Goal: Task Accomplishment & Management: Use online tool/utility

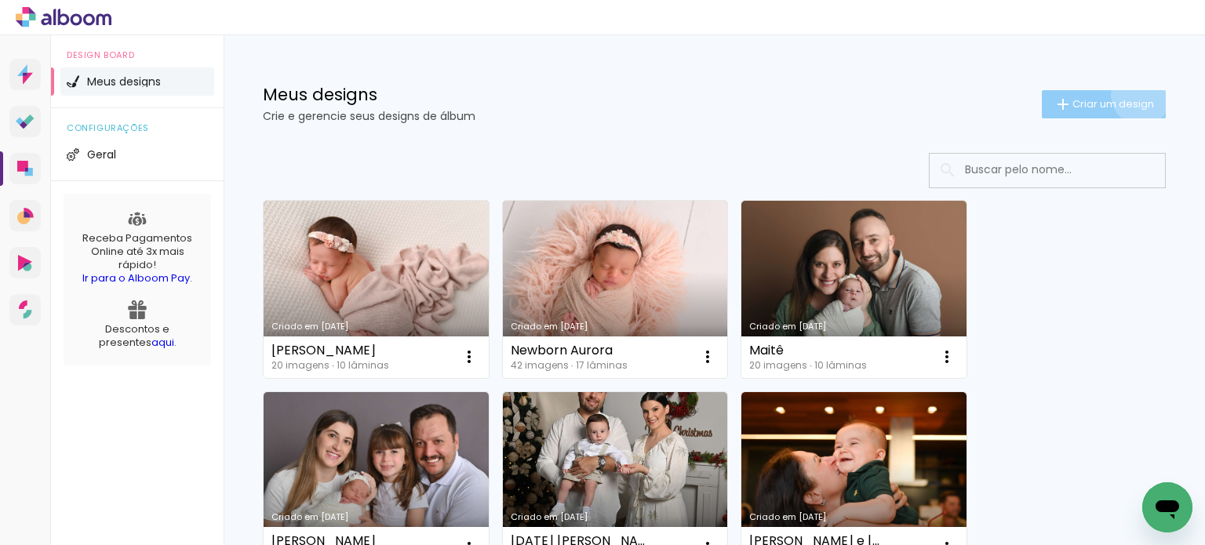
click at [1126, 95] on paper-button "Criar um design" at bounding box center [1104, 104] width 124 height 28
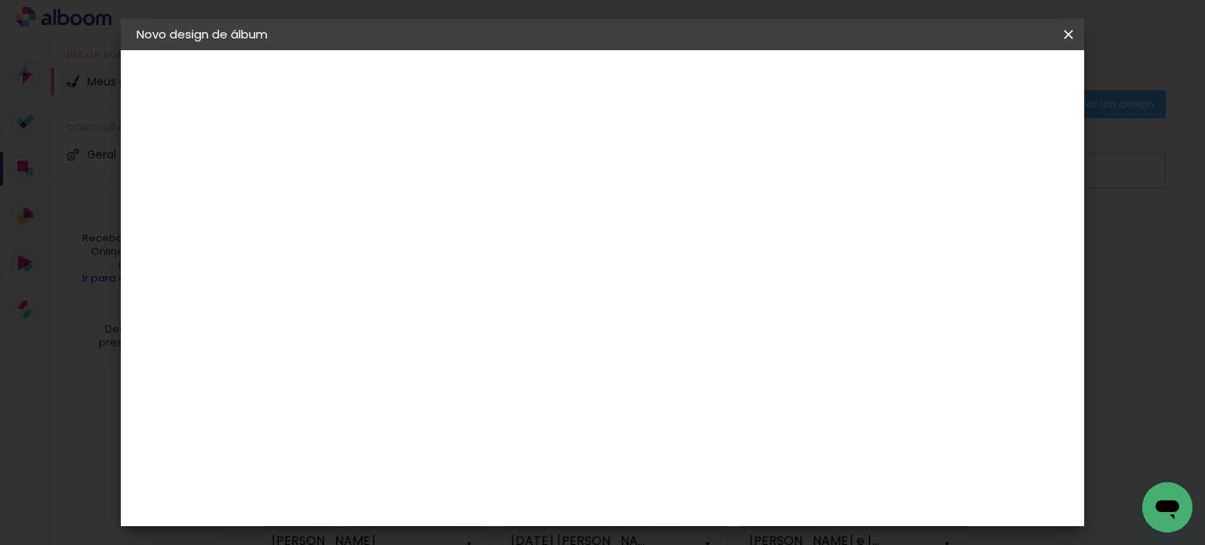
click at [393, 218] on input at bounding box center [393, 210] width 0 height 24
type input "[PERSON_NAME] 1 aninho"
type paper-input "[PERSON_NAME] 1 aninho"
click at [0, 0] on slot "Avançar" at bounding box center [0, 0] width 0 height 0
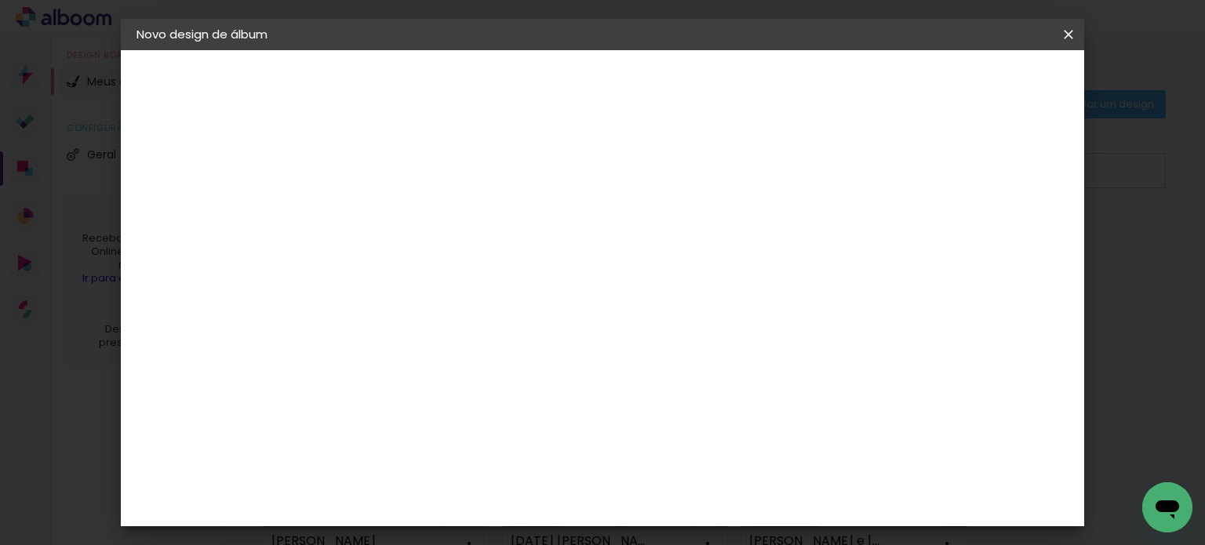
click at [0, 0] on slot "Avançar" at bounding box center [0, 0] width 0 height 0
click at [454, 261] on input "text" at bounding box center [423, 273] width 61 height 24
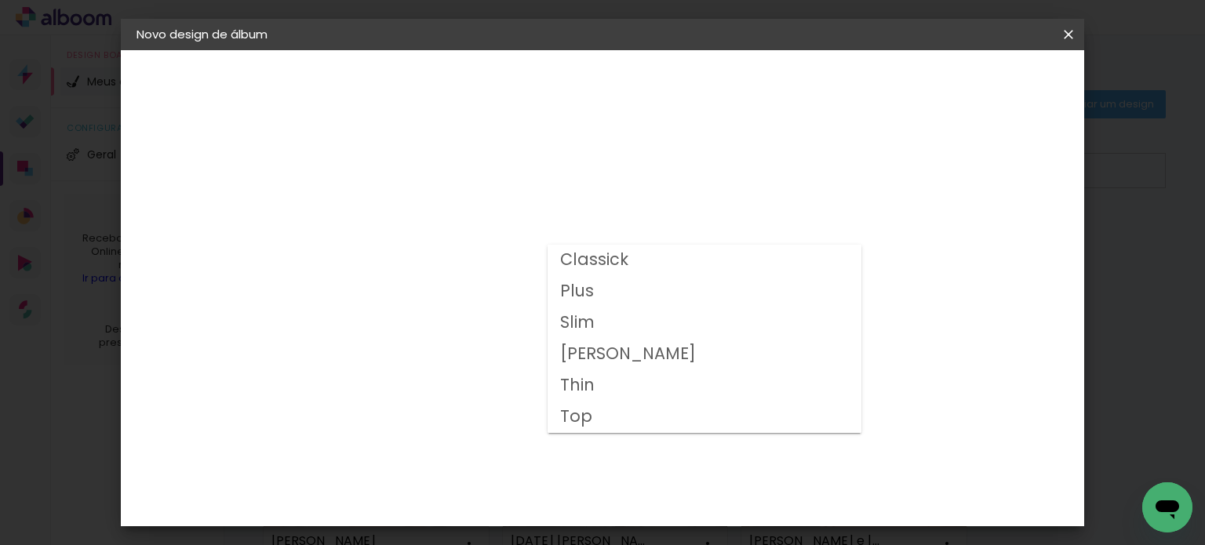
drag, startPoint x: 591, startPoint y: 286, endPoint x: 599, endPoint y: 283, distance: 8.9
click at [0, 0] on slot "Plus" at bounding box center [0, 0] width 0 height 0
type input "Plus"
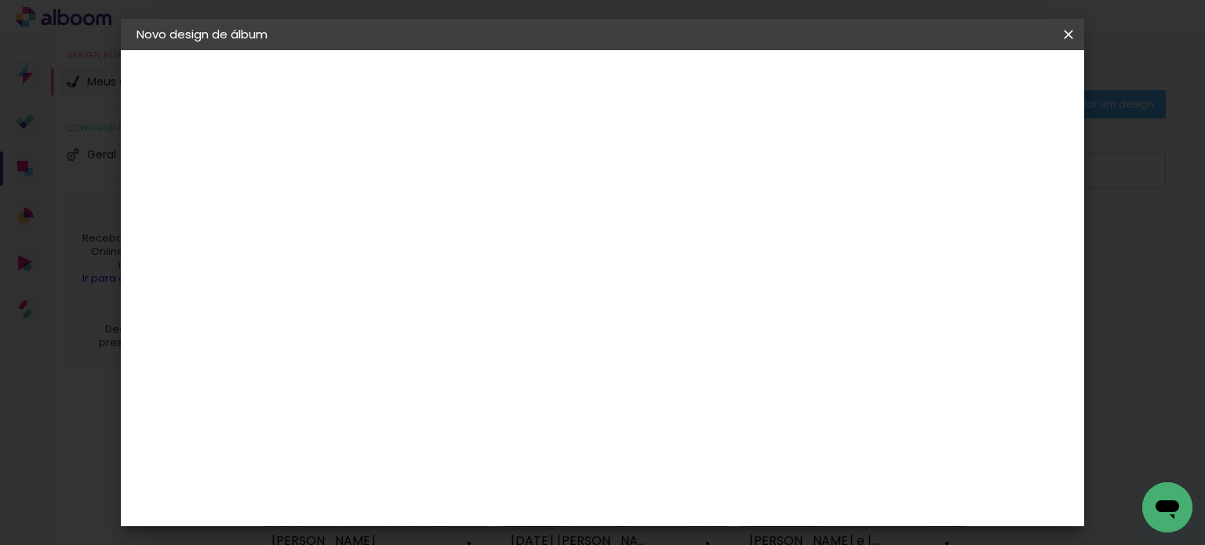
scroll to position [157, 0]
click at [557, 211] on span "20 × 30 cm" at bounding box center [528, 222] width 58 height 32
click at [0, 0] on slot "Avançar" at bounding box center [0, 0] width 0 height 0
click at [970, 82] on span "Iniciar design" at bounding box center [934, 83] width 71 height 11
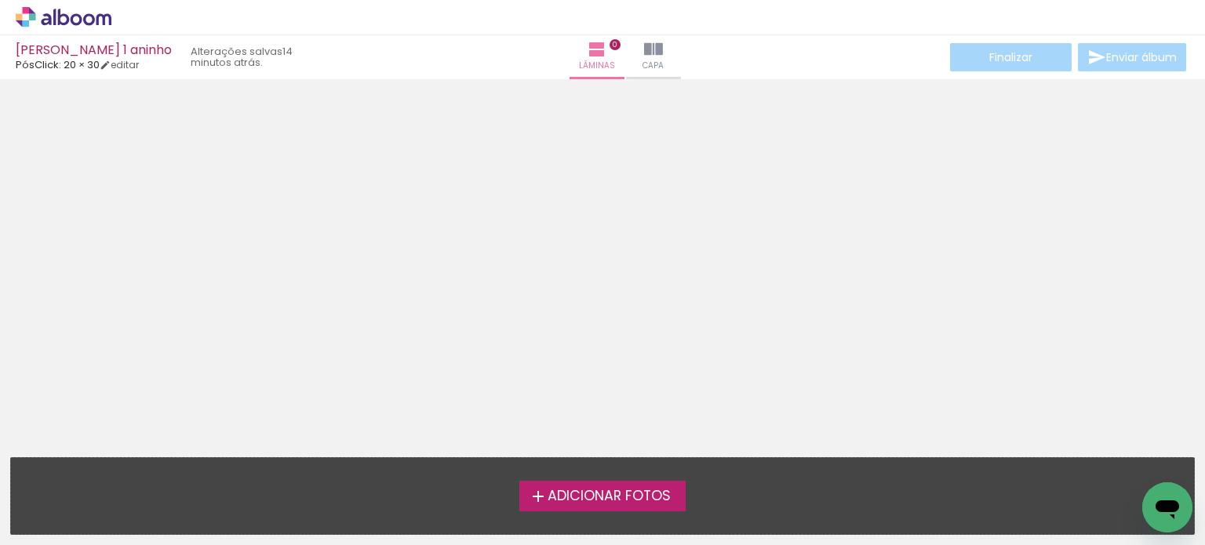
click at [587, 500] on span "Adicionar Fotos" at bounding box center [609, 496] width 123 height 14
click at [0, 0] on input "file" at bounding box center [0, 0] width 0 height 0
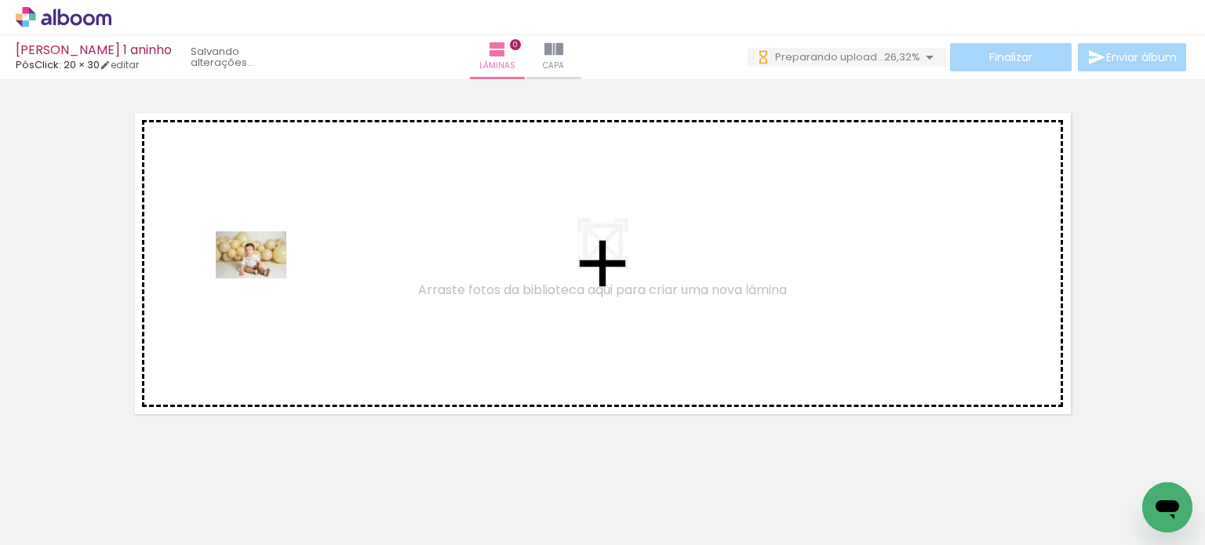
drag, startPoint x: 175, startPoint y: 505, endPoint x: 263, endPoint y: 278, distance: 243.1
click at [263, 278] on quentale-workspace at bounding box center [602, 272] width 1205 height 545
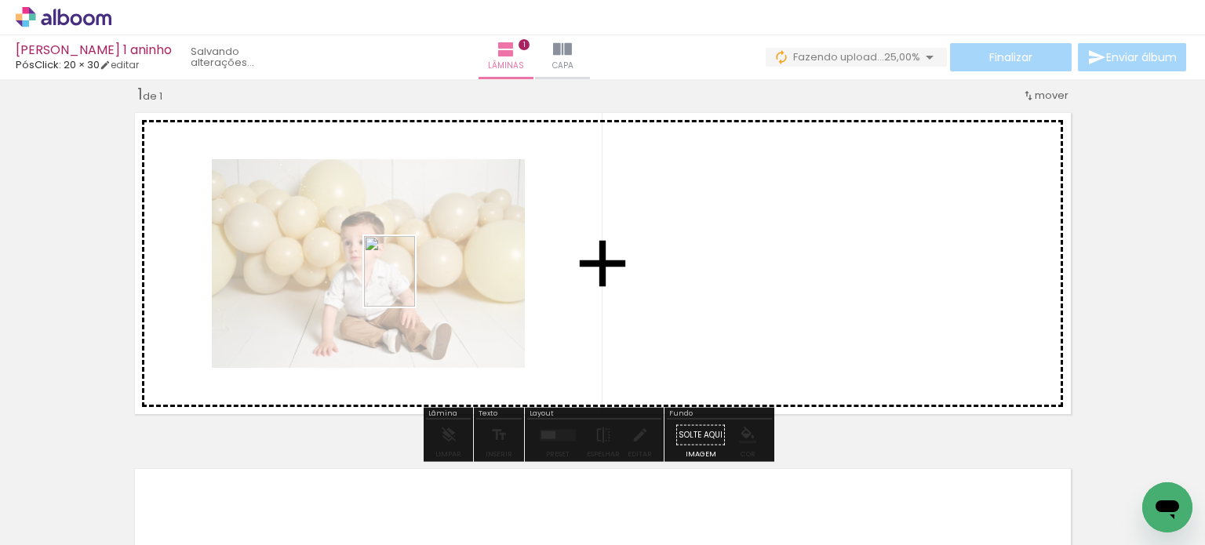
drag, startPoint x: 253, startPoint y: 508, endPoint x: 392, endPoint y: 340, distance: 219.0
click at [411, 282] on quentale-workspace at bounding box center [602, 272] width 1205 height 545
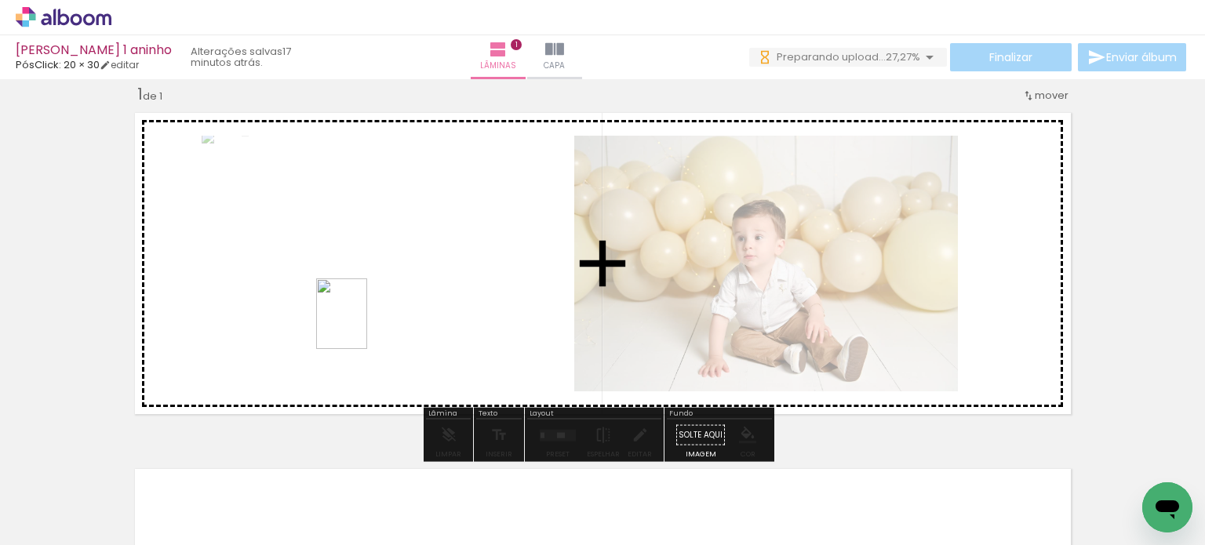
drag, startPoint x: 333, startPoint y: 504, endPoint x: 366, endPoint y: 309, distance: 197.4
click at [366, 309] on quentale-workspace at bounding box center [602, 272] width 1205 height 545
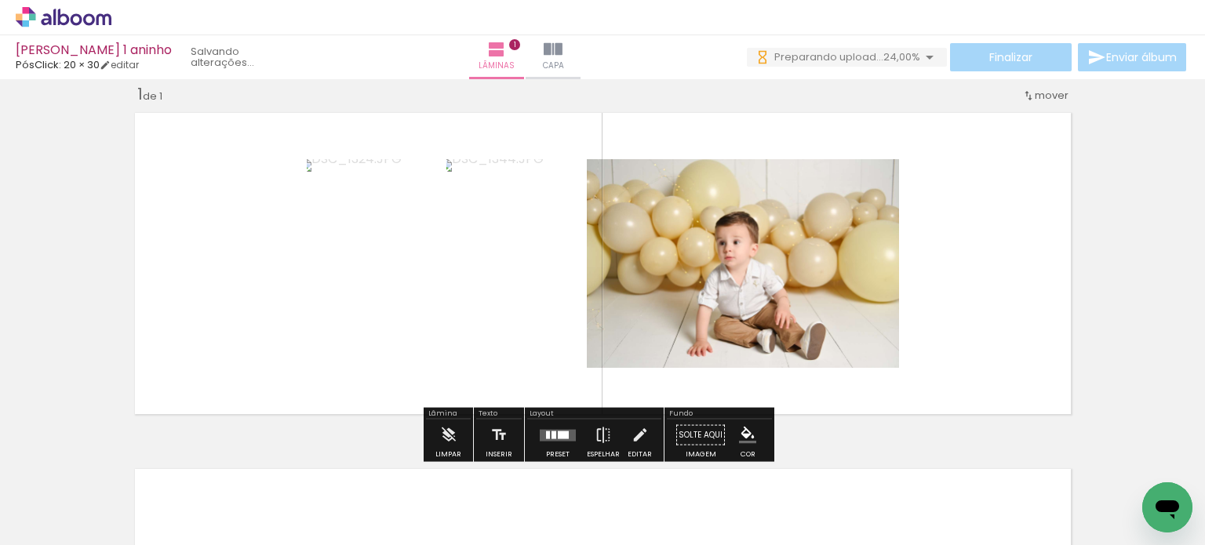
click at [551, 435] on div at bounding box center [553, 435] width 5 height 8
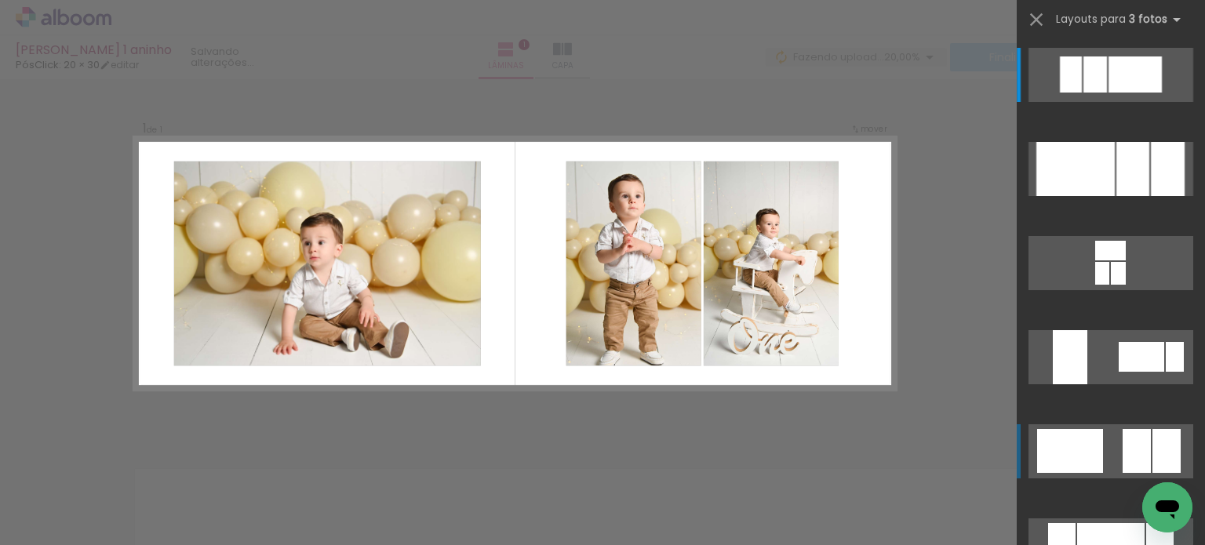
click at [1107, 93] on div at bounding box center [1095, 74] width 24 height 36
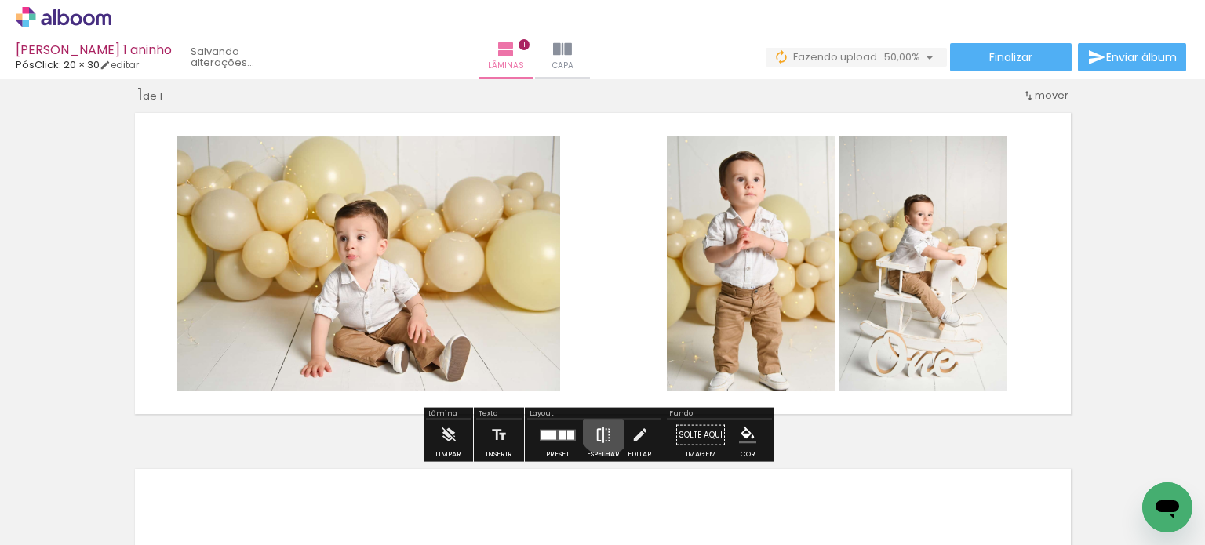
click at [602, 428] on iron-icon at bounding box center [603, 435] width 17 height 31
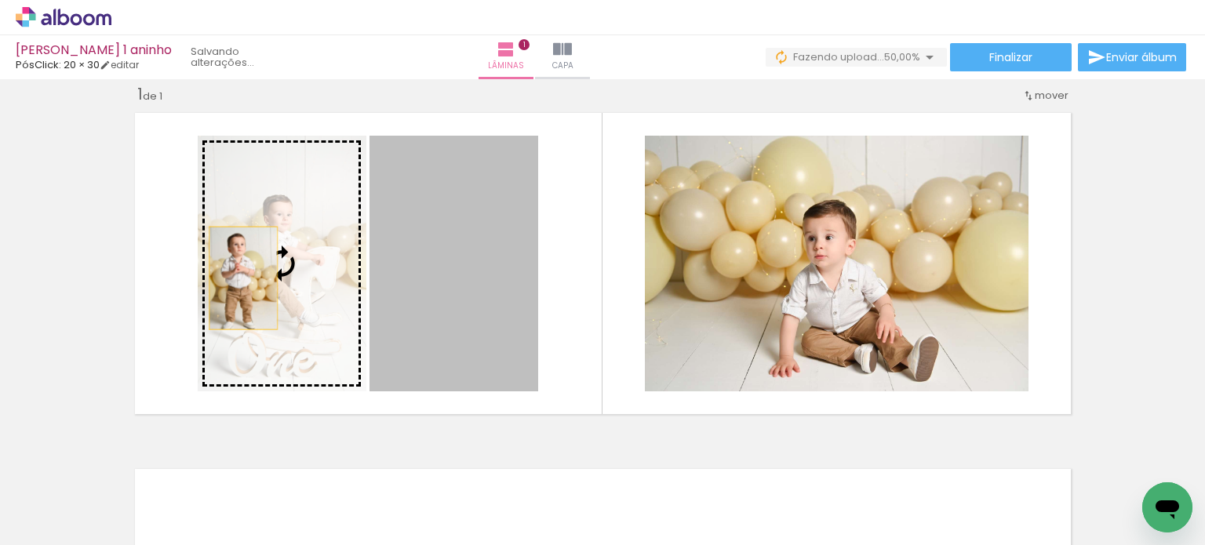
drag, startPoint x: 479, startPoint y: 275, endPoint x: 237, endPoint y: 278, distance: 242.4
click at [0, 0] on slot at bounding box center [0, 0] width 0 height 0
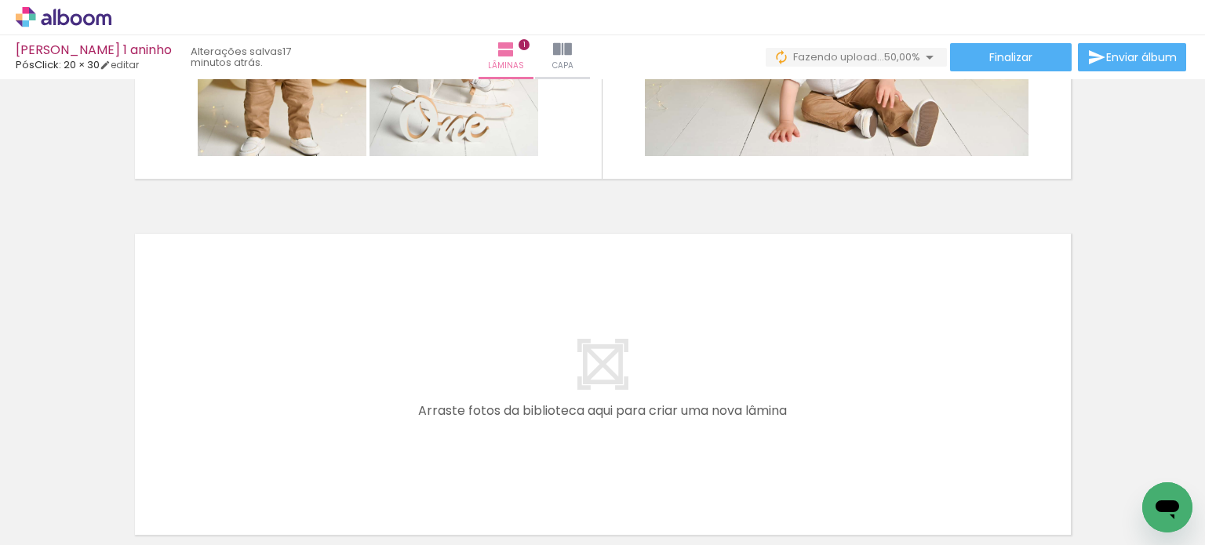
scroll to position [0, 210]
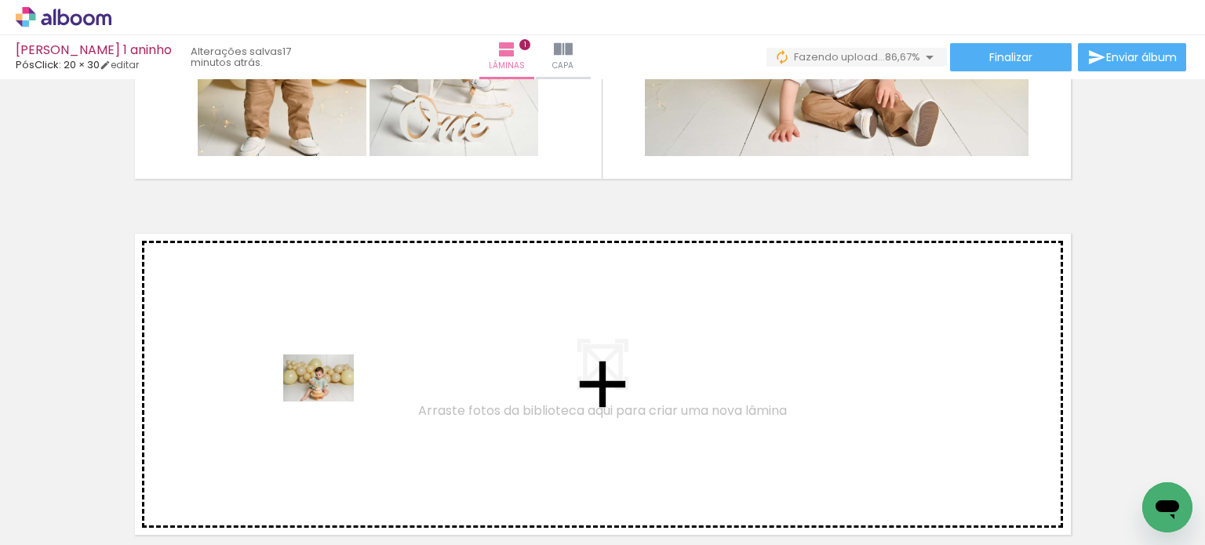
drag, startPoint x: 315, startPoint y: 494, endPoint x: 330, endPoint y: 402, distance: 93.8
click at [330, 402] on quentale-workspace at bounding box center [602, 272] width 1205 height 545
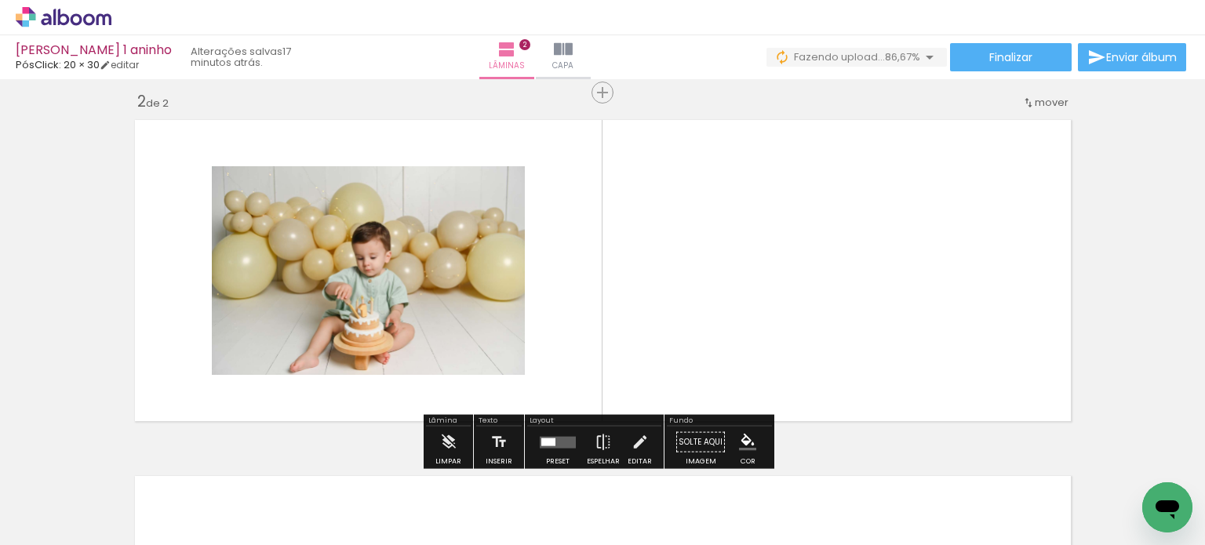
scroll to position [376, 0]
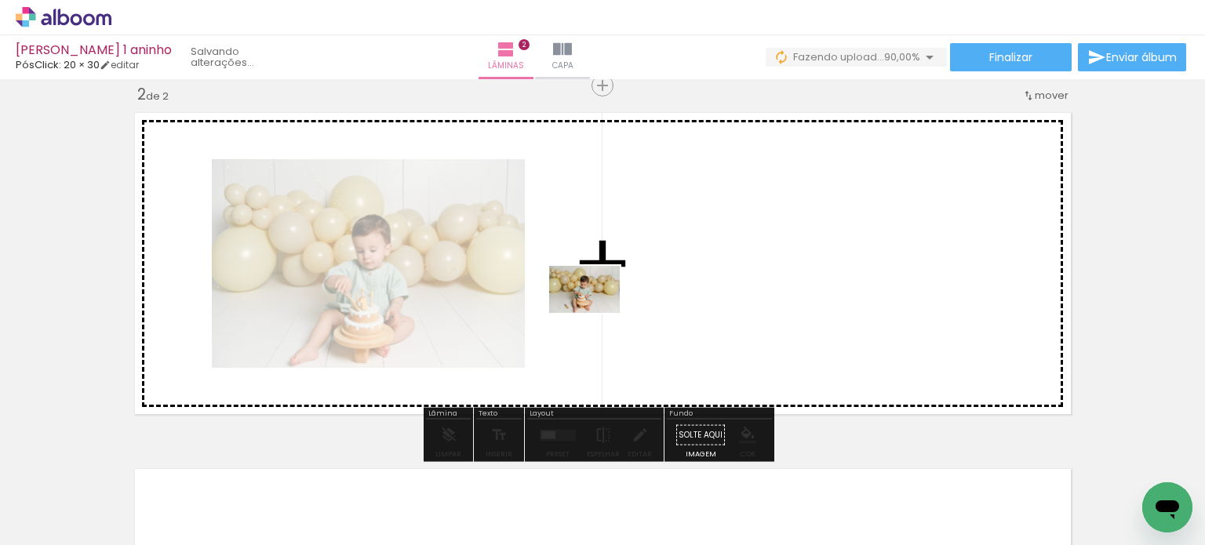
drag, startPoint x: 395, startPoint y: 507, endPoint x: 552, endPoint y: 398, distance: 191.1
click at [596, 315] on quentale-workspace at bounding box center [602, 272] width 1205 height 545
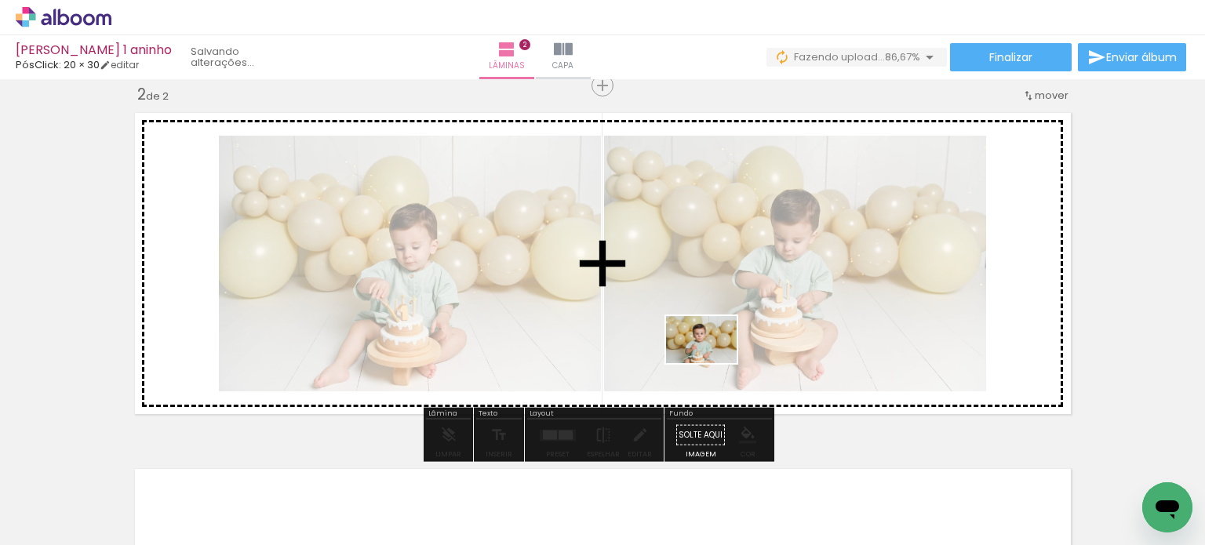
drag, startPoint x: 496, startPoint y: 498, endPoint x: 736, endPoint y: 337, distance: 289.4
click at [735, 337] on quentale-workspace at bounding box center [602, 272] width 1205 height 545
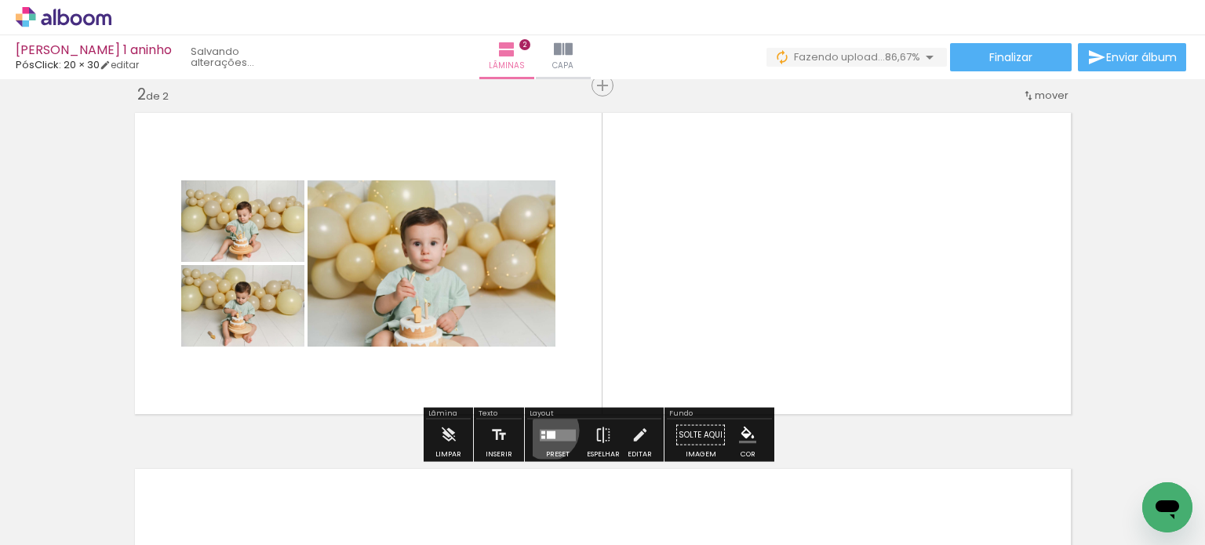
drag, startPoint x: 545, startPoint y: 430, endPoint x: 613, endPoint y: 417, distance: 69.4
click at [548, 431] on div at bounding box center [551, 435] width 9 height 8
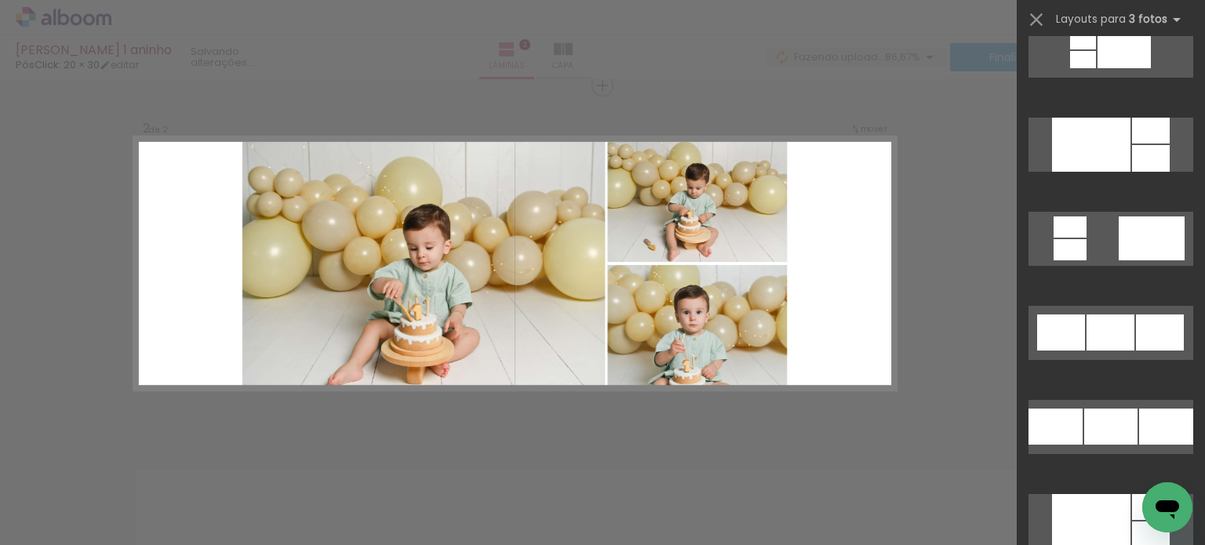
scroll to position [1726, 0]
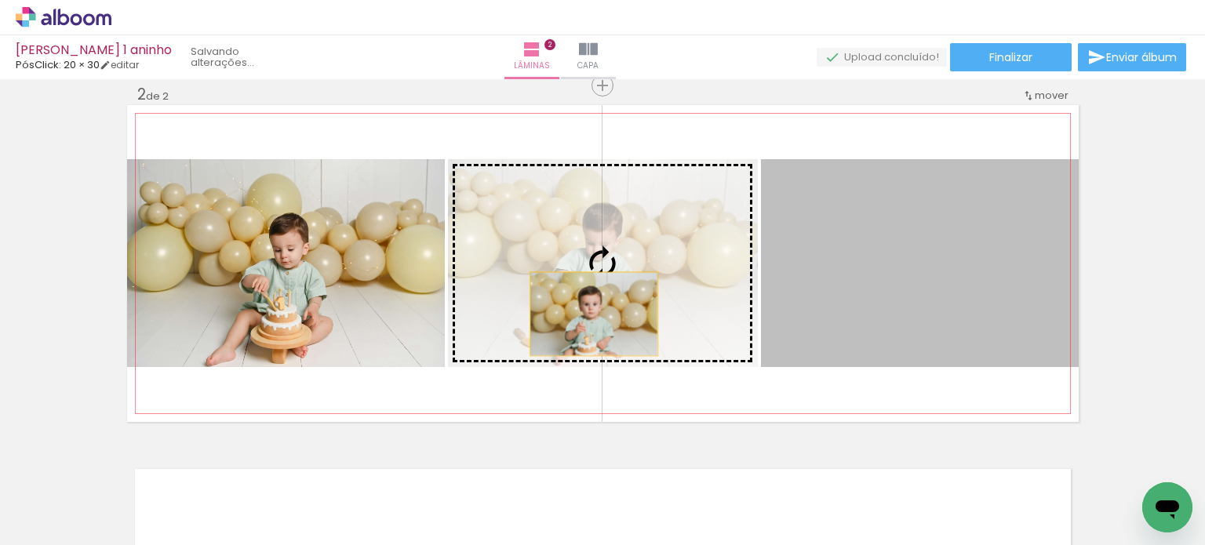
drag, startPoint x: 926, startPoint y: 322, endPoint x: 588, endPoint y: 314, distance: 338.2
click at [0, 0] on slot at bounding box center [0, 0] width 0 height 0
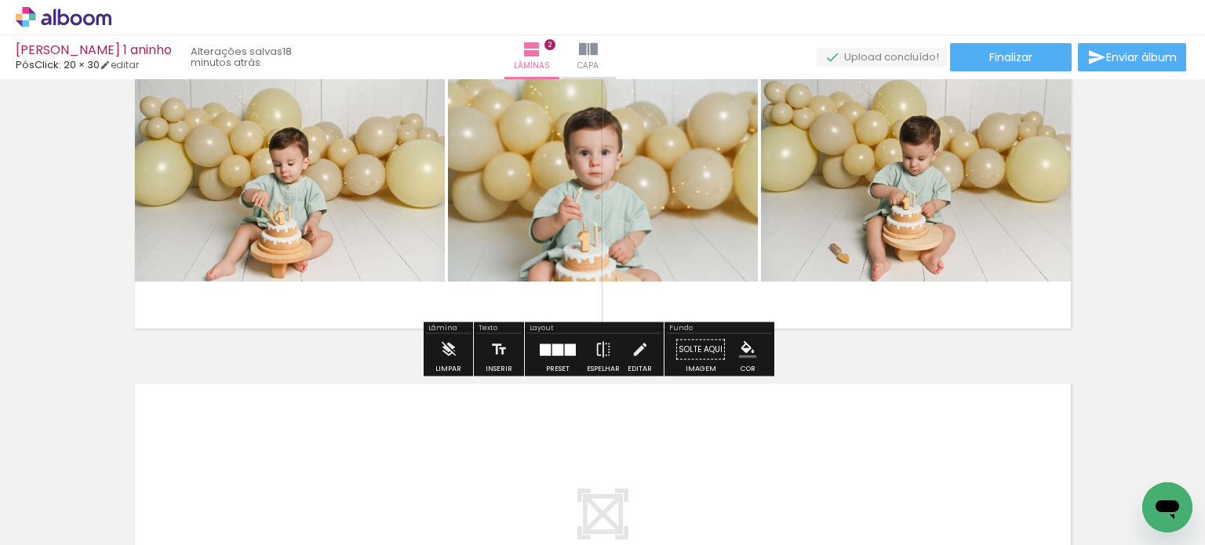
scroll to position [549, 0]
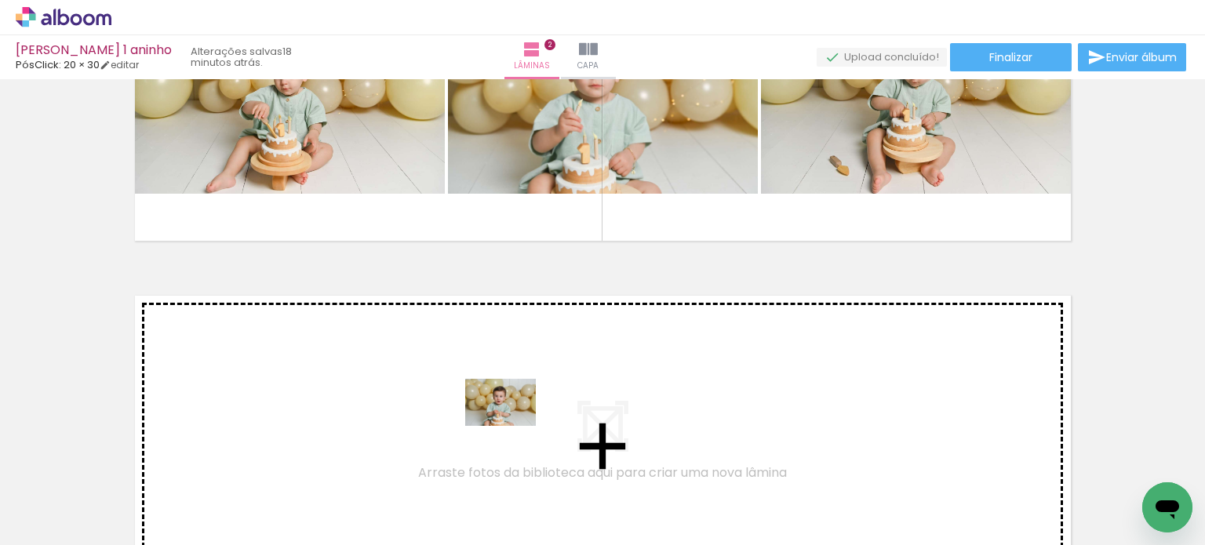
drag, startPoint x: 584, startPoint y: 508, endPoint x: 512, endPoint y: 426, distance: 108.9
click at [512, 426] on quentale-workspace at bounding box center [602, 272] width 1205 height 545
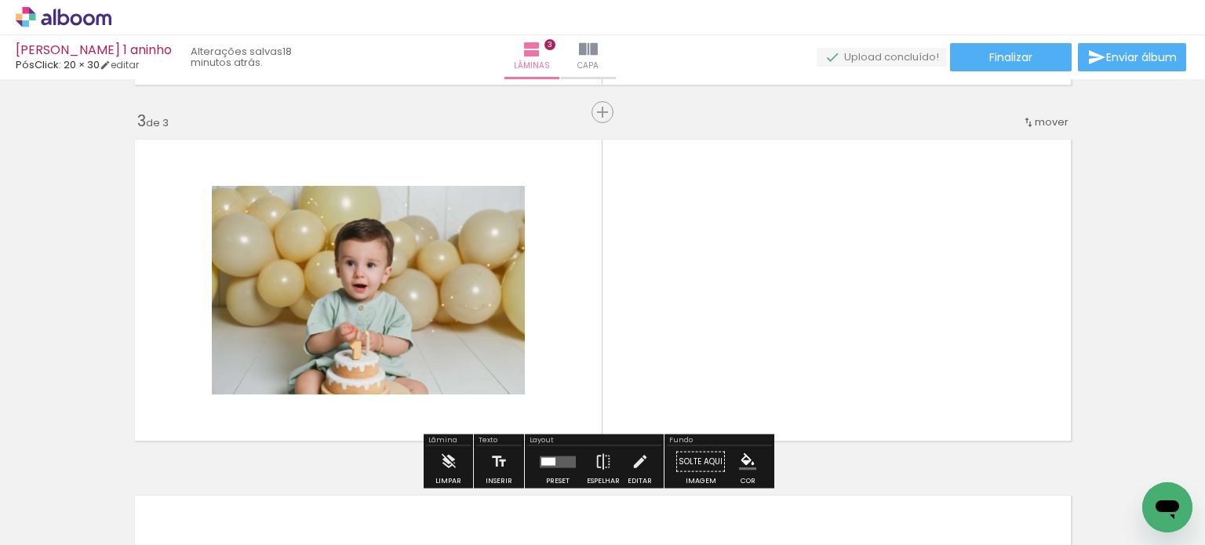
scroll to position [732, 0]
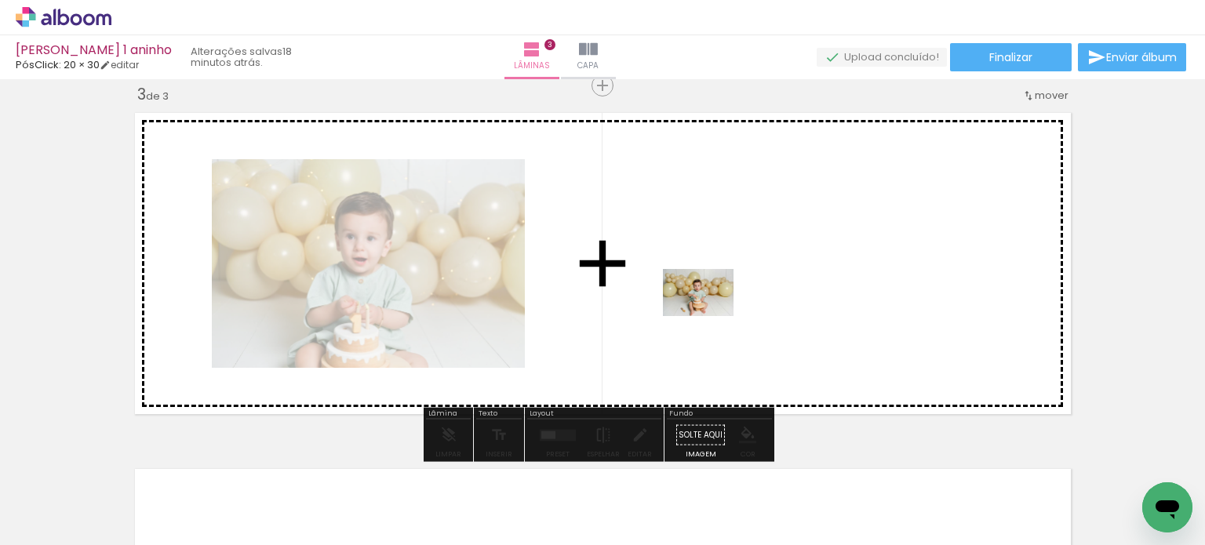
drag, startPoint x: 673, startPoint y: 463, endPoint x: 710, endPoint y: 316, distance: 151.3
click at [710, 316] on quentale-workspace at bounding box center [602, 272] width 1205 height 545
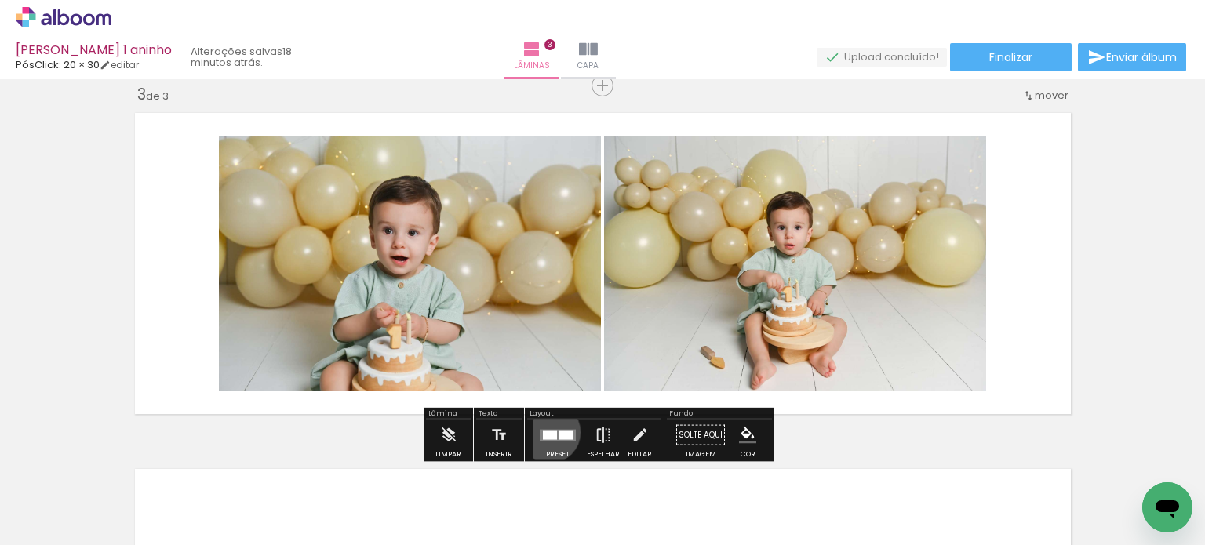
click at [546, 431] on div at bounding box center [550, 434] width 14 height 9
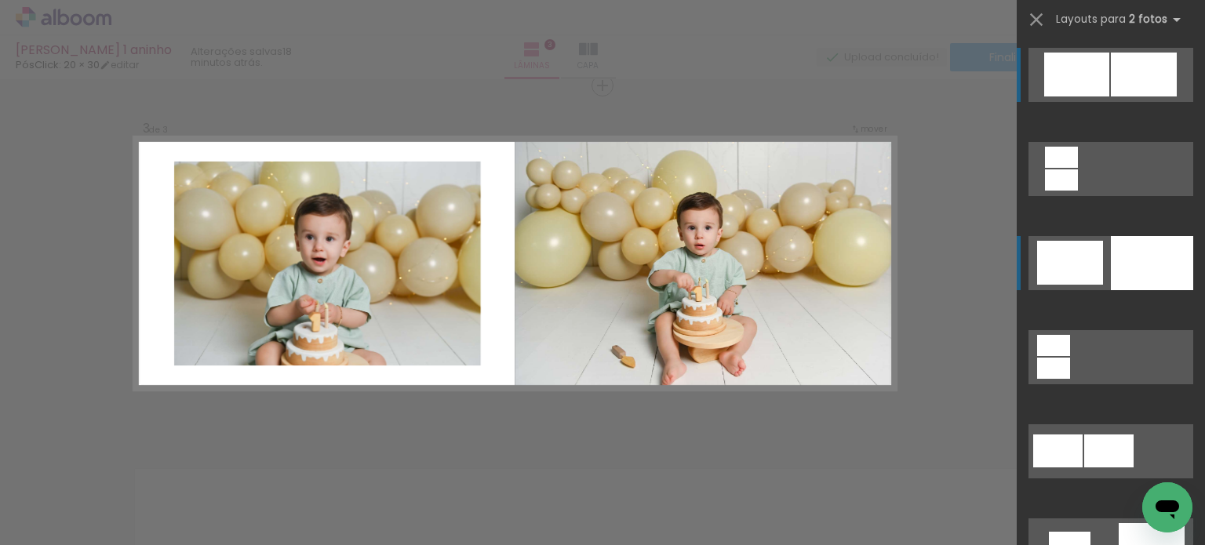
click at [1119, 264] on div at bounding box center [1152, 263] width 82 height 54
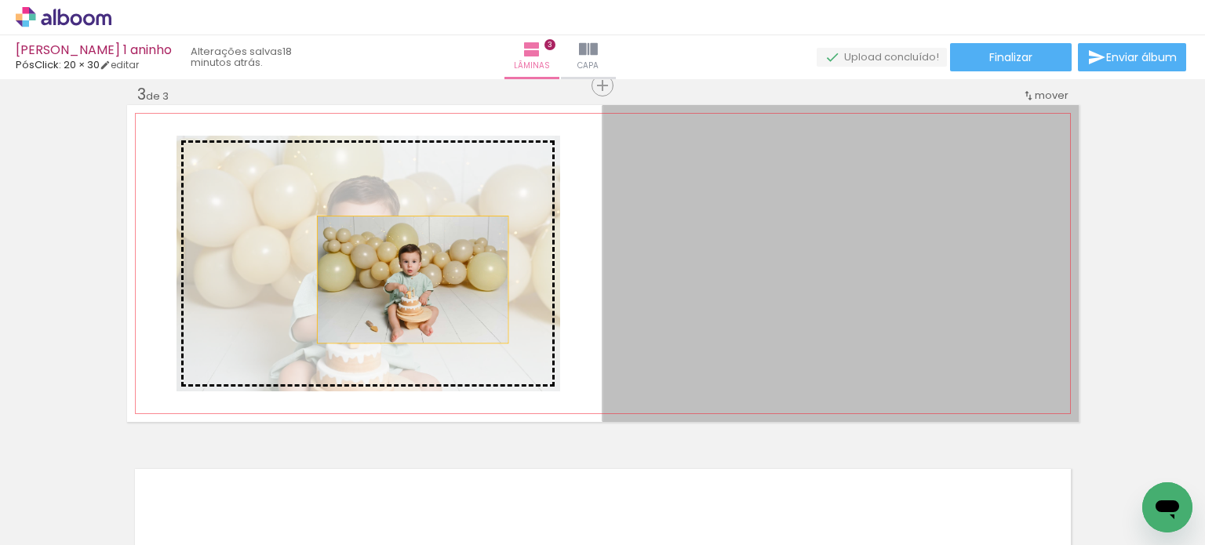
drag, startPoint x: 824, startPoint y: 288, endPoint x: 404, endPoint y: 279, distance: 419.8
click at [0, 0] on slot at bounding box center [0, 0] width 0 height 0
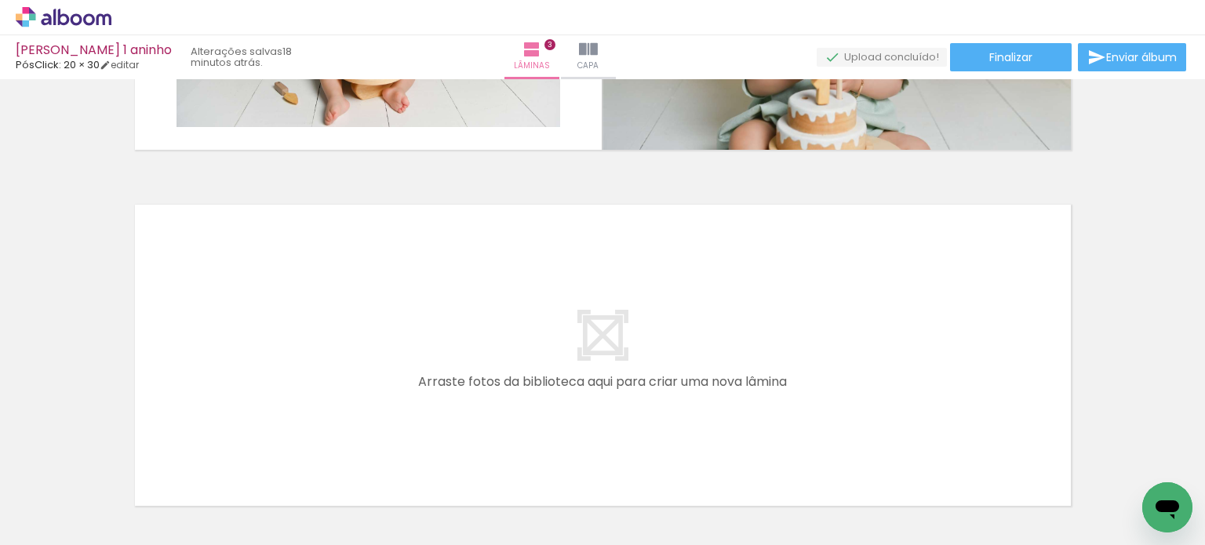
scroll to position [1046, 0]
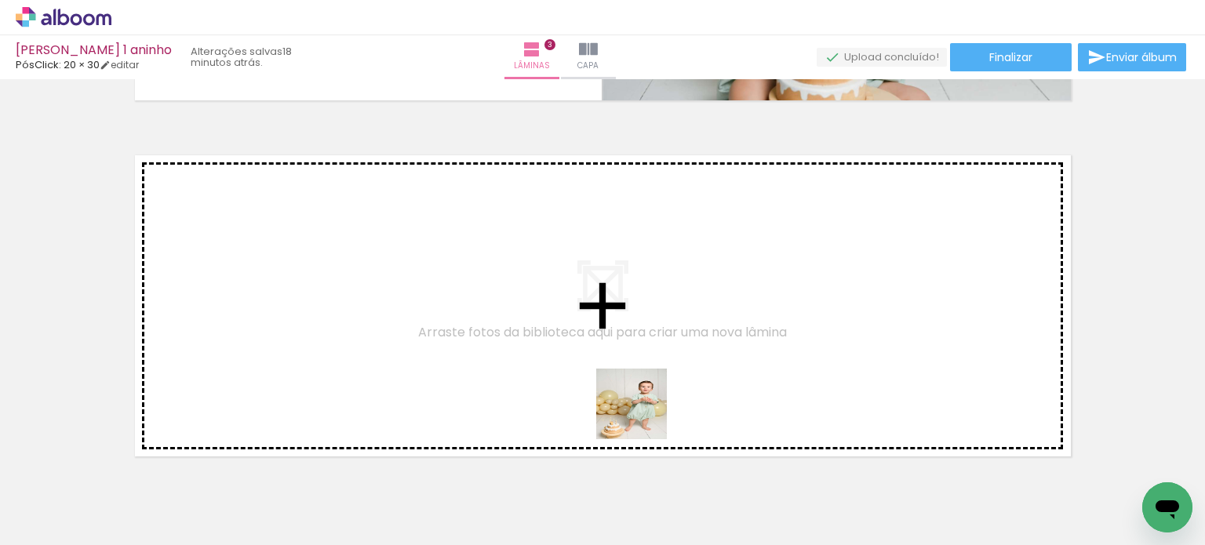
drag, startPoint x: 681, startPoint y: 451, endPoint x: 607, endPoint y: 385, distance: 98.9
click at [607, 385] on quentale-workspace at bounding box center [602, 272] width 1205 height 545
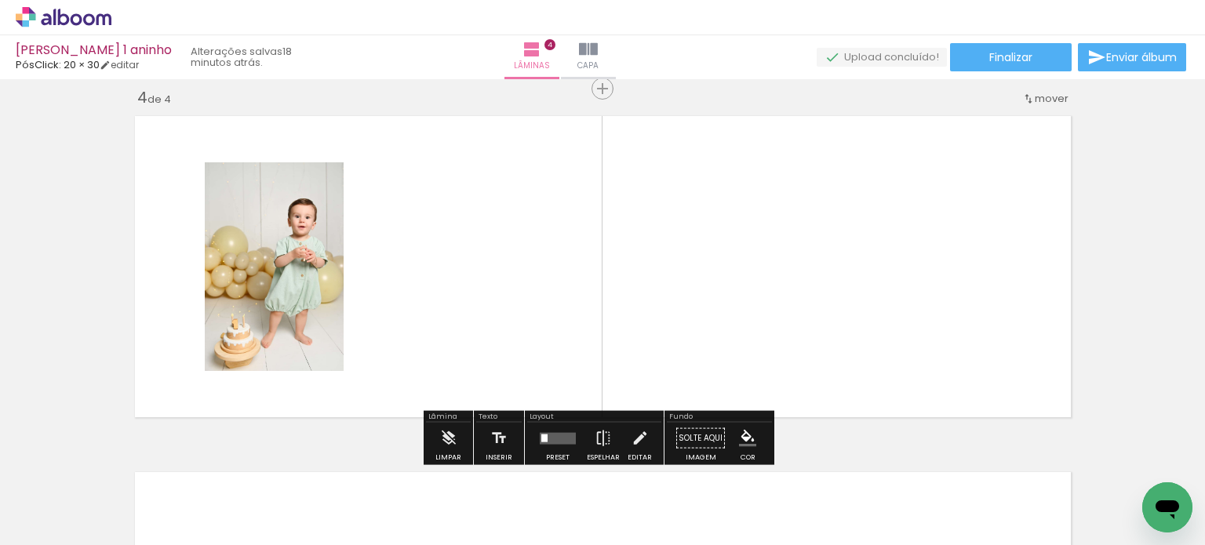
scroll to position [1088, 0]
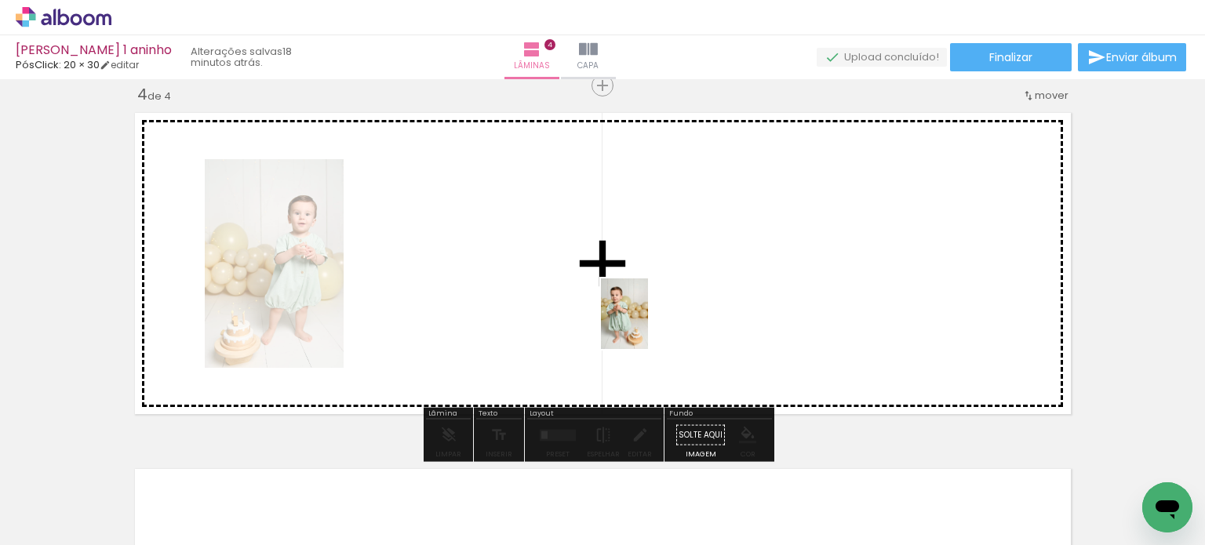
drag, startPoint x: 800, startPoint y: 476, endPoint x: 658, endPoint y: 347, distance: 192.1
click at [646, 322] on quentale-workspace at bounding box center [602, 272] width 1205 height 545
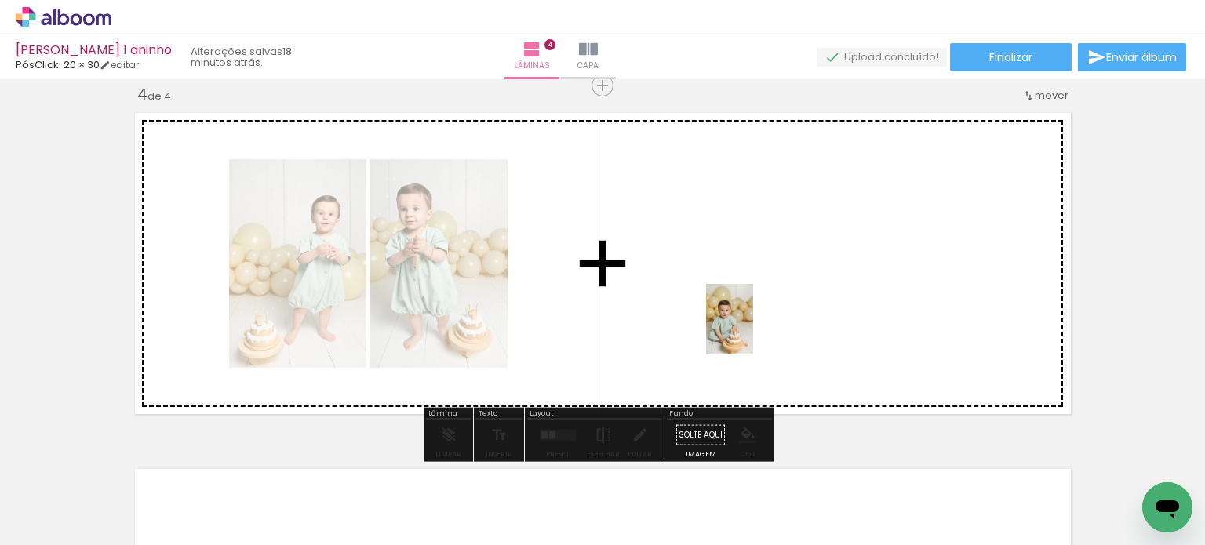
drag, startPoint x: 912, startPoint y: 493, endPoint x: 759, endPoint y: 326, distance: 225.4
click at [740, 319] on quentale-workspace at bounding box center [602, 272] width 1205 height 545
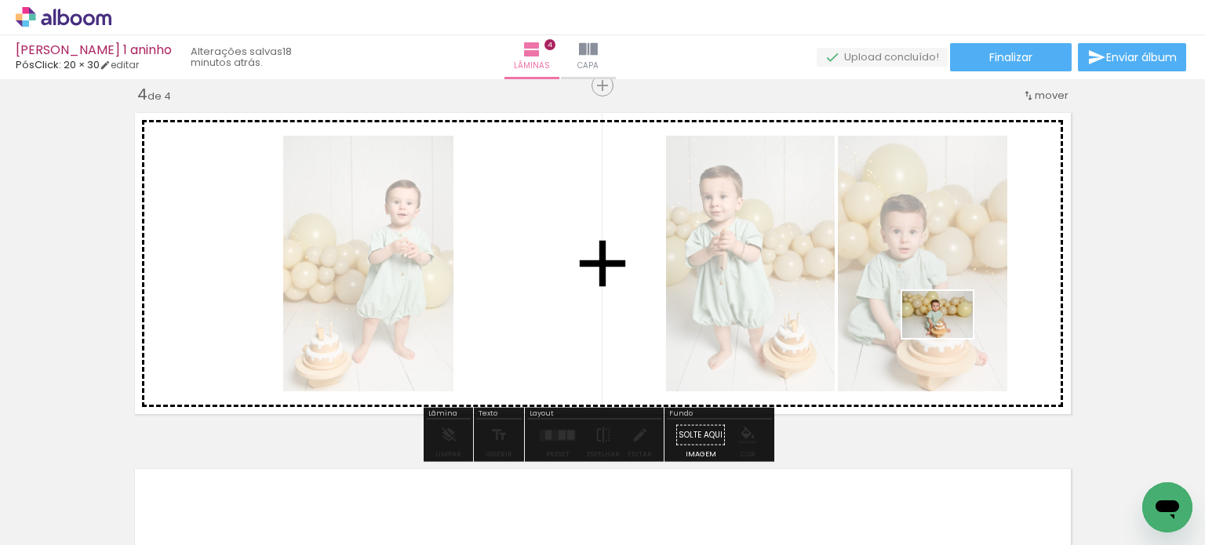
drag, startPoint x: 1013, startPoint y: 508, endPoint x: 931, endPoint y: 326, distance: 199.8
click at [944, 319] on quentale-workspace at bounding box center [602, 272] width 1205 height 545
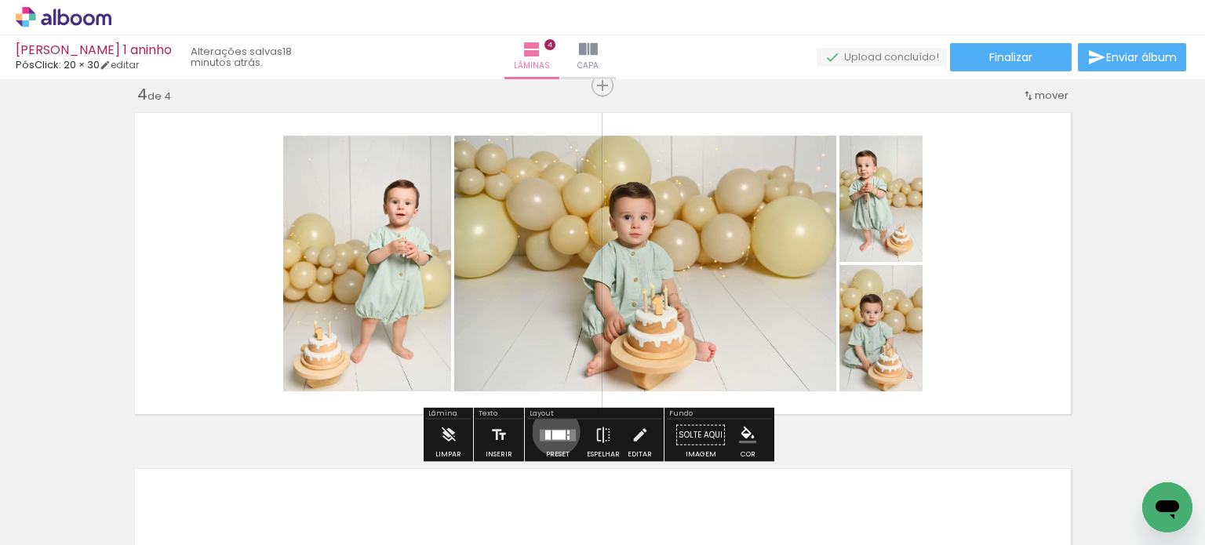
click at [552, 431] on div at bounding box center [558, 434] width 13 height 9
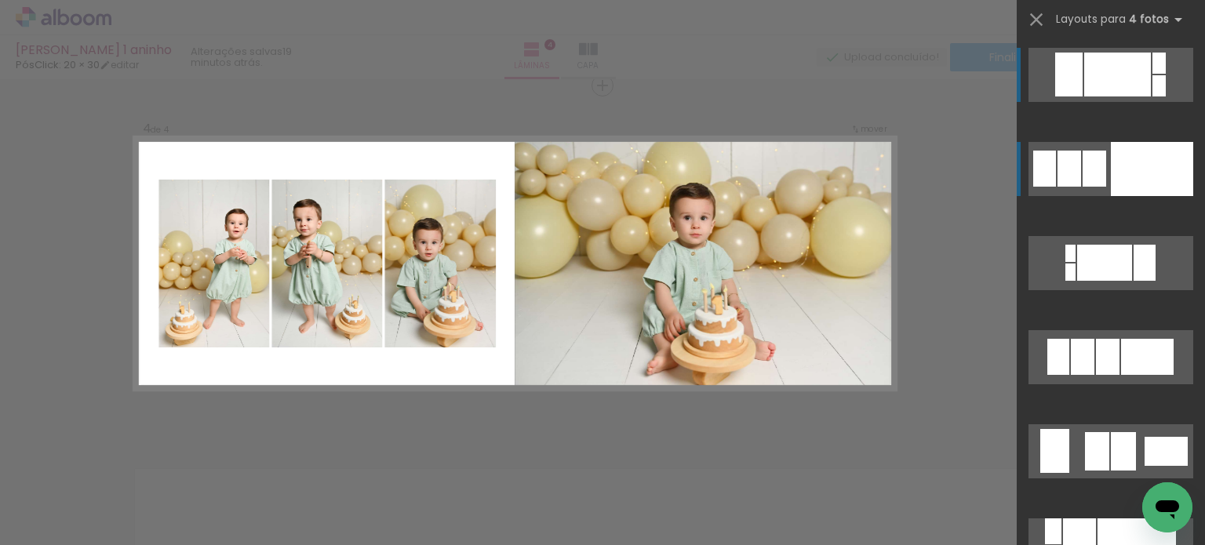
click at [1167, 175] on div at bounding box center [1152, 169] width 82 height 54
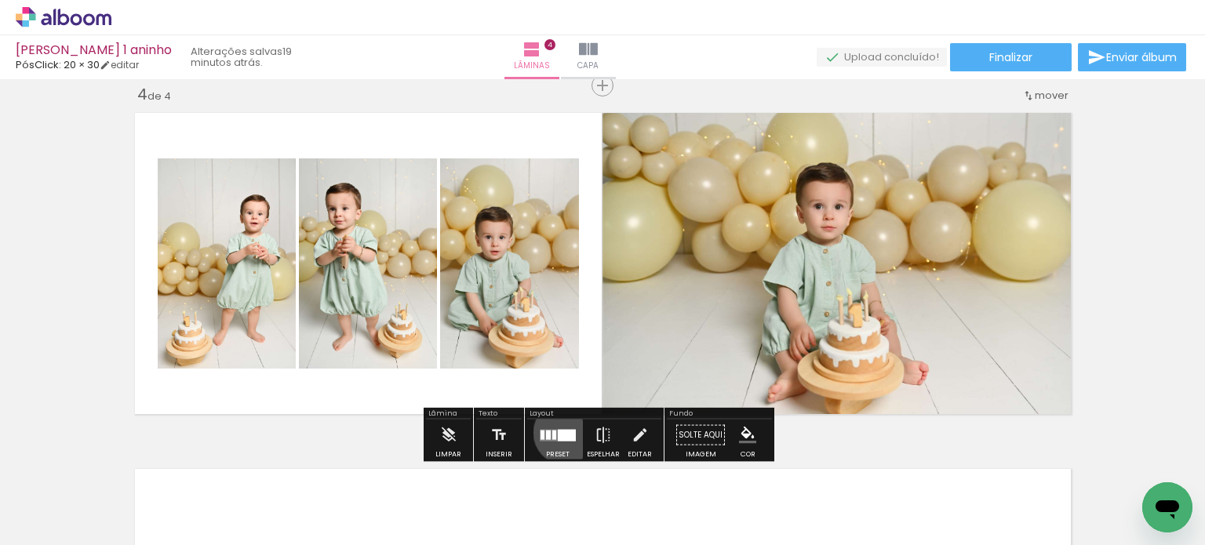
click at [562, 432] on div at bounding box center [567, 435] width 18 height 12
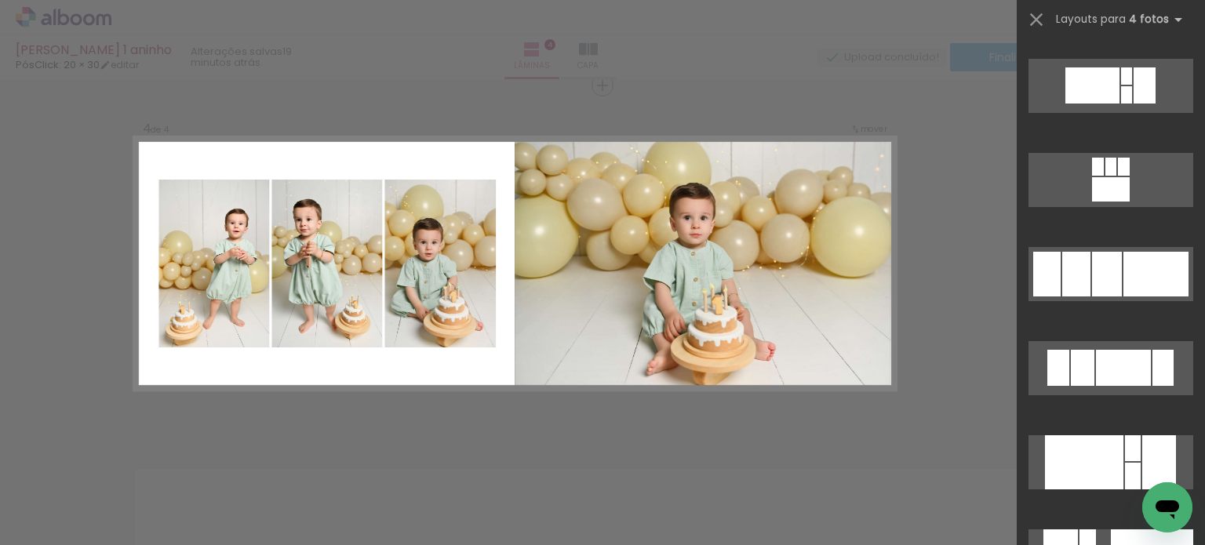
scroll to position [2058, 0]
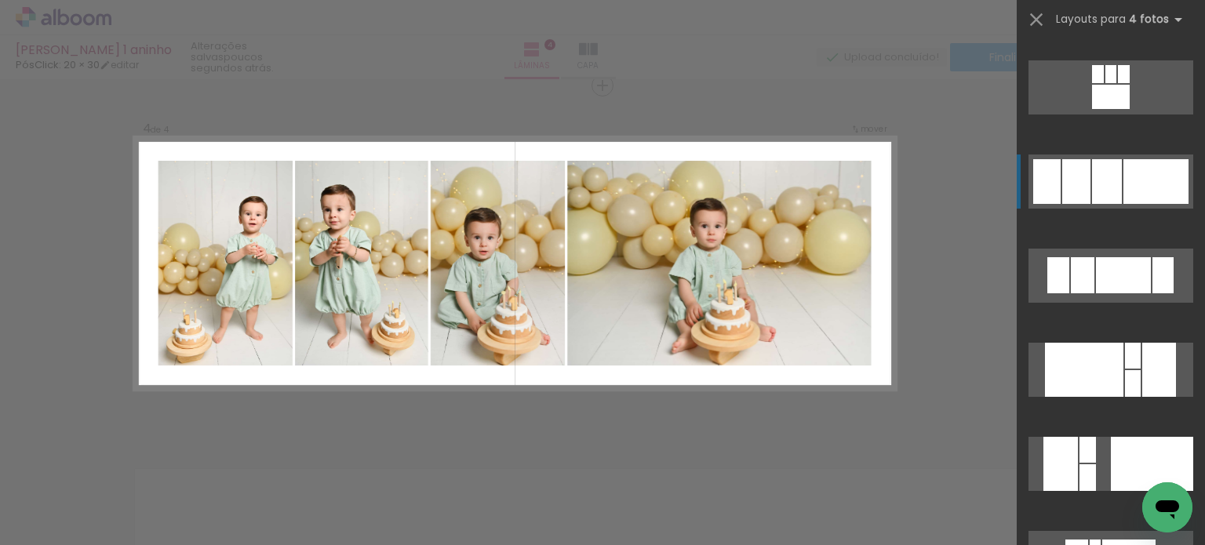
click at [1130, 437] on div at bounding box center [1152, 464] width 82 height 54
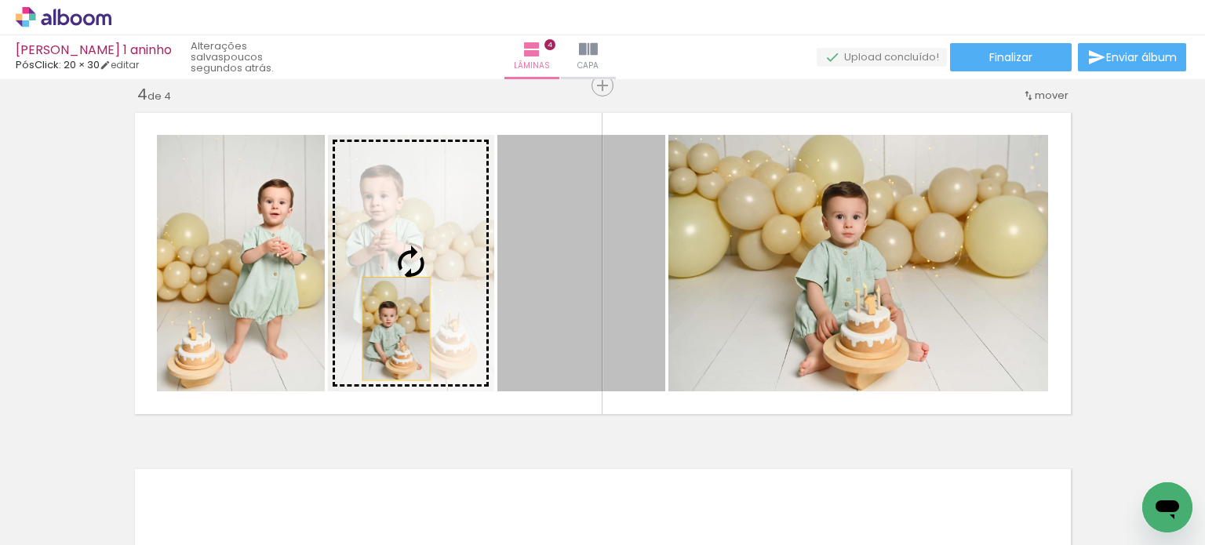
drag, startPoint x: 539, startPoint y: 330, endPoint x: 390, endPoint y: 329, distance: 149.1
click at [0, 0] on slot at bounding box center [0, 0] width 0 height 0
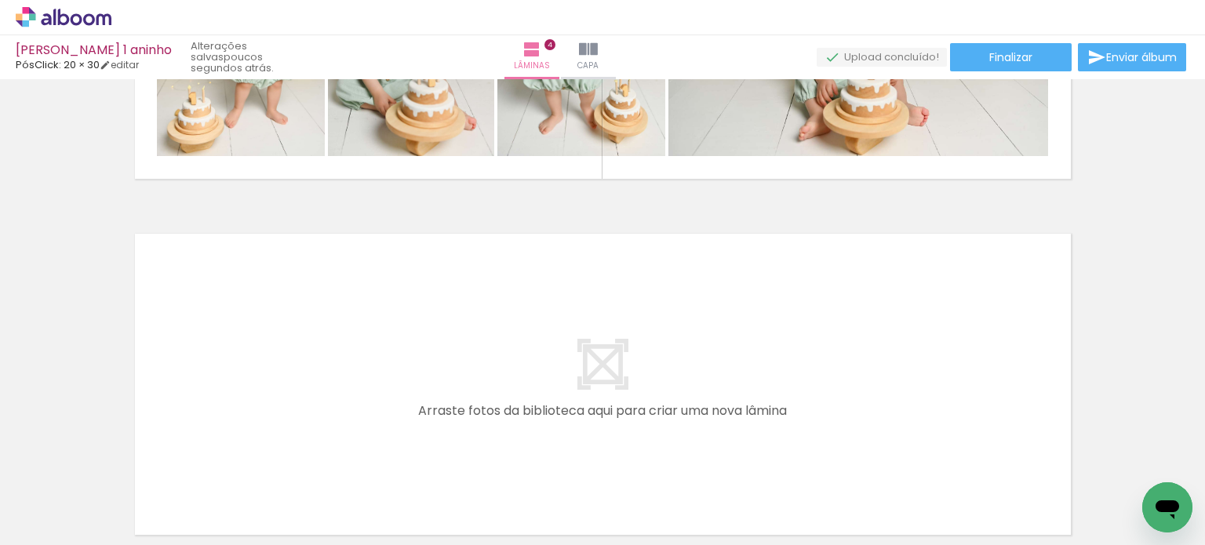
scroll to position [0, 617]
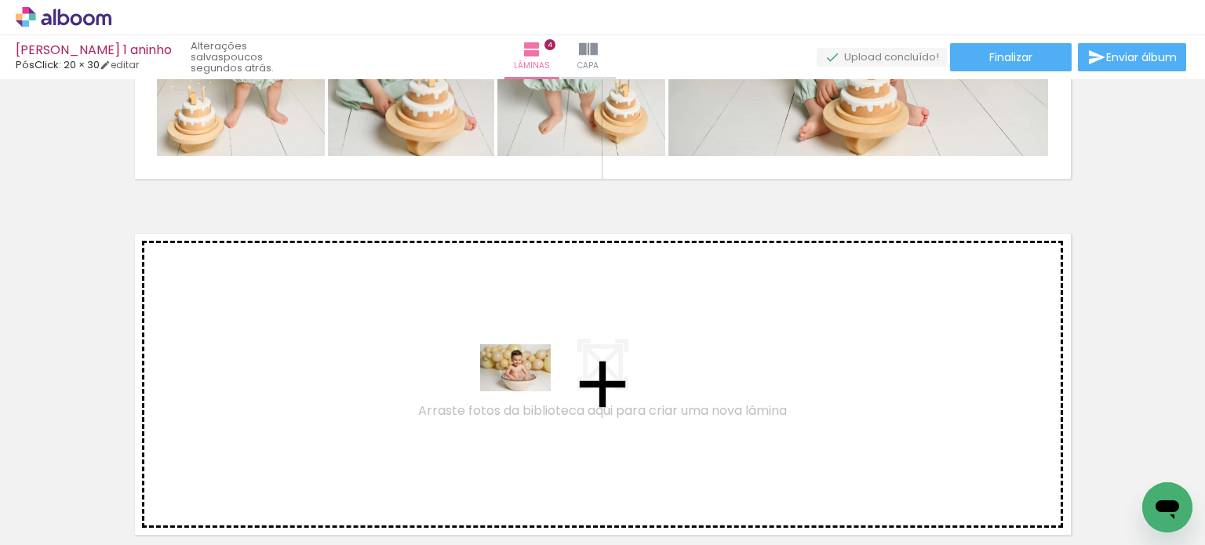
drag, startPoint x: 684, startPoint y: 500, endPoint x: 527, endPoint y: 391, distance: 191.5
click at [527, 391] on quentale-workspace at bounding box center [602, 272] width 1205 height 545
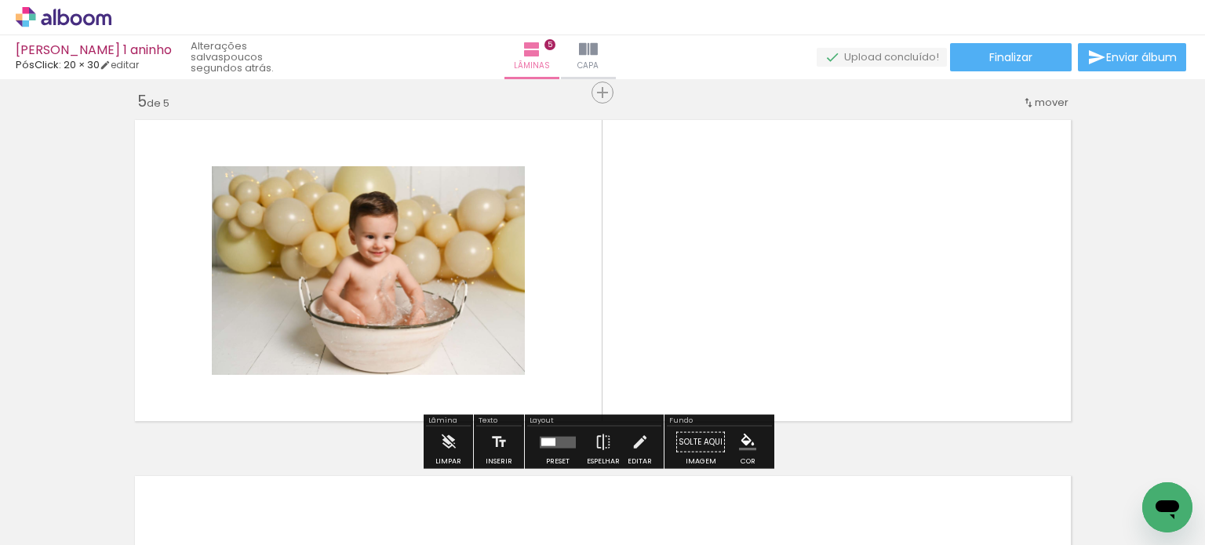
scroll to position [1444, 0]
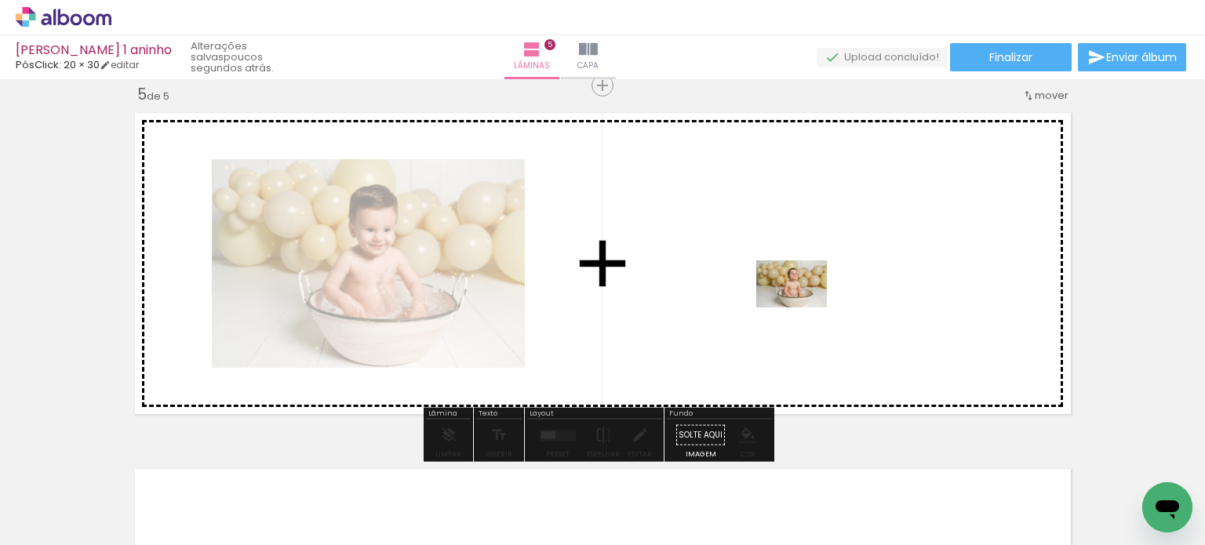
drag, startPoint x: 795, startPoint y: 508, endPoint x: 803, endPoint y: 307, distance: 201.0
click at [803, 307] on quentale-workspace at bounding box center [602, 272] width 1205 height 545
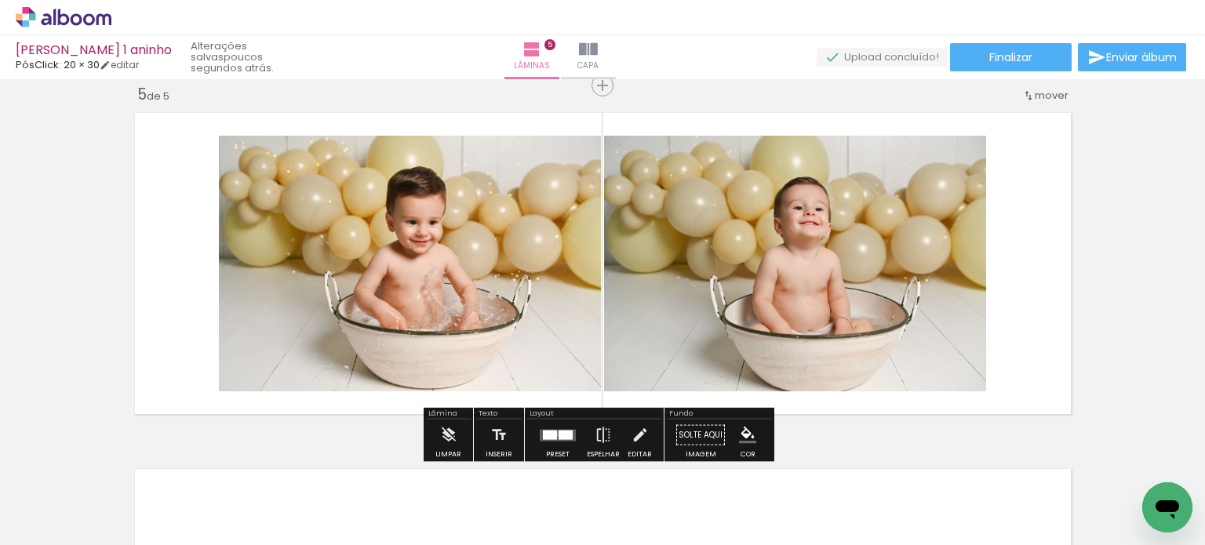
click at [559, 433] on div at bounding box center [566, 434] width 14 height 9
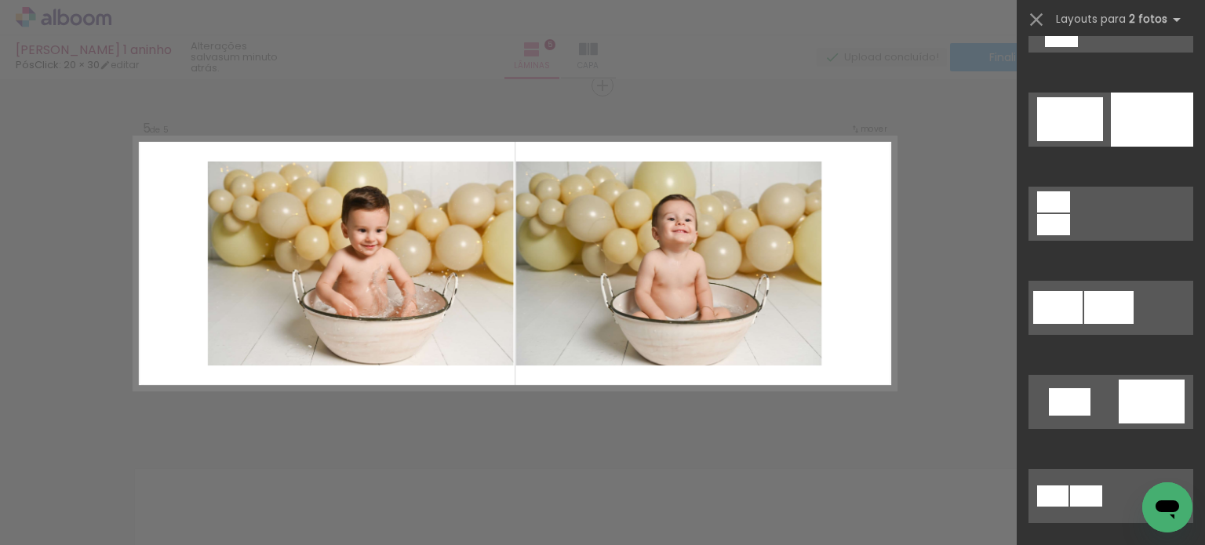
scroll to position [108, 0]
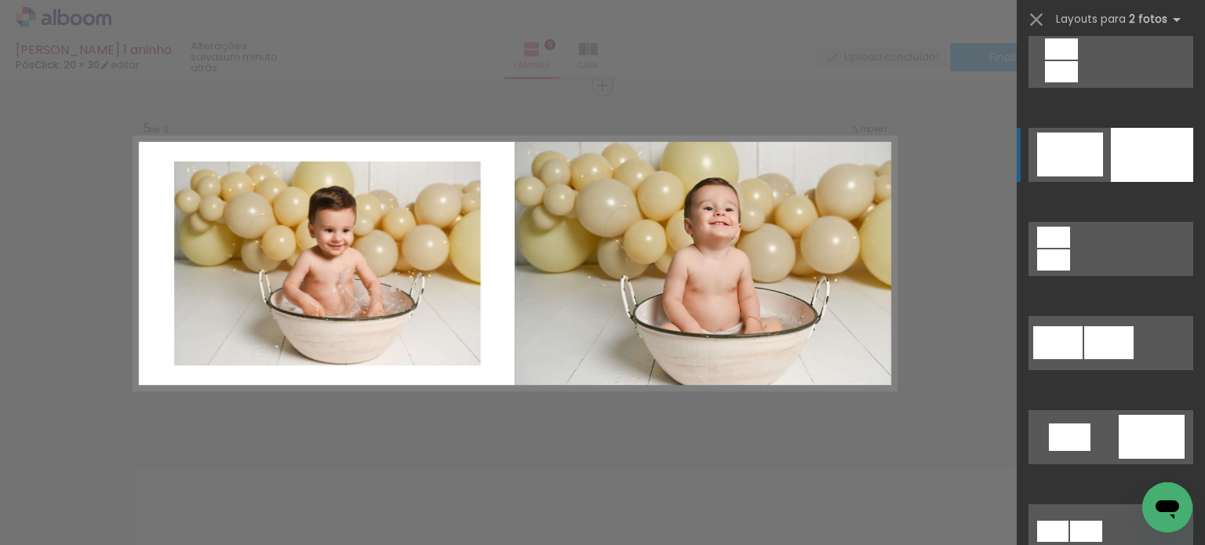
click at [1144, 163] on div at bounding box center [1152, 155] width 82 height 54
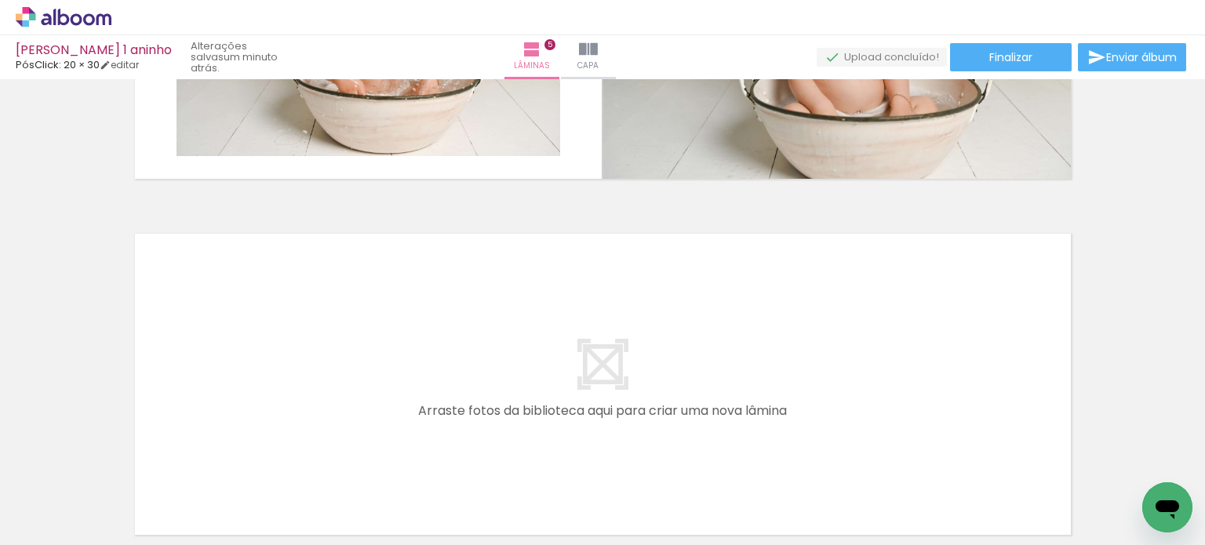
scroll to position [0, 810]
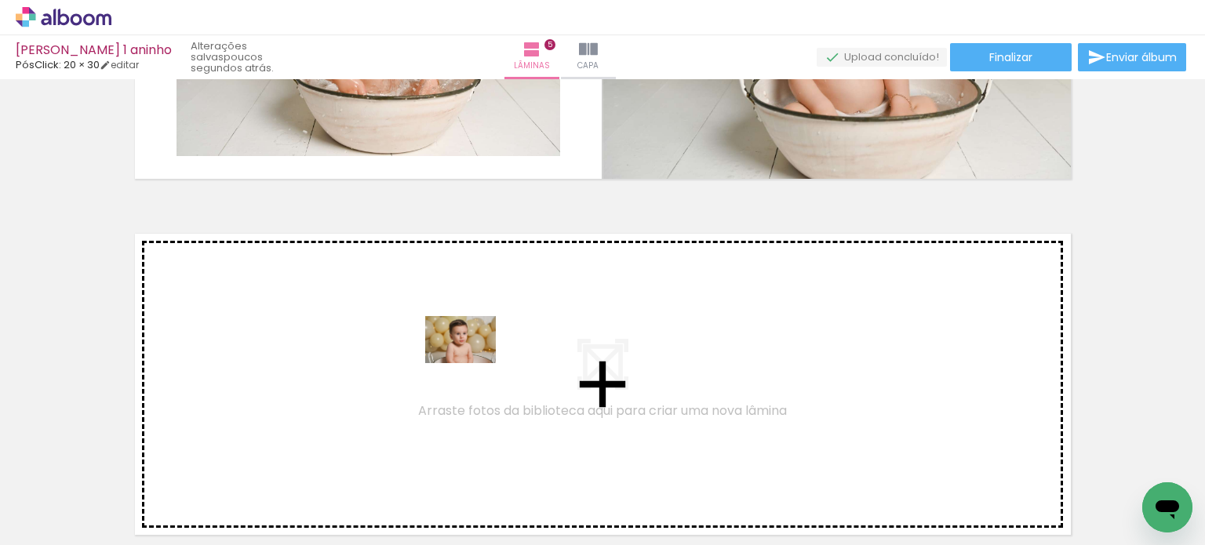
drag, startPoint x: 671, startPoint y: 504, endPoint x: 471, endPoint y: 364, distance: 244.4
click at [471, 364] on quentale-workspace at bounding box center [602, 272] width 1205 height 545
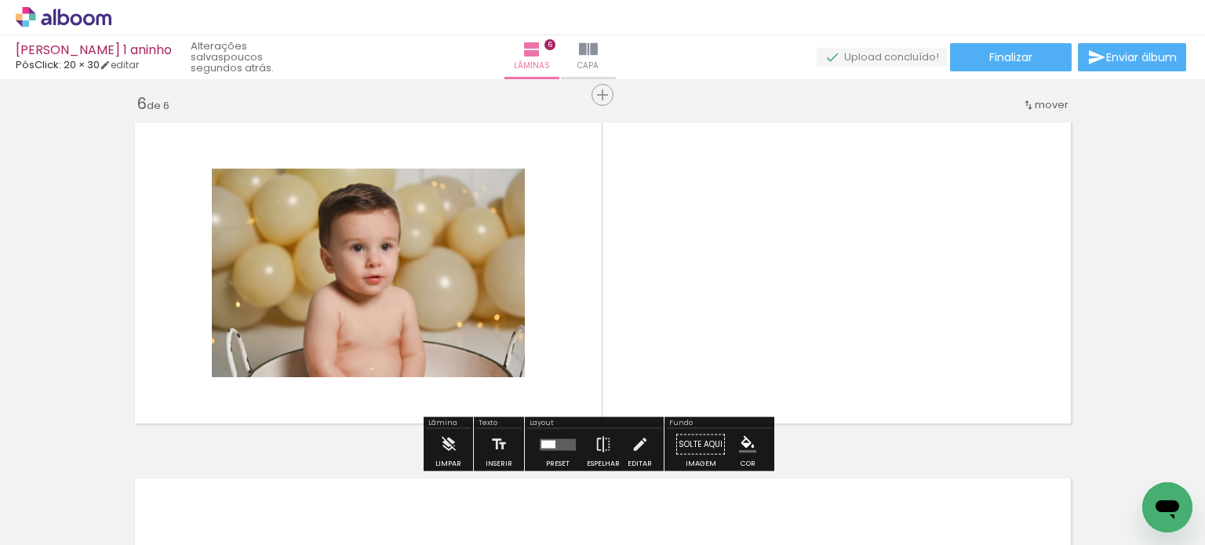
scroll to position [1800, 0]
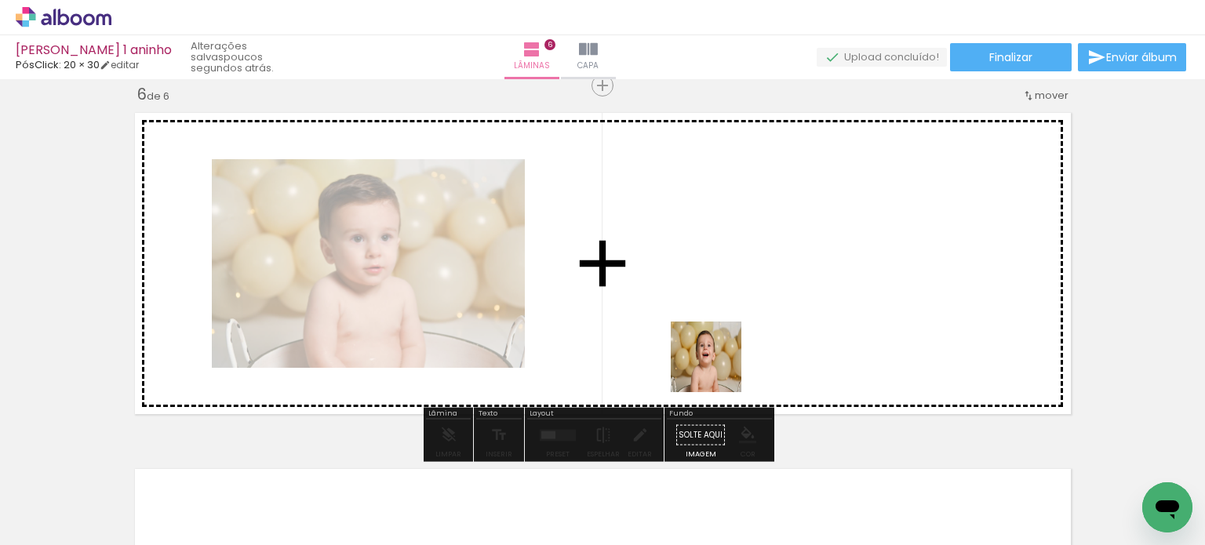
drag, startPoint x: 770, startPoint y: 500, endPoint x: 712, endPoint y: 326, distance: 183.3
click at [712, 326] on quentale-workspace at bounding box center [602, 272] width 1205 height 545
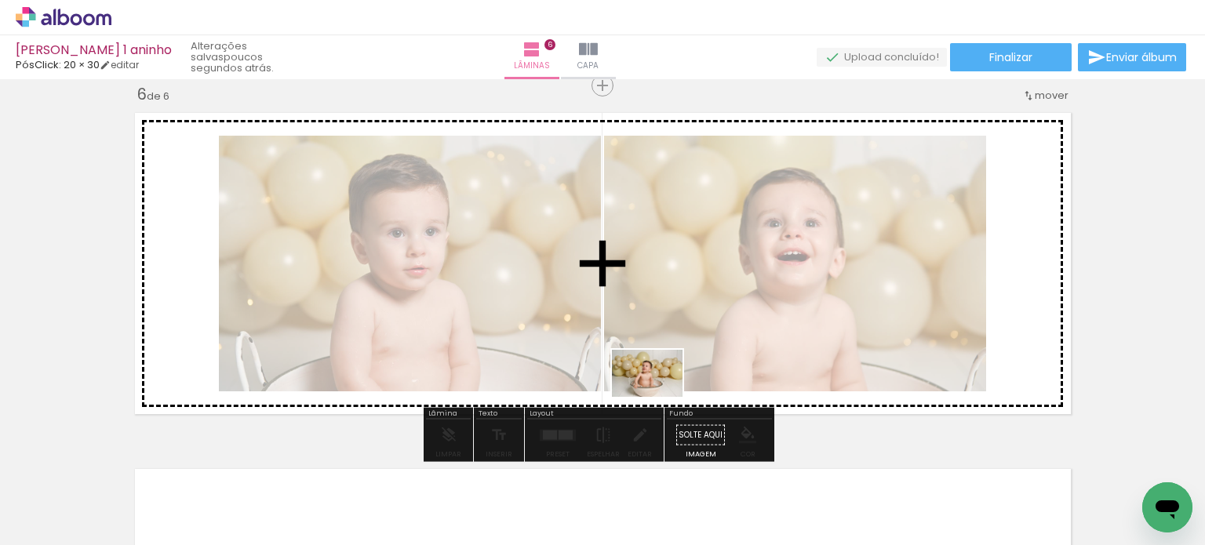
drag, startPoint x: 850, startPoint y: 498, endPoint x: 642, endPoint y: 350, distance: 255.3
click at [641, 351] on quentale-workspace at bounding box center [602, 272] width 1205 height 545
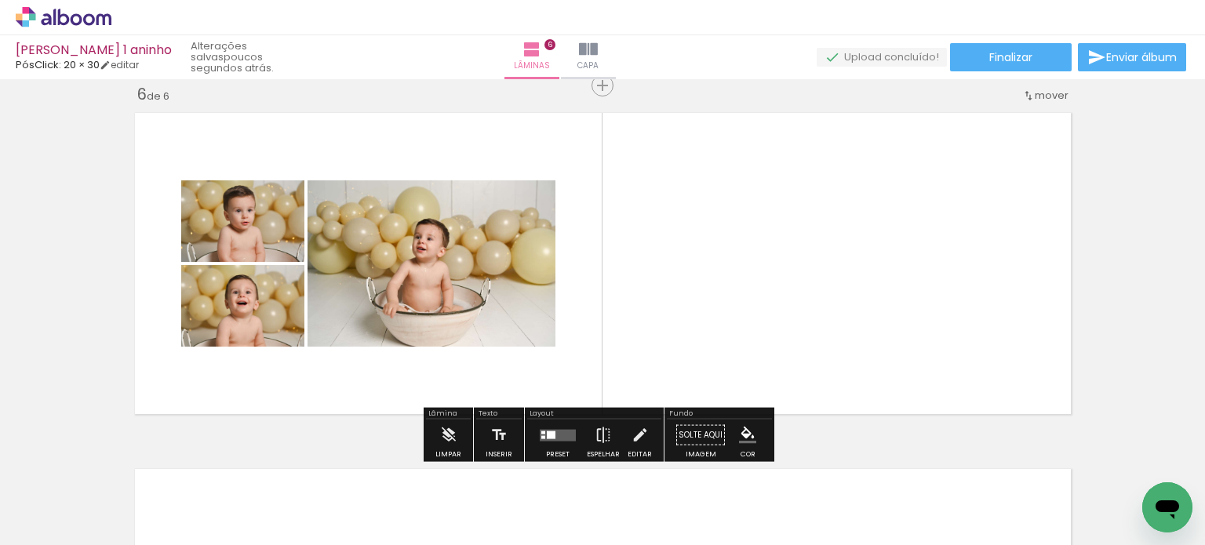
drag, startPoint x: 544, startPoint y: 432, endPoint x: 578, endPoint y: 423, distance: 35.0
click at [548, 431] on div at bounding box center [551, 435] width 9 height 8
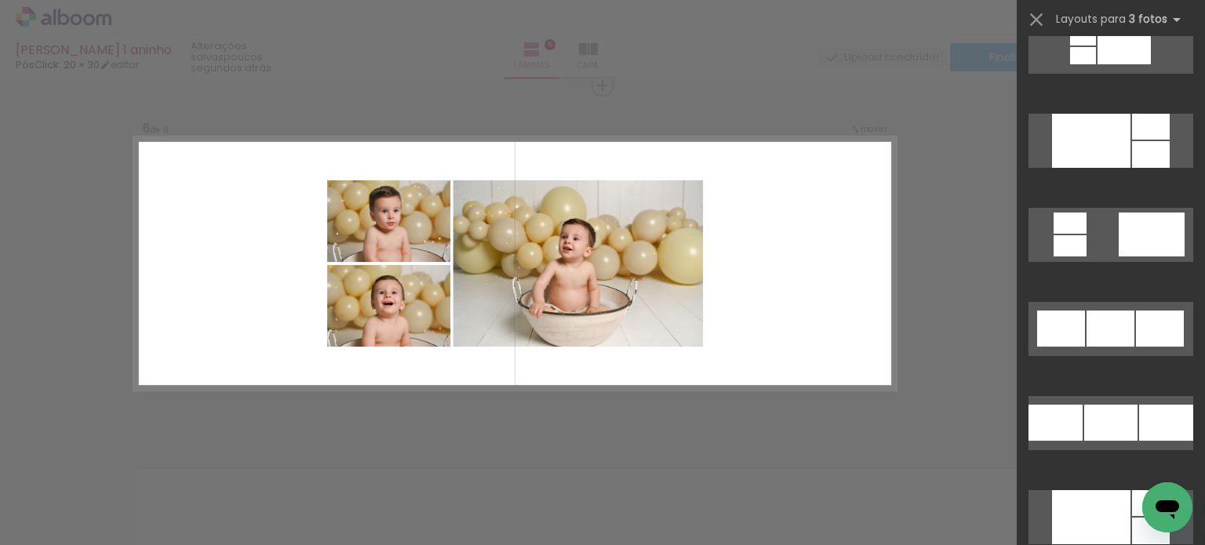
scroll to position [1726, 0]
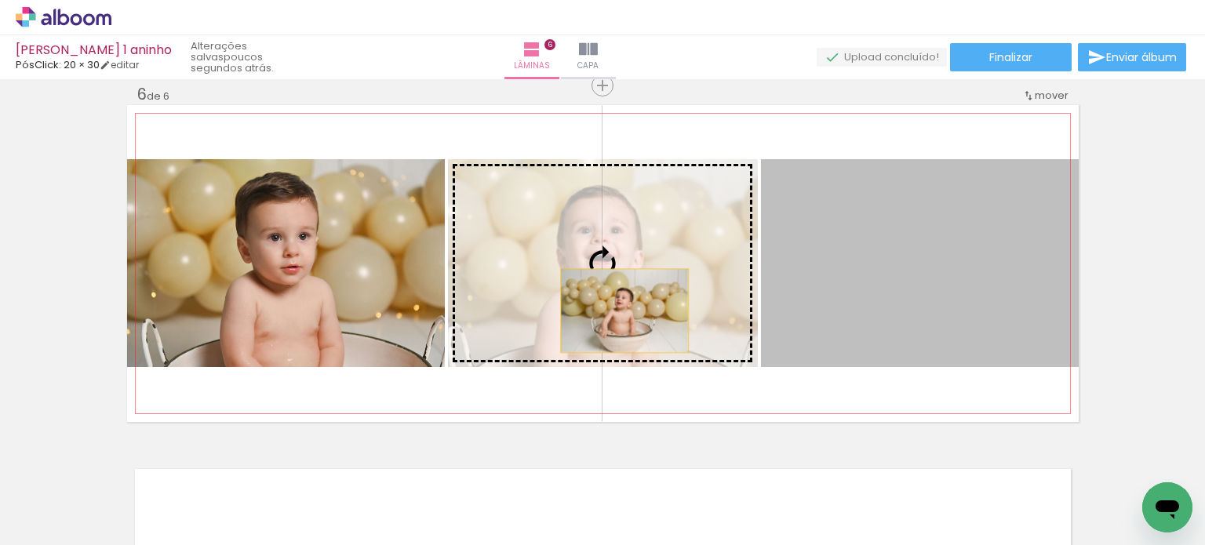
drag, startPoint x: 928, startPoint y: 312, endPoint x: 623, endPoint y: 313, distance: 305.1
click at [0, 0] on slot at bounding box center [0, 0] width 0 height 0
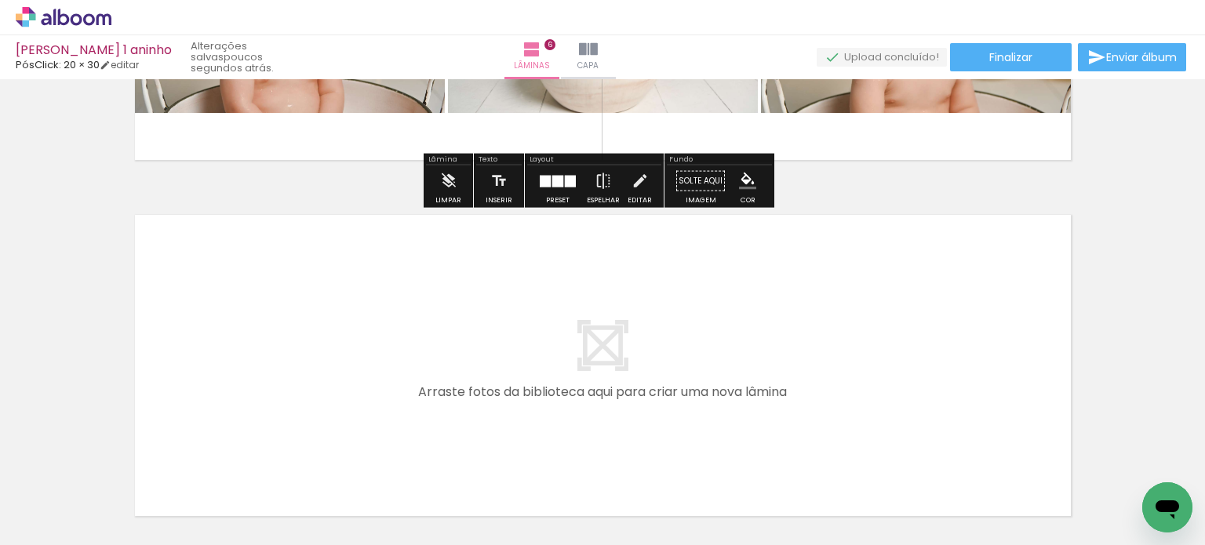
scroll to position [2185, 0]
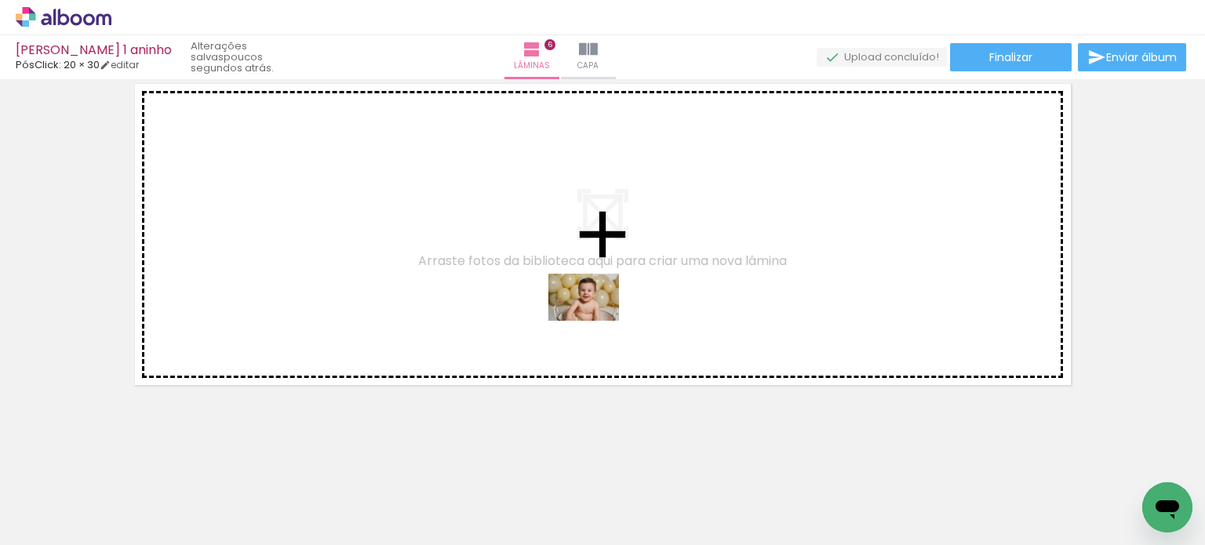
drag, startPoint x: 725, startPoint y: 485, endPoint x: 595, endPoint y: 321, distance: 208.9
click at [595, 321] on quentale-workspace at bounding box center [602, 272] width 1205 height 545
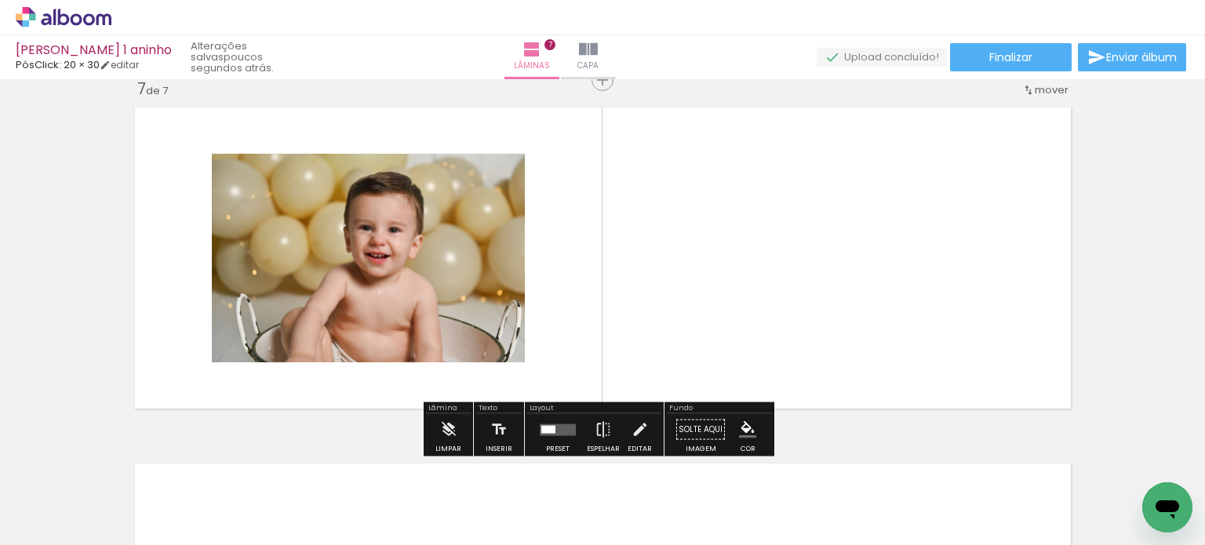
scroll to position [2156, 0]
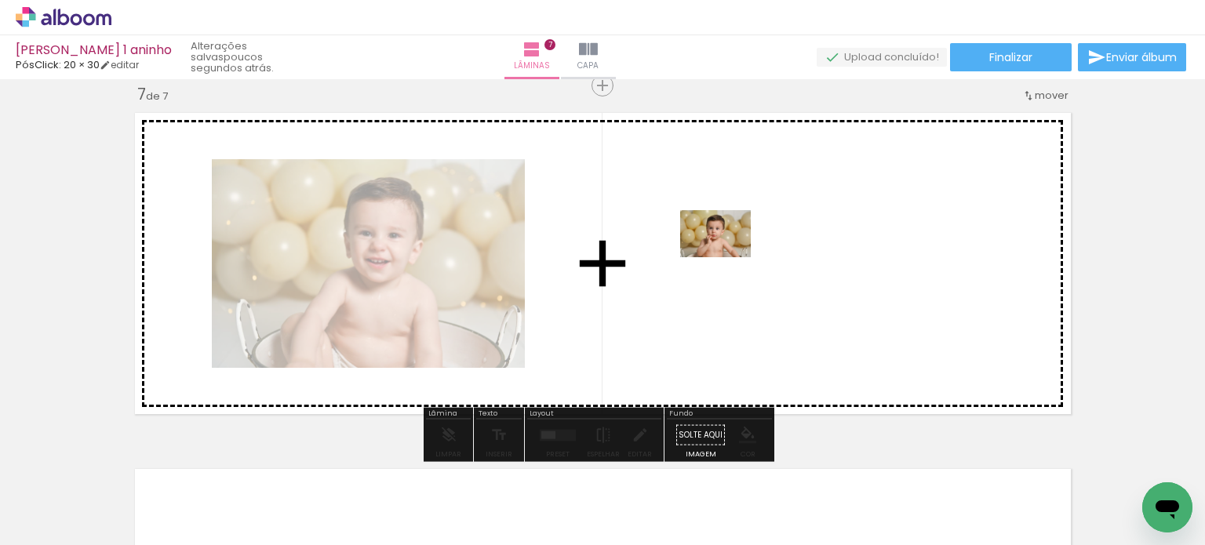
drag, startPoint x: 791, startPoint y: 480, endPoint x: 727, endPoint y: 257, distance: 232.4
click at [727, 257] on quentale-workspace at bounding box center [602, 272] width 1205 height 545
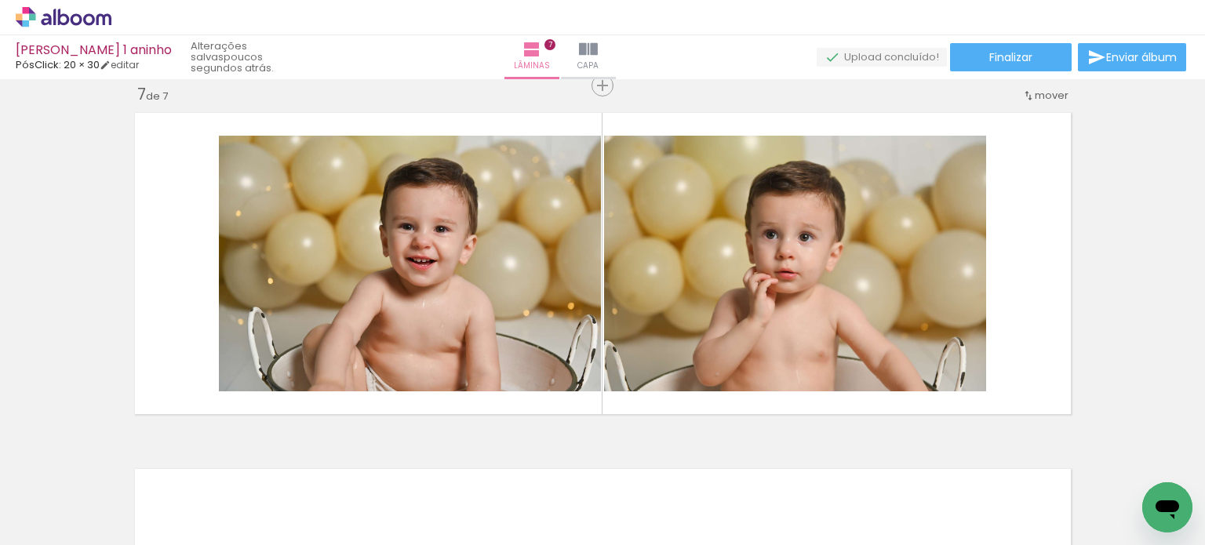
scroll to position [0, 1381]
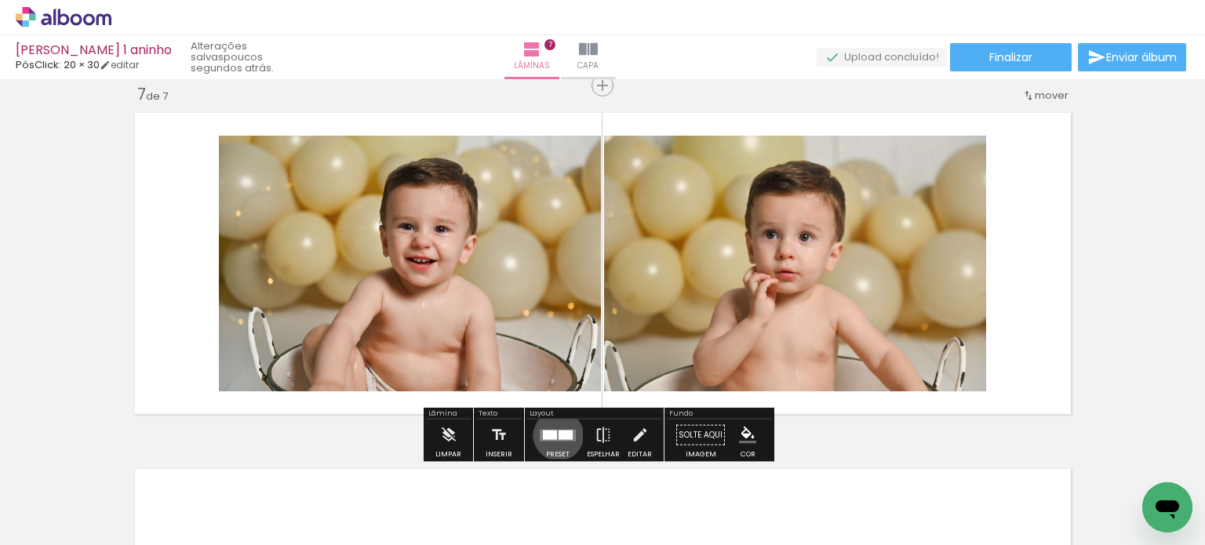
drag, startPoint x: 555, startPoint y: 435, endPoint x: 584, endPoint y: 431, distance: 29.2
click at [559, 435] on div at bounding box center [566, 434] width 14 height 9
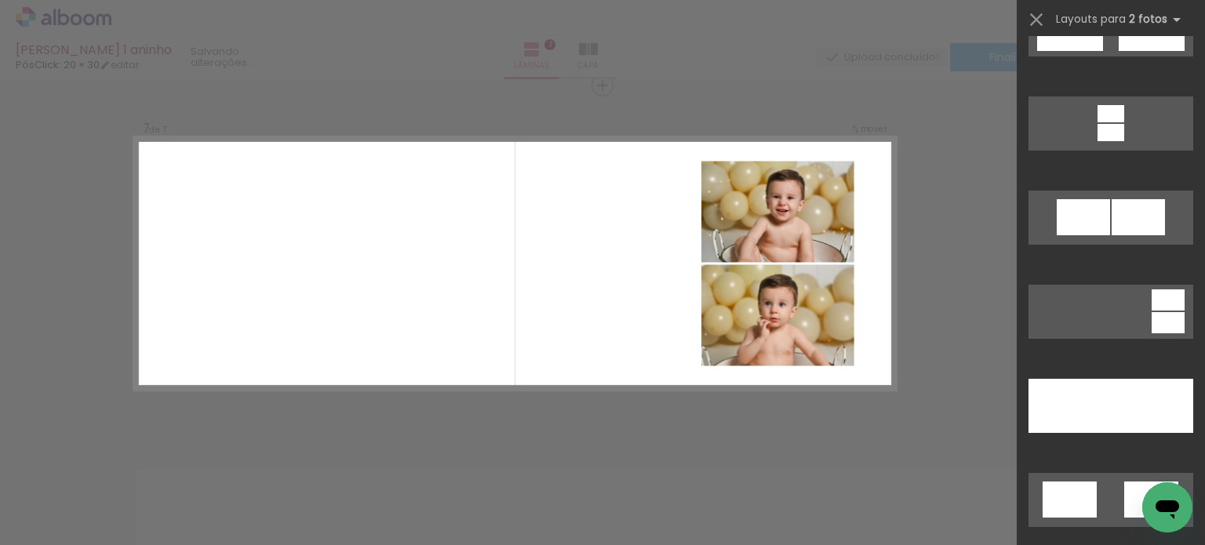
scroll to position [706, 0]
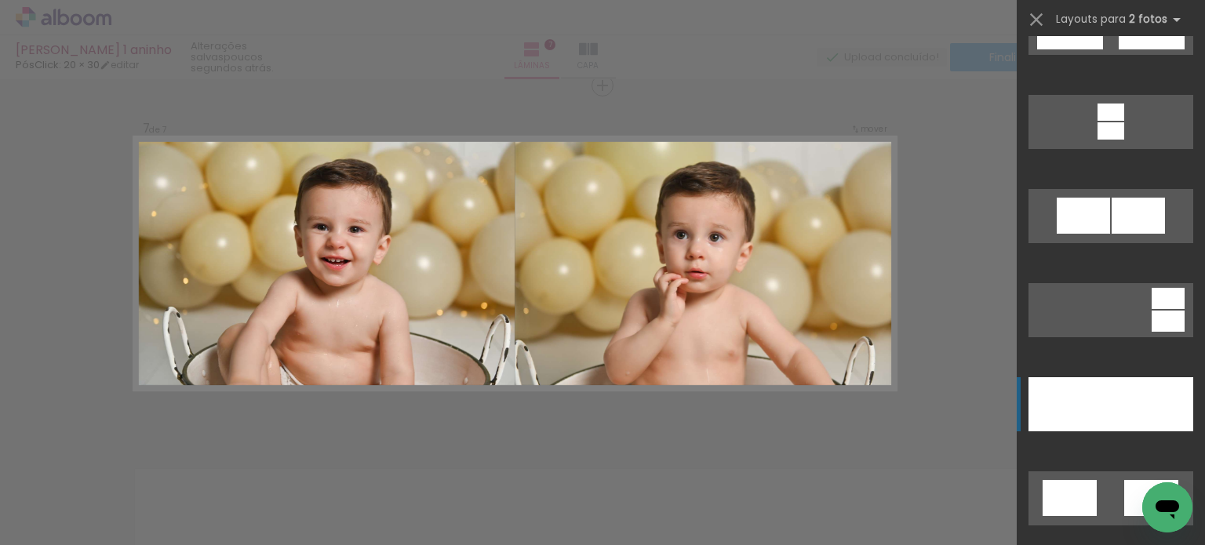
click at [1149, 392] on div at bounding box center [1152, 404] width 82 height 54
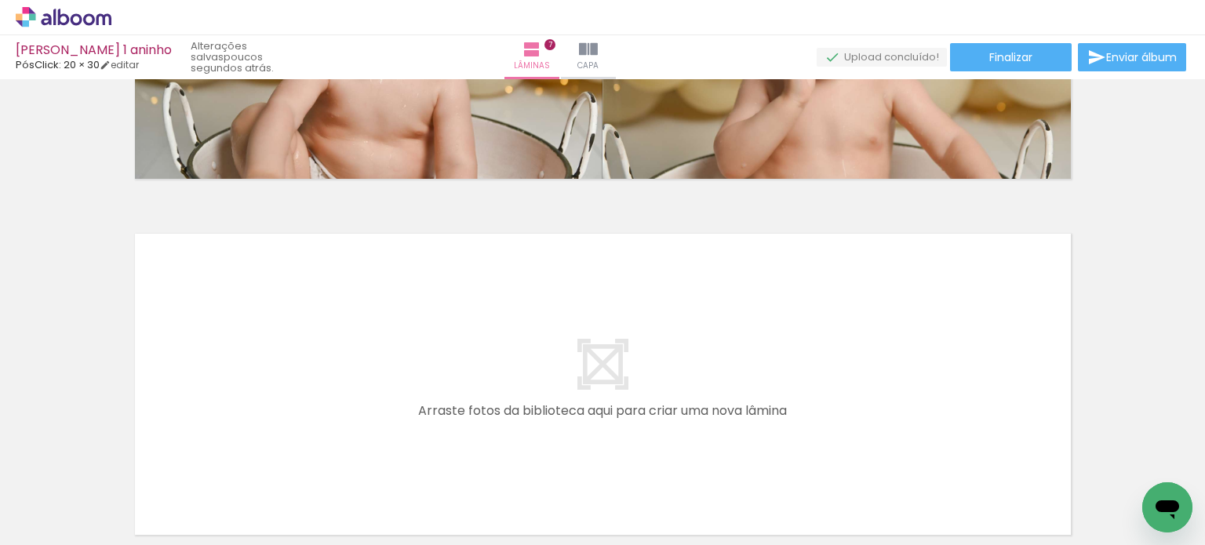
scroll to position [0, 1563]
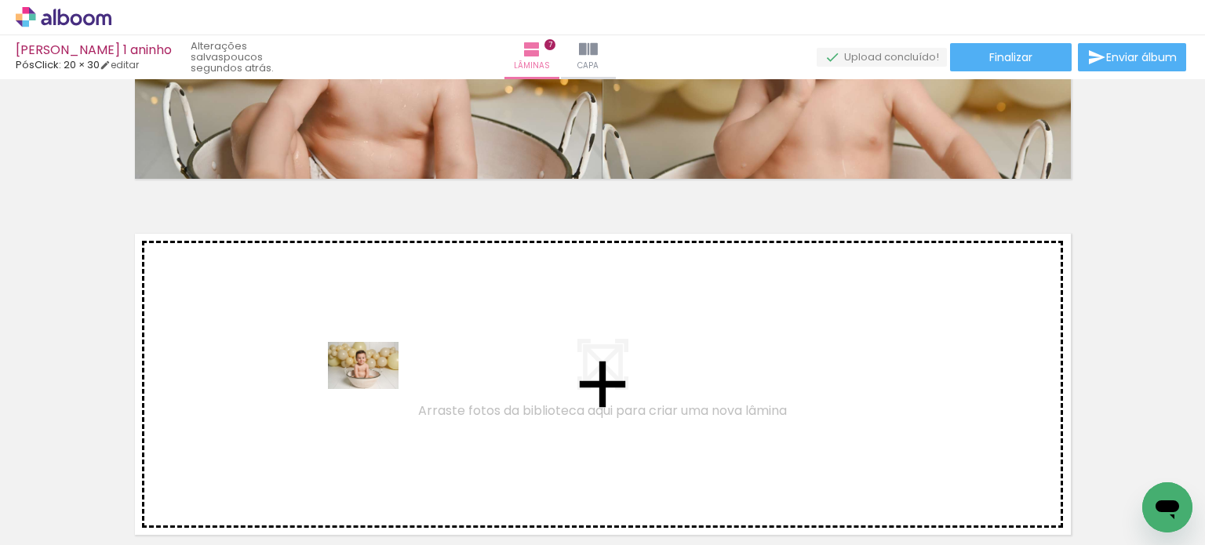
drag, startPoint x: 373, startPoint y: 494, endPoint x: 377, endPoint y: 374, distance: 120.1
click at [377, 374] on quentale-workspace at bounding box center [602, 272] width 1205 height 545
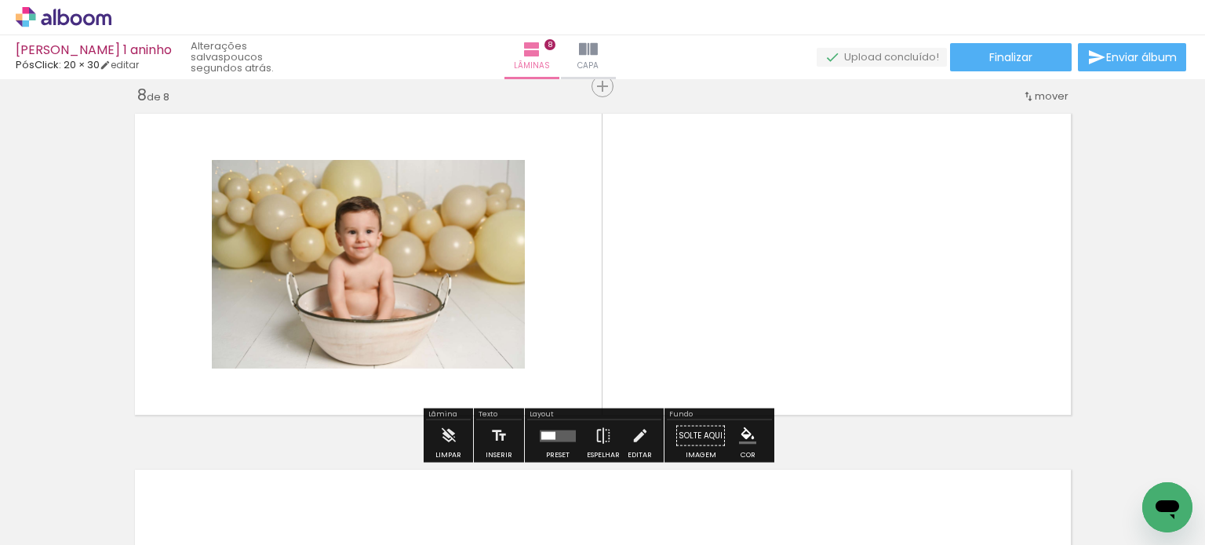
scroll to position [2513, 0]
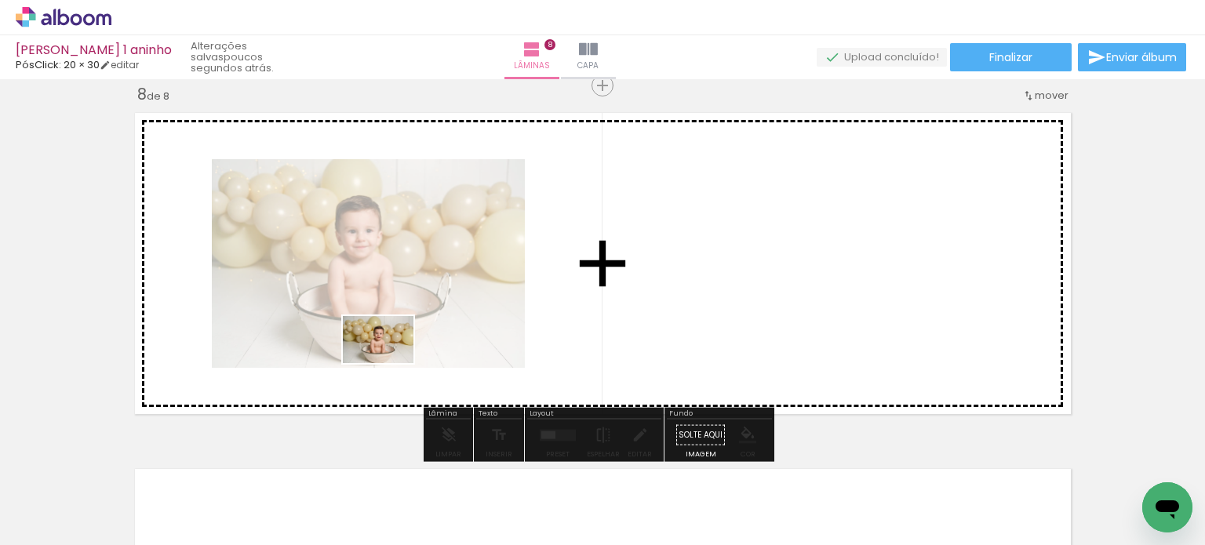
drag, startPoint x: 438, startPoint y: 514, endPoint x: 390, endPoint y: 323, distance: 196.7
click at [390, 323] on quentale-workspace at bounding box center [602, 272] width 1205 height 545
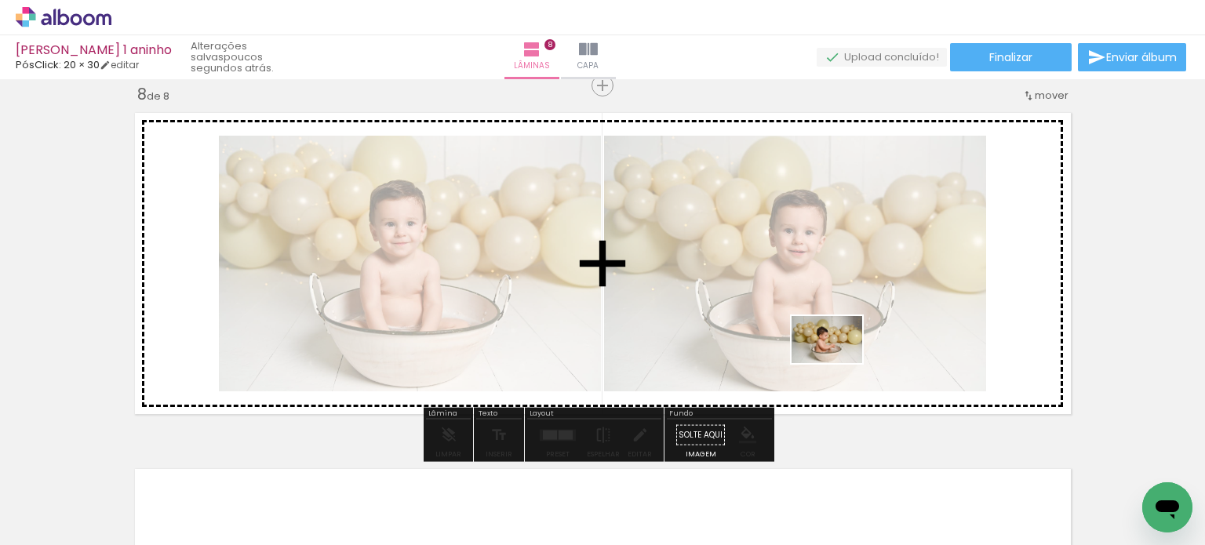
drag, startPoint x: 542, startPoint y: 504, endPoint x: 885, endPoint y: 332, distance: 383.8
click at [885, 332] on quentale-workspace at bounding box center [602, 272] width 1205 height 545
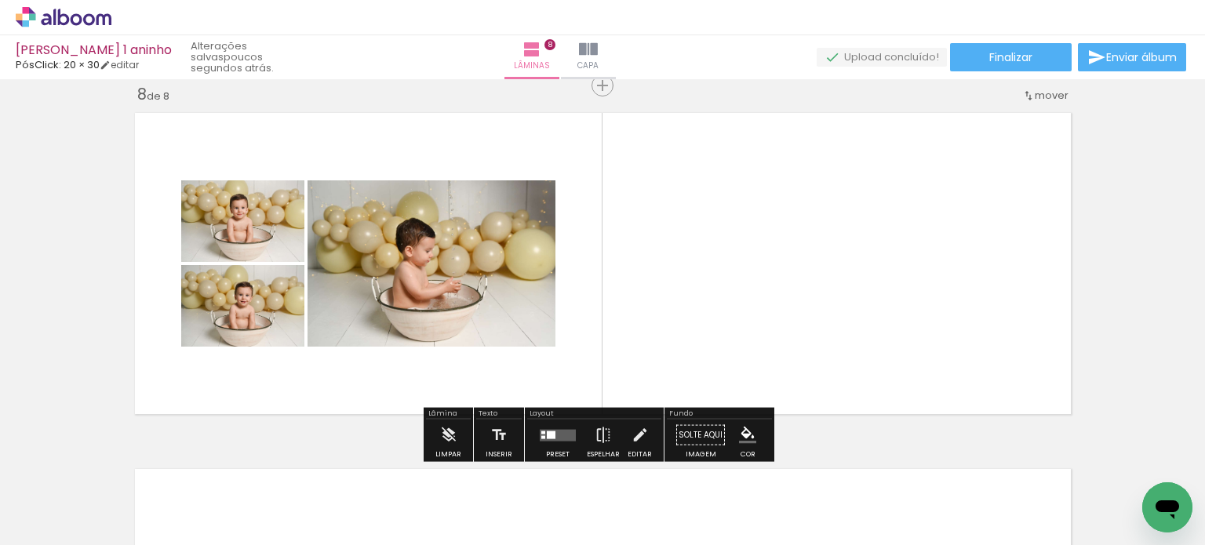
click at [551, 435] on quentale-layouter at bounding box center [558, 435] width 36 height 12
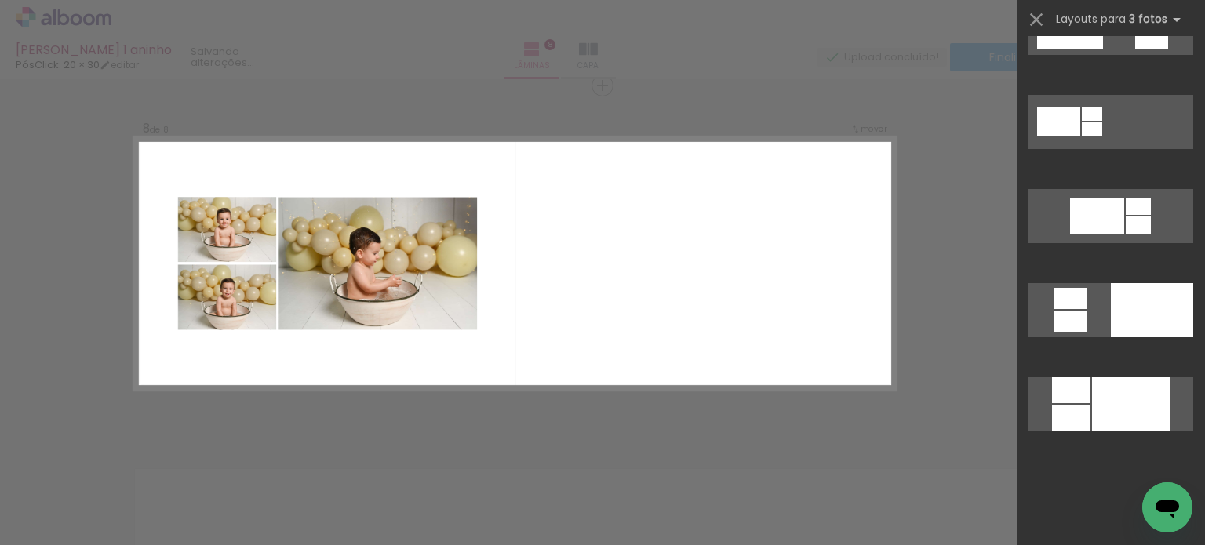
scroll to position [0, 0]
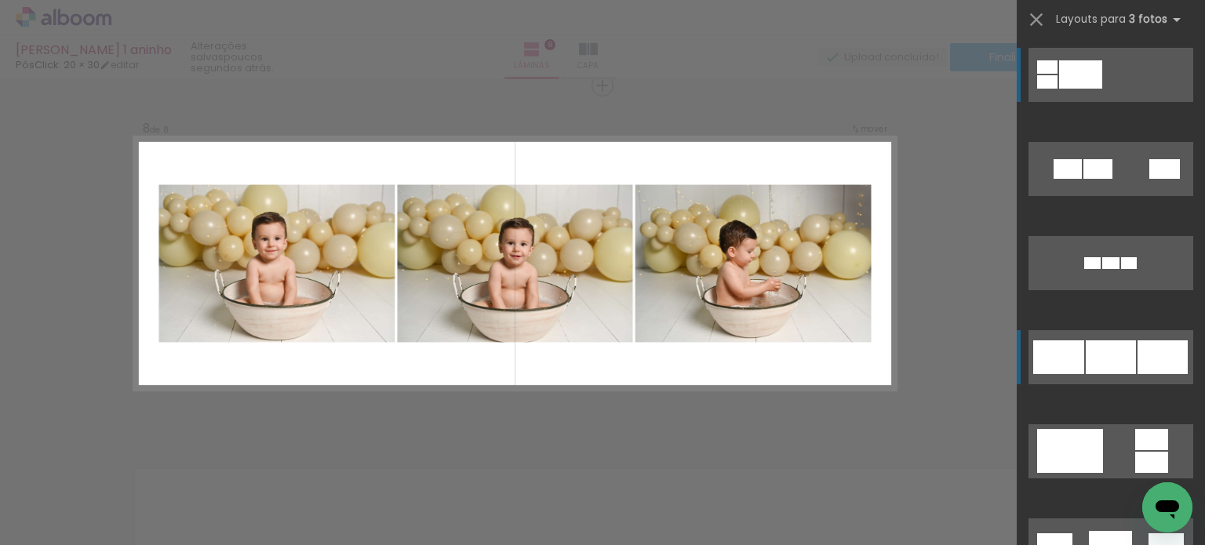
click at [1118, 269] on div at bounding box center [1110, 263] width 17 height 12
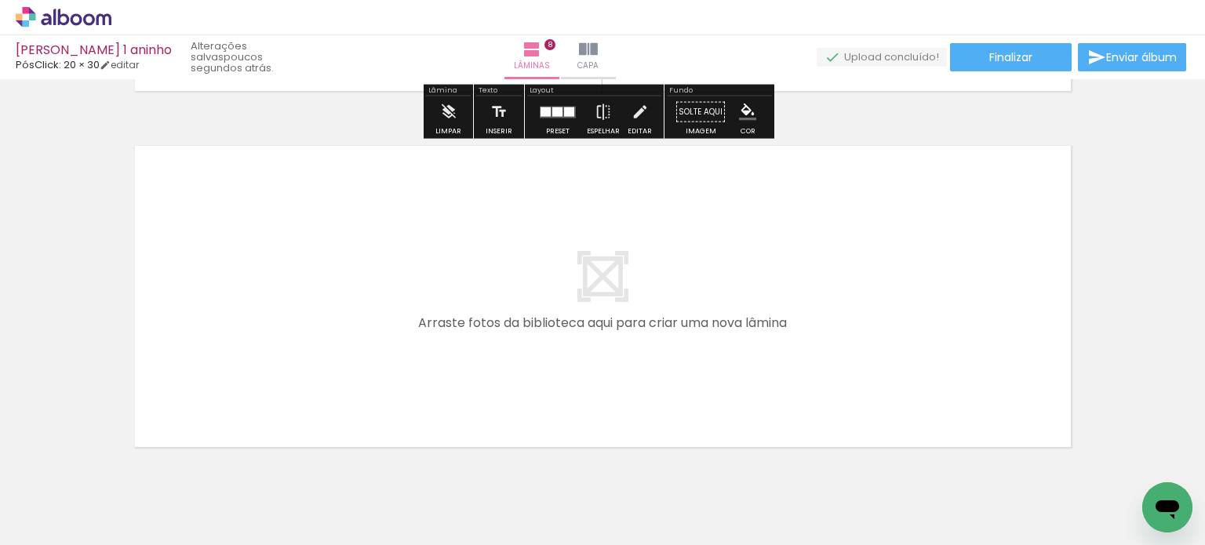
scroll to position [2898, 0]
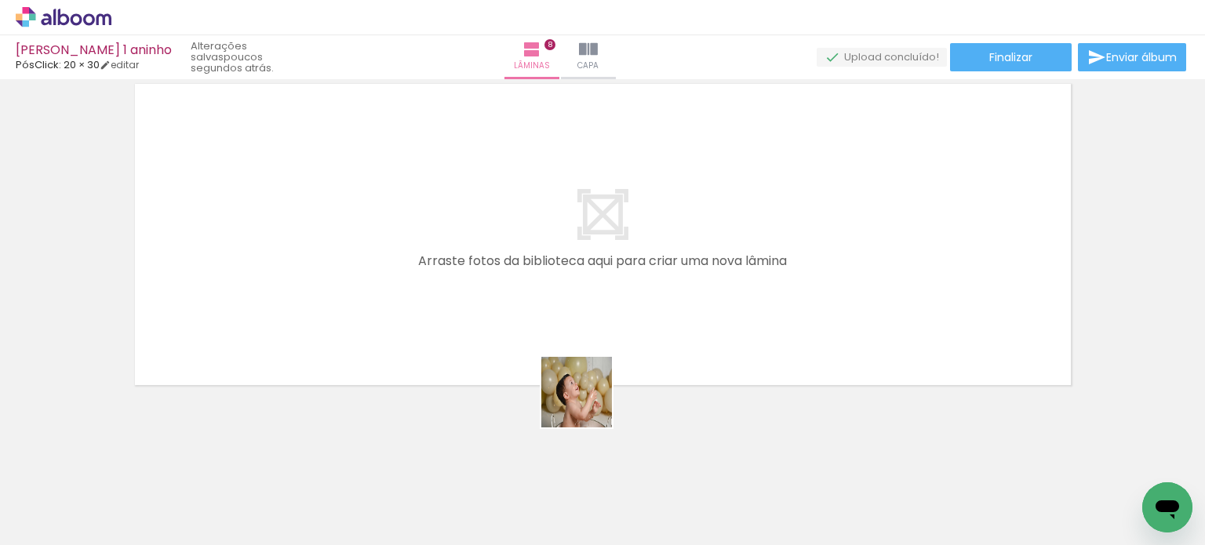
drag, startPoint x: 640, startPoint y: 511, endPoint x: 540, endPoint y: 316, distance: 219.6
click at [540, 316] on quentale-workspace at bounding box center [602, 272] width 1205 height 545
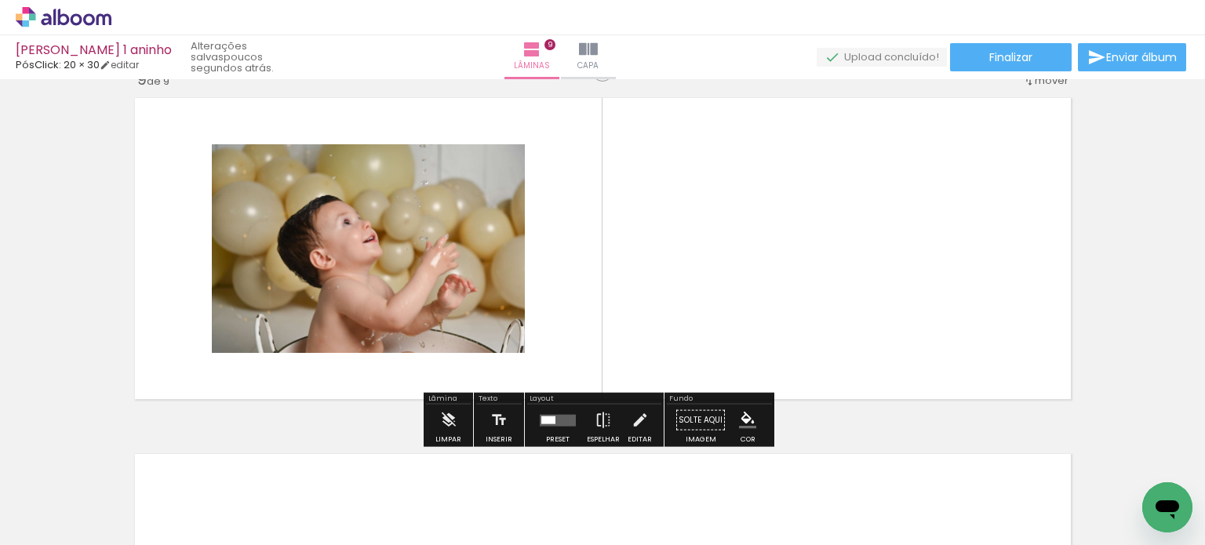
scroll to position [2869, 0]
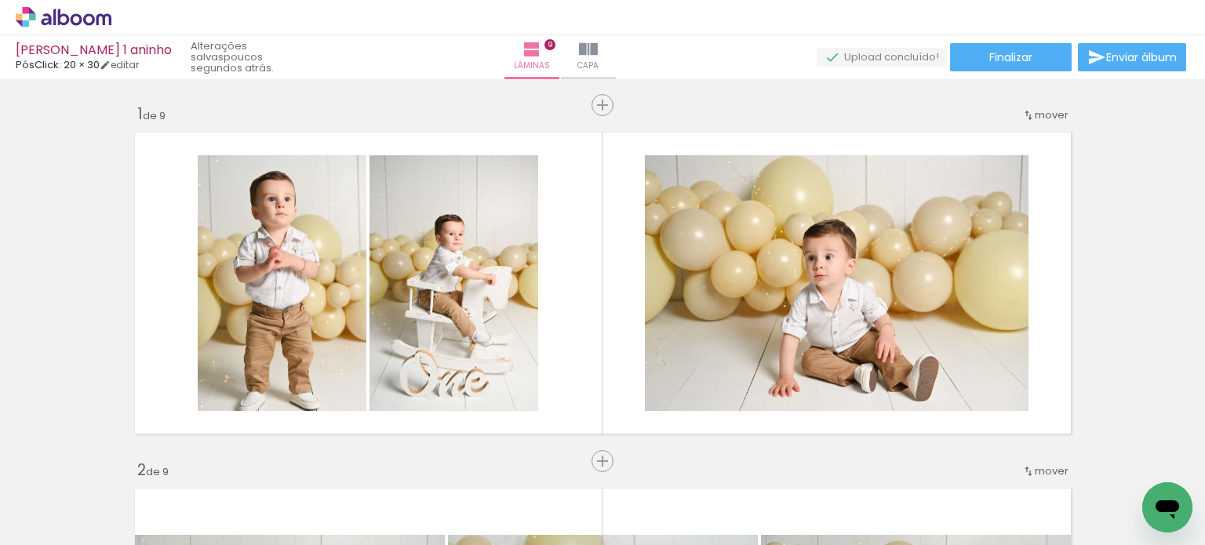
scroll to position [0, 1563]
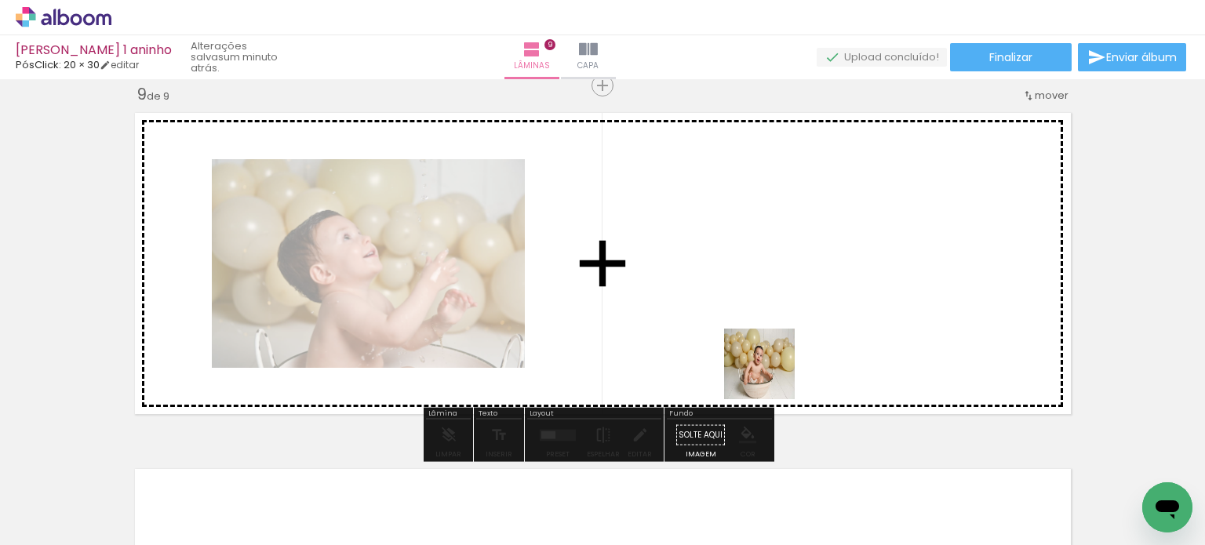
drag, startPoint x: 722, startPoint y: 502, endPoint x: 797, endPoint y: 284, distance: 230.5
click at [797, 284] on quentale-workspace at bounding box center [602, 272] width 1205 height 545
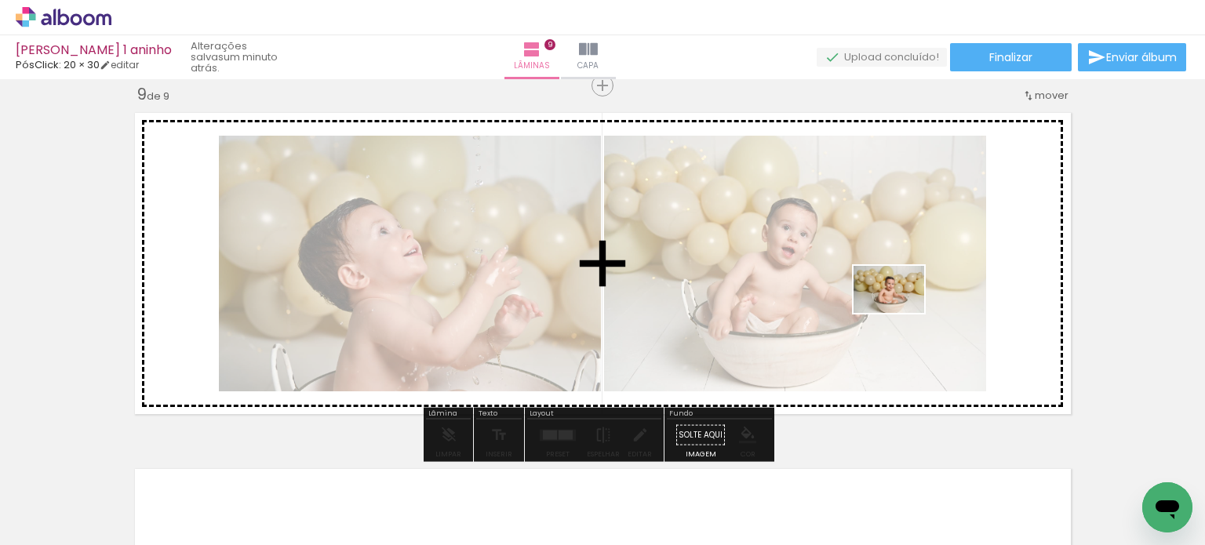
drag, startPoint x: 793, startPoint y: 504, endPoint x: 901, endPoint y: 311, distance: 221.6
click at [901, 311] on quentale-workspace at bounding box center [602, 272] width 1205 height 545
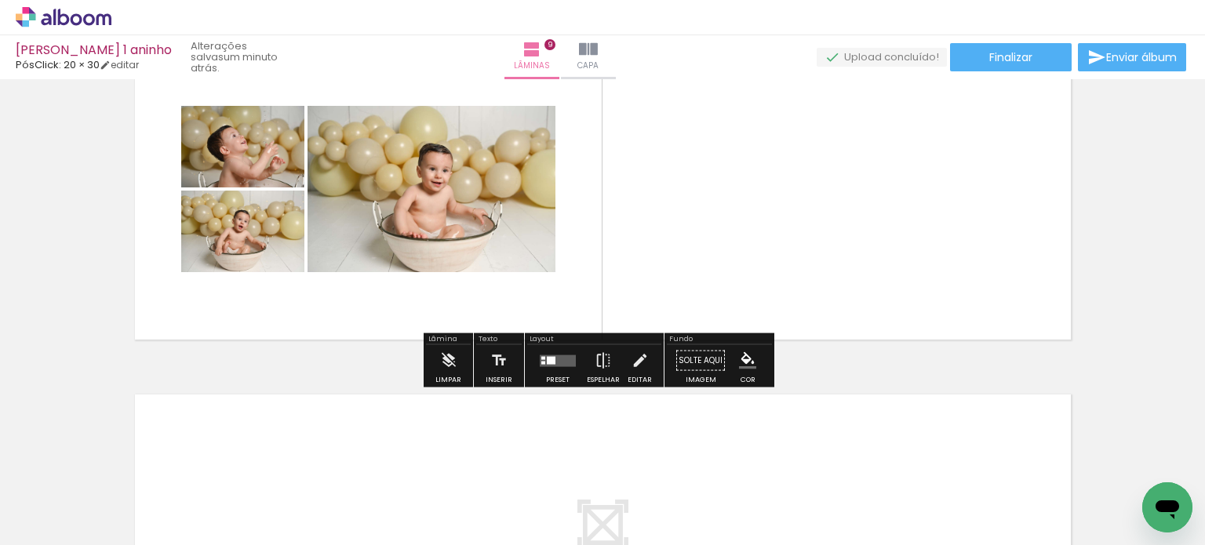
scroll to position [2947, 0]
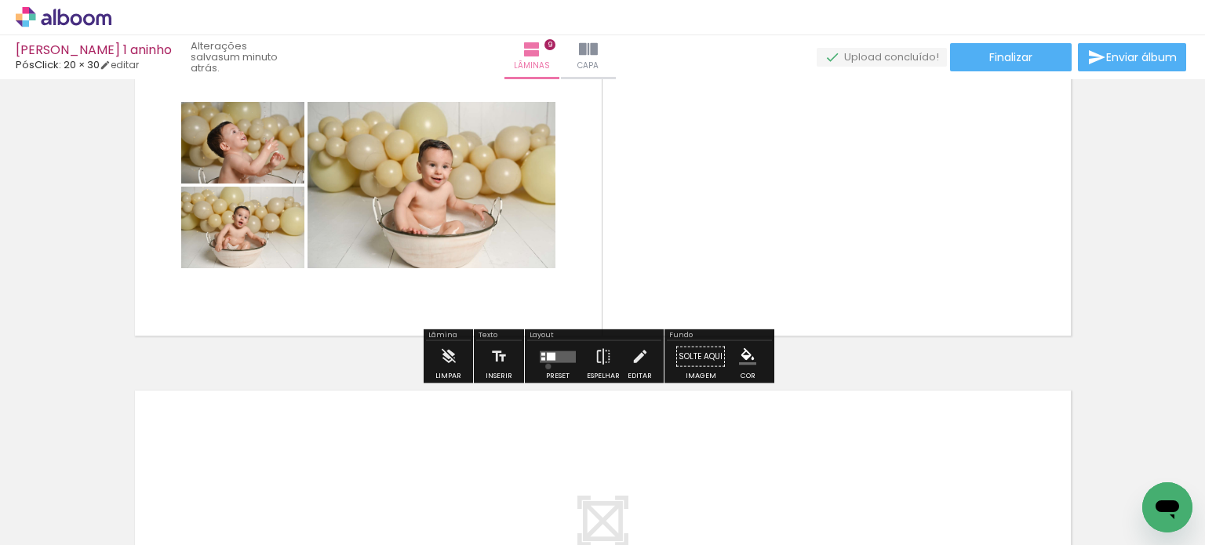
click at [544, 366] on div at bounding box center [558, 356] width 42 height 31
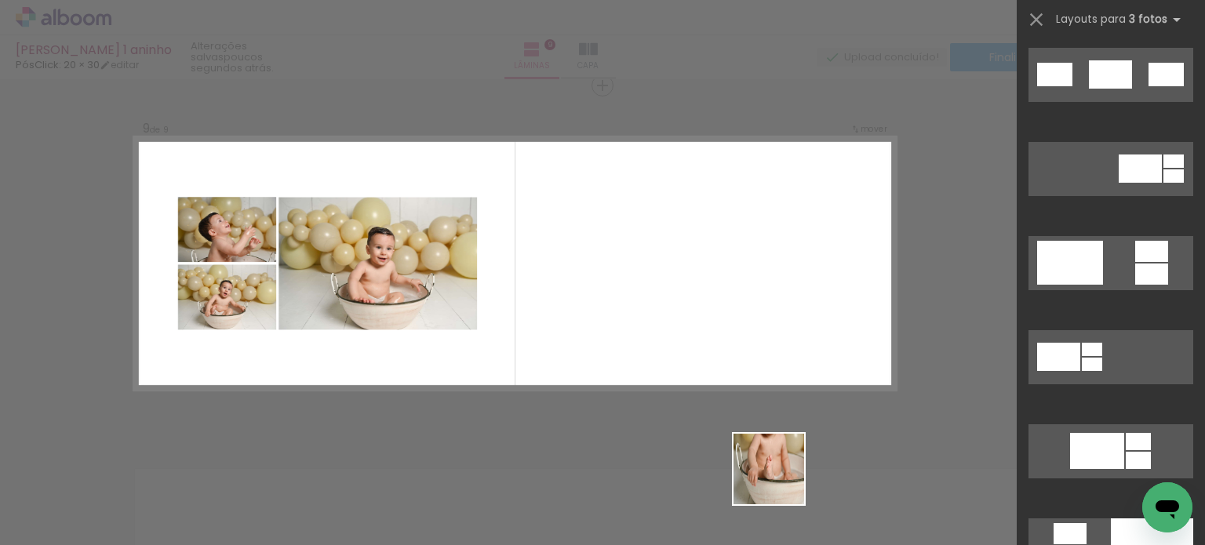
scroll to position [0, 0]
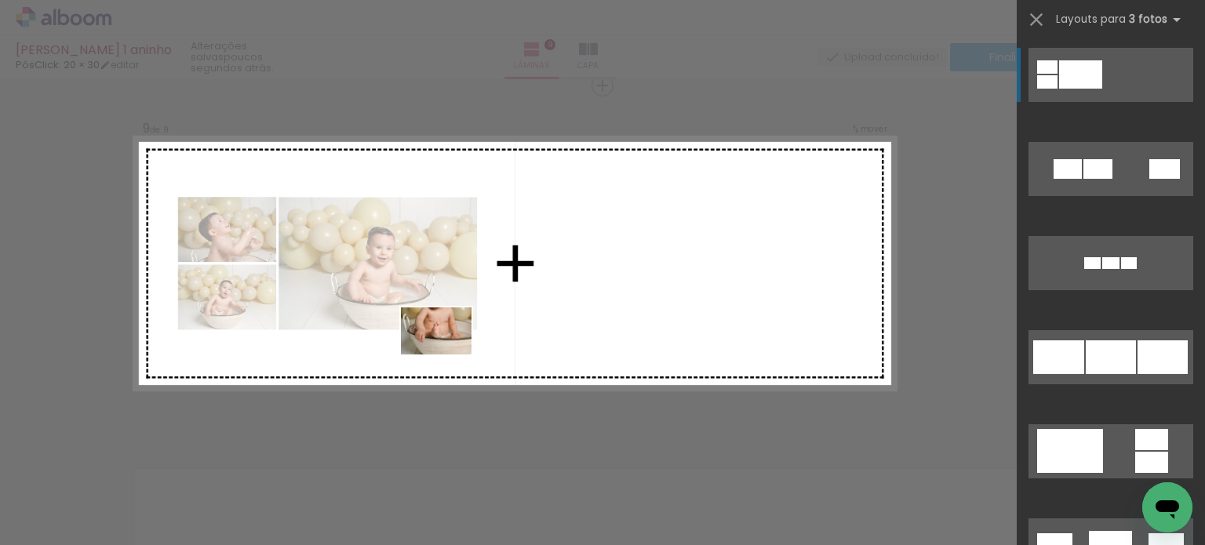
drag, startPoint x: 883, startPoint y: 507, endPoint x: 448, endPoint y: 355, distance: 461.2
click at [448, 355] on quentale-workspace at bounding box center [602, 272] width 1205 height 545
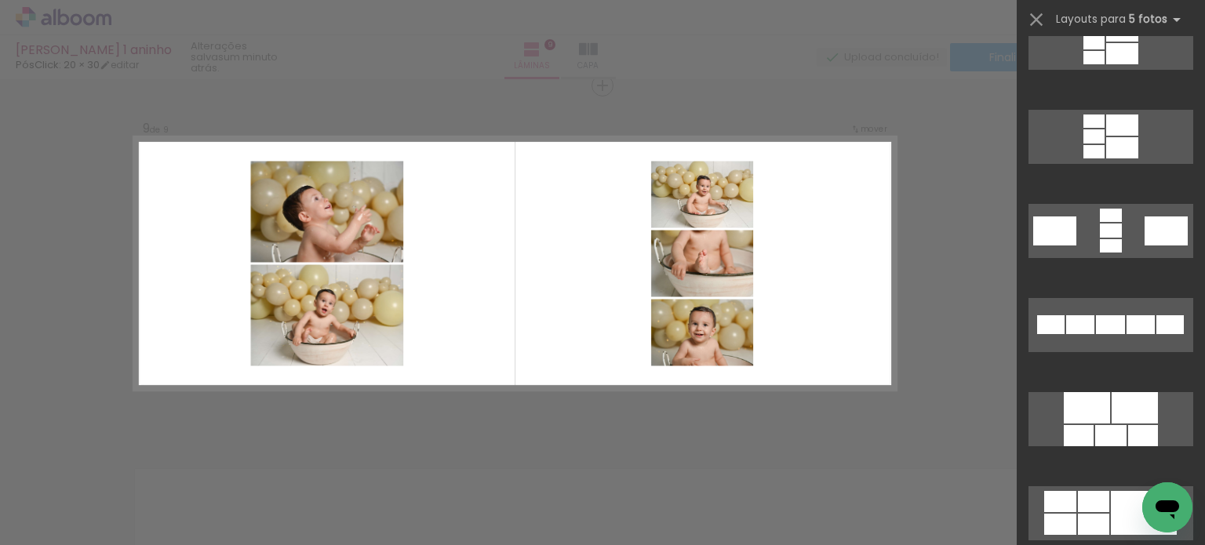
scroll to position [714, 0]
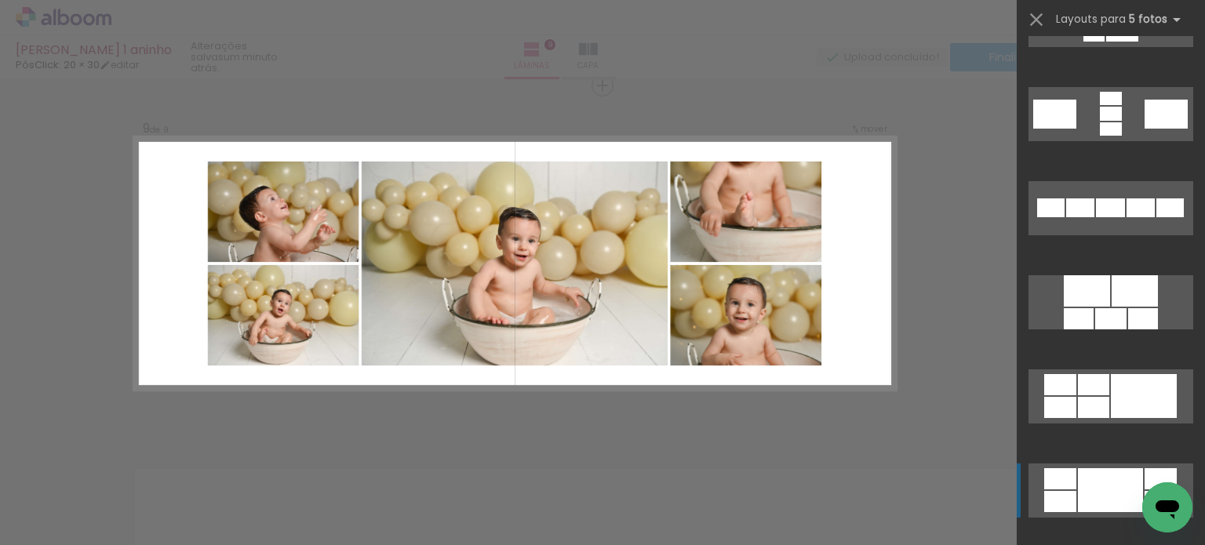
click at [1100, 121] on div at bounding box center [1111, 114] width 22 height 14
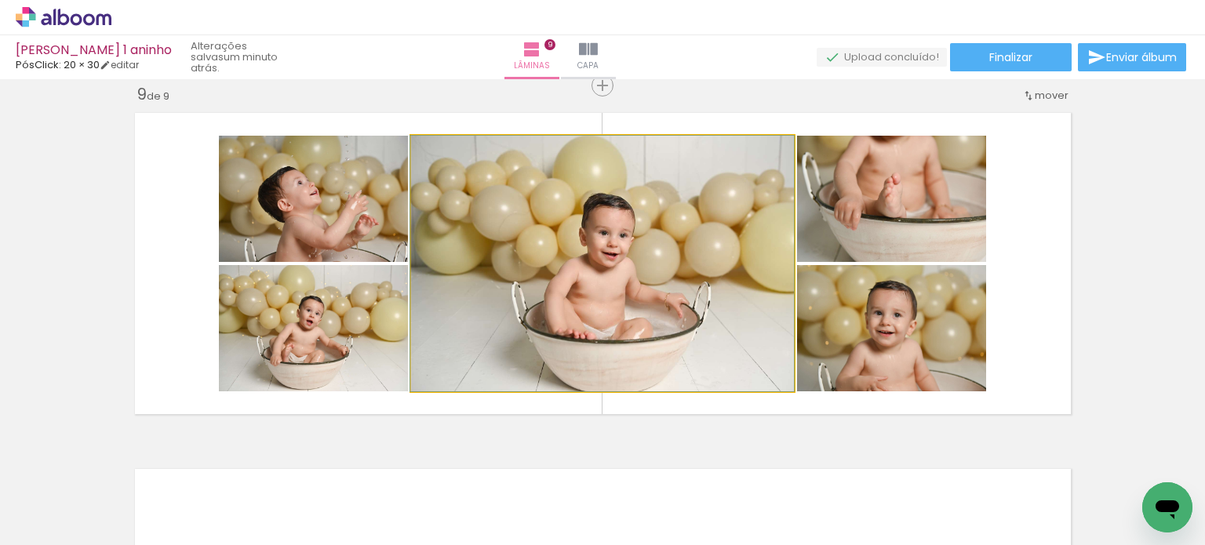
drag, startPoint x: 634, startPoint y: 308, endPoint x: 455, endPoint y: 216, distance: 201.4
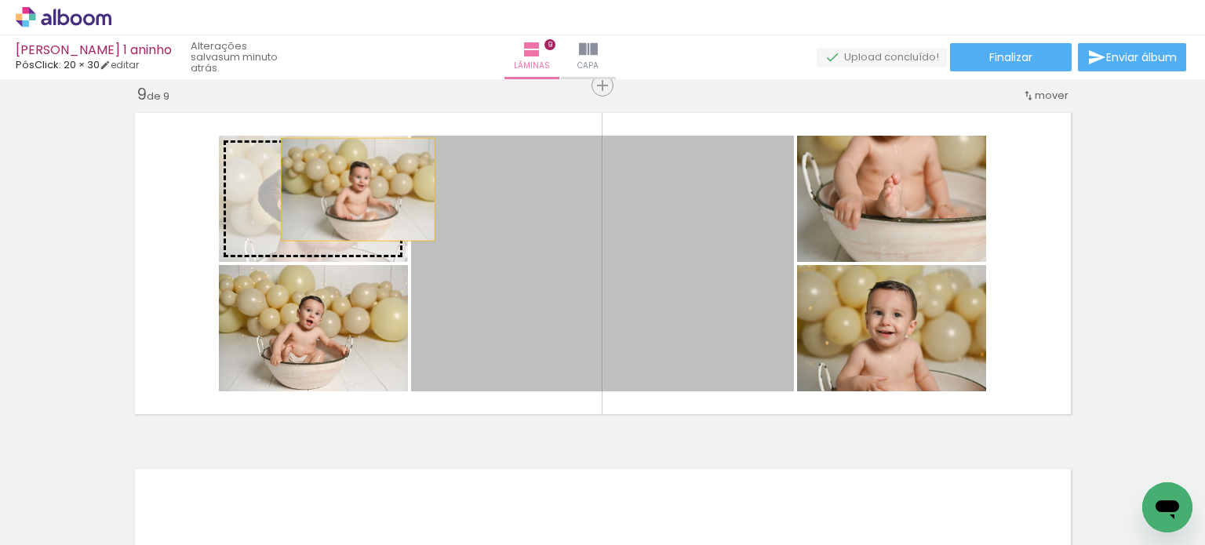
drag, startPoint x: 480, startPoint y: 237, endPoint x: 350, endPoint y: 189, distance: 138.7
click at [0, 0] on slot at bounding box center [0, 0] width 0 height 0
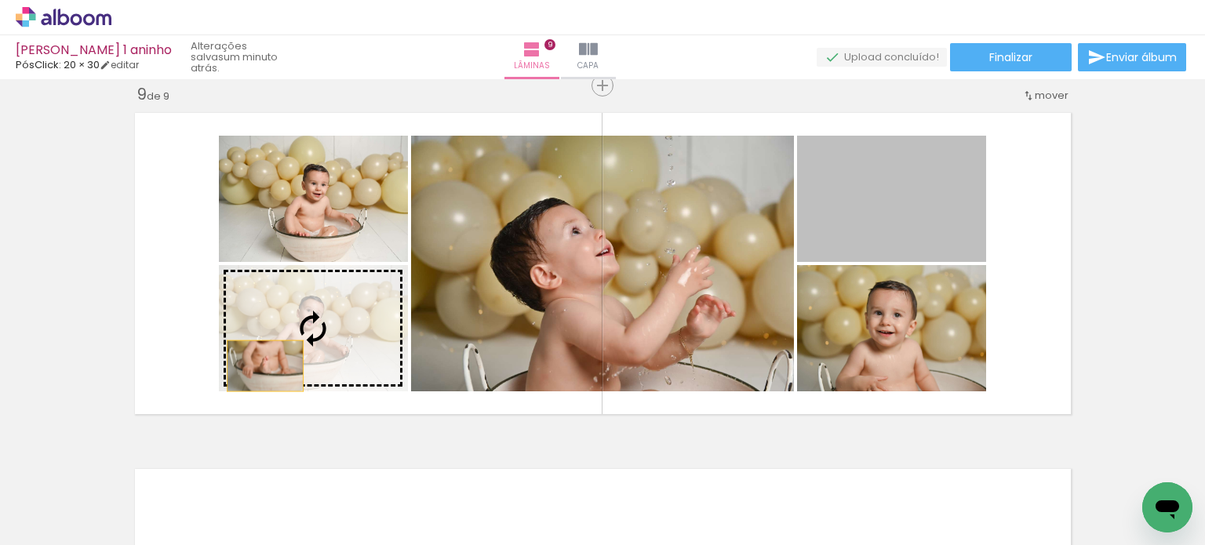
drag, startPoint x: 888, startPoint y: 213, endPoint x: 259, endPoint y: 366, distance: 647.4
click at [0, 0] on slot at bounding box center [0, 0] width 0 height 0
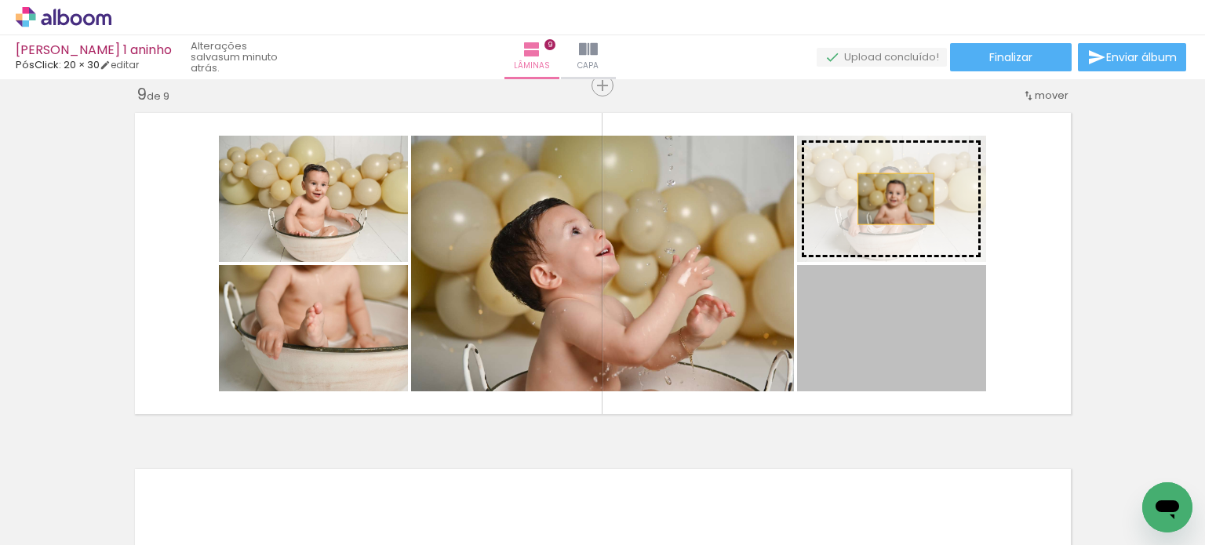
drag, startPoint x: 904, startPoint y: 344, endPoint x: 890, endPoint y: 198, distance: 145.8
click at [0, 0] on slot at bounding box center [0, 0] width 0 height 0
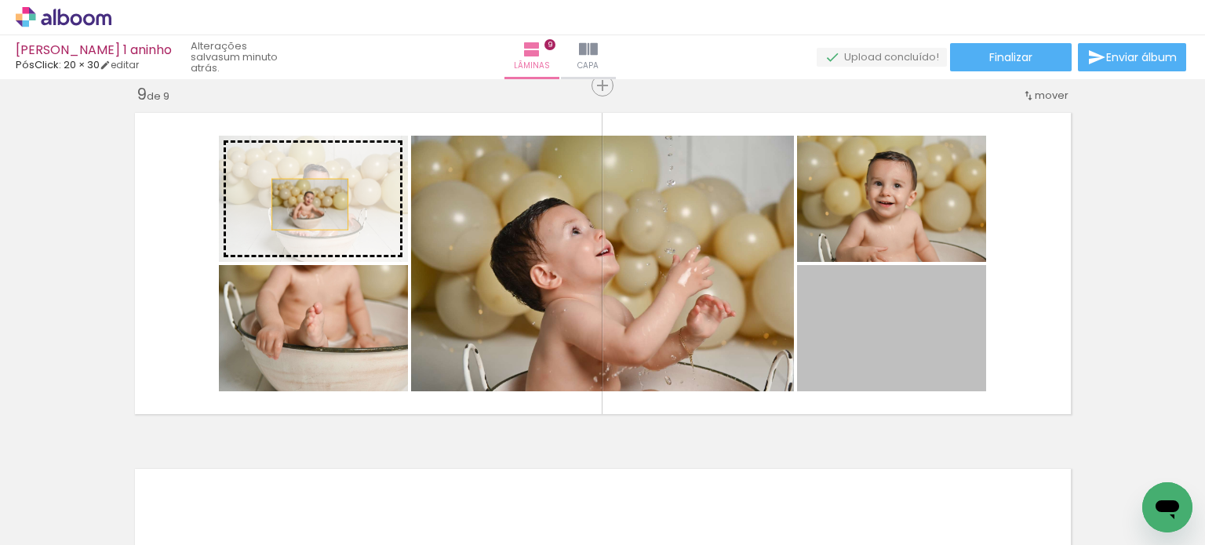
drag, startPoint x: 909, startPoint y: 353, endPoint x: 303, endPoint y: 204, distance: 624.4
click at [0, 0] on slot at bounding box center [0, 0] width 0 height 0
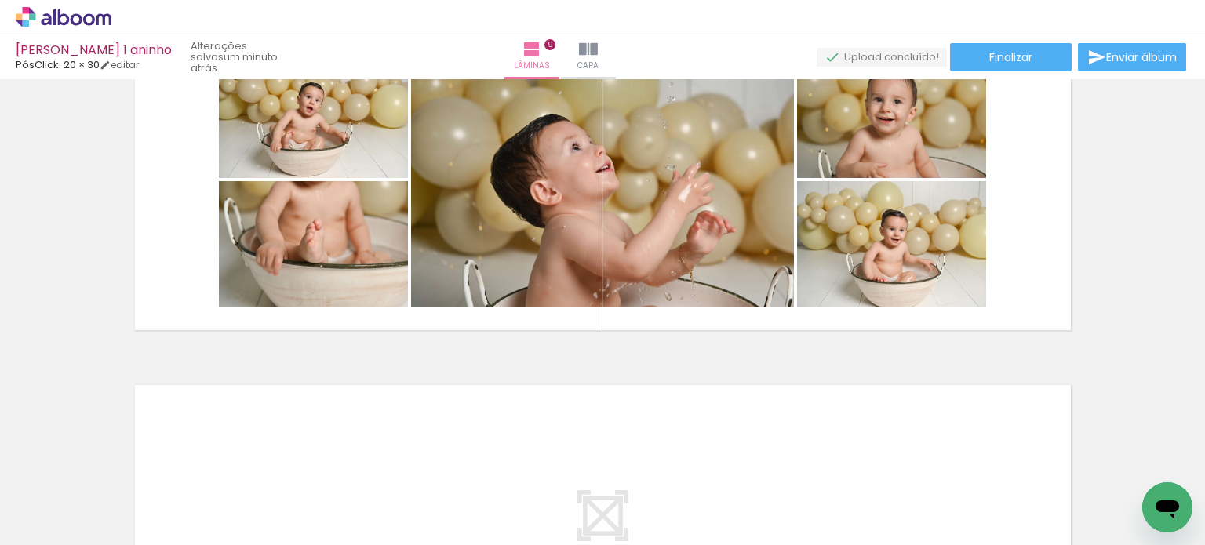
scroll to position [2947, 0]
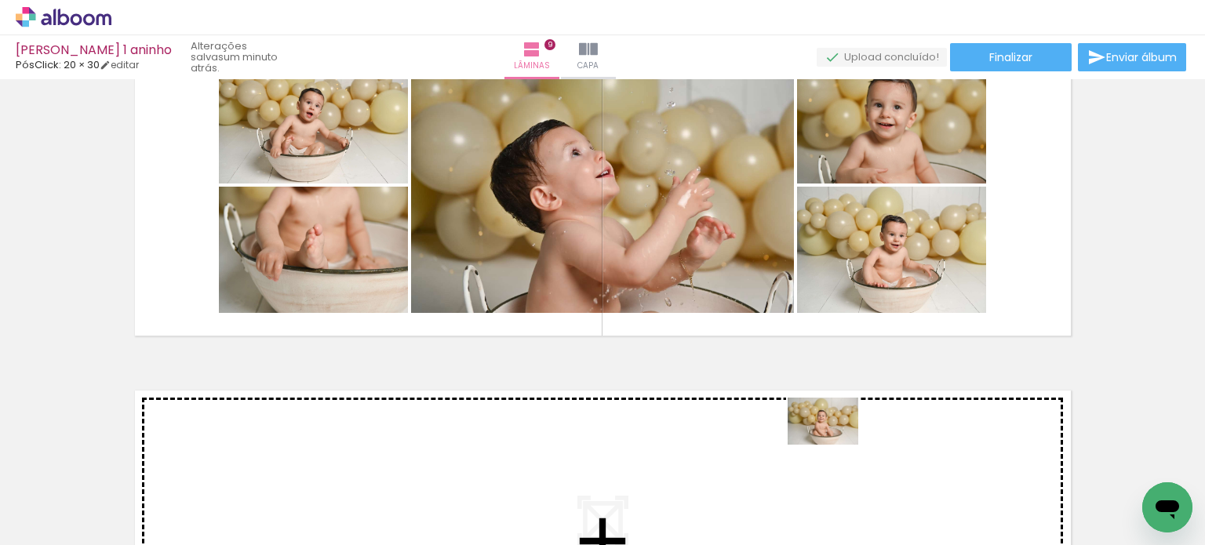
drag, startPoint x: 1061, startPoint y: 504, endPoint x: 835, endPoint y: 445, distance: 234.4
click at [835, 445] on quentale-workspace at bounding box center [602, 272] width 1205 height 545
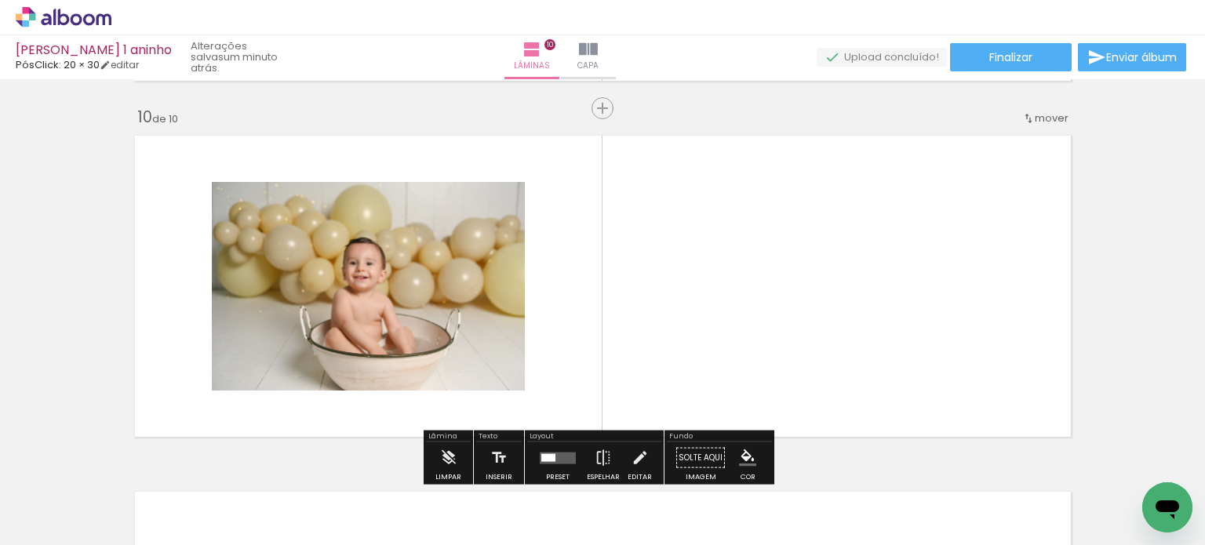
scroll to position [3225, 0]
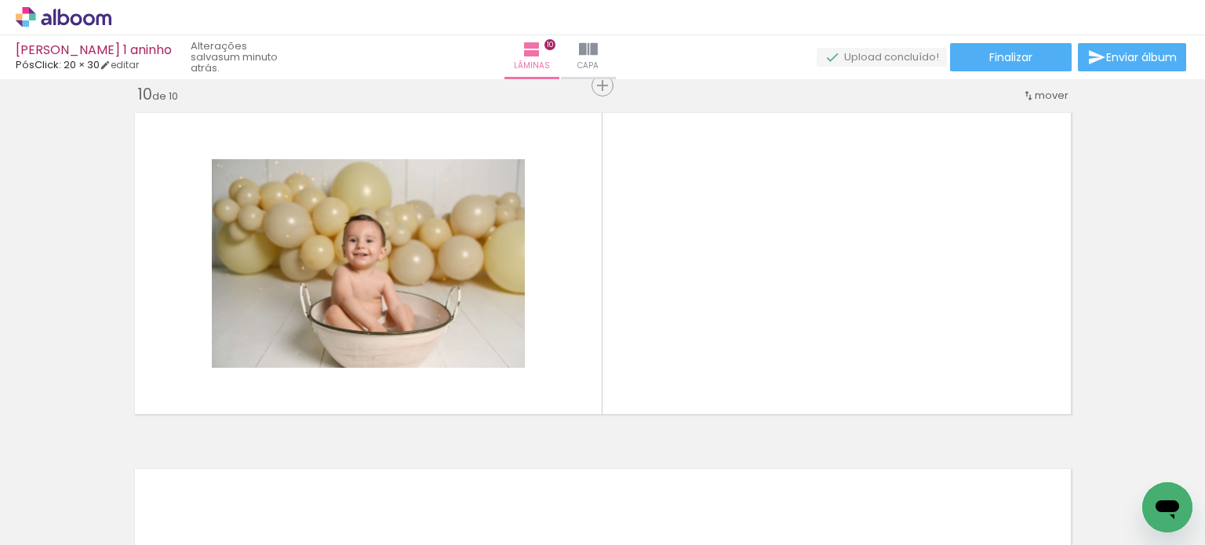
drag, startPoint x: 1148, startPoint y: 511, endPoint x: 2103, endPoint y: 901, distance: 1030.9
click html
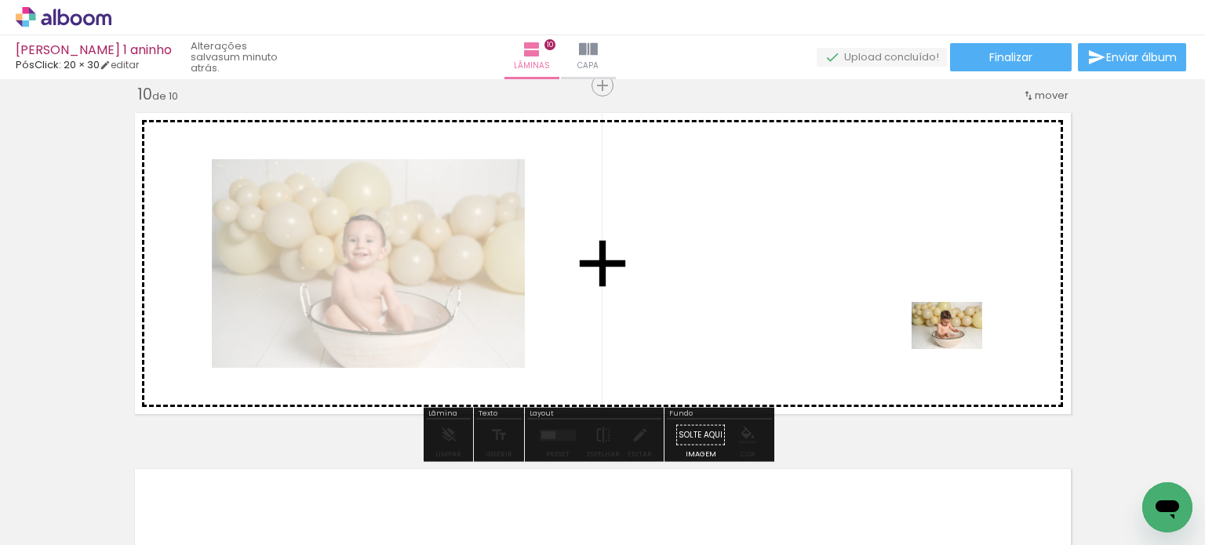
drag, startPoint x: 1136, startPoint y: 501, endPoint x: 898, endPoint y: 298, distance: 312.7
click at [898, 298] on quentale-workspace at bounding box center [602, 272] width 1205 height 545
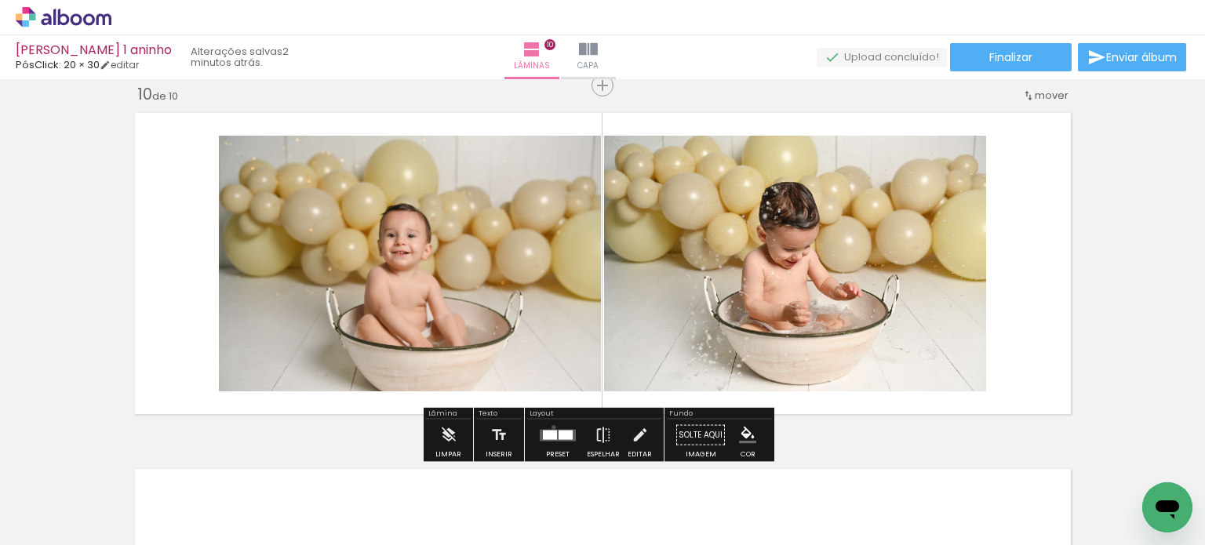
click at [550, 427] on div at bounding box center [558, 435] width 42 height 31
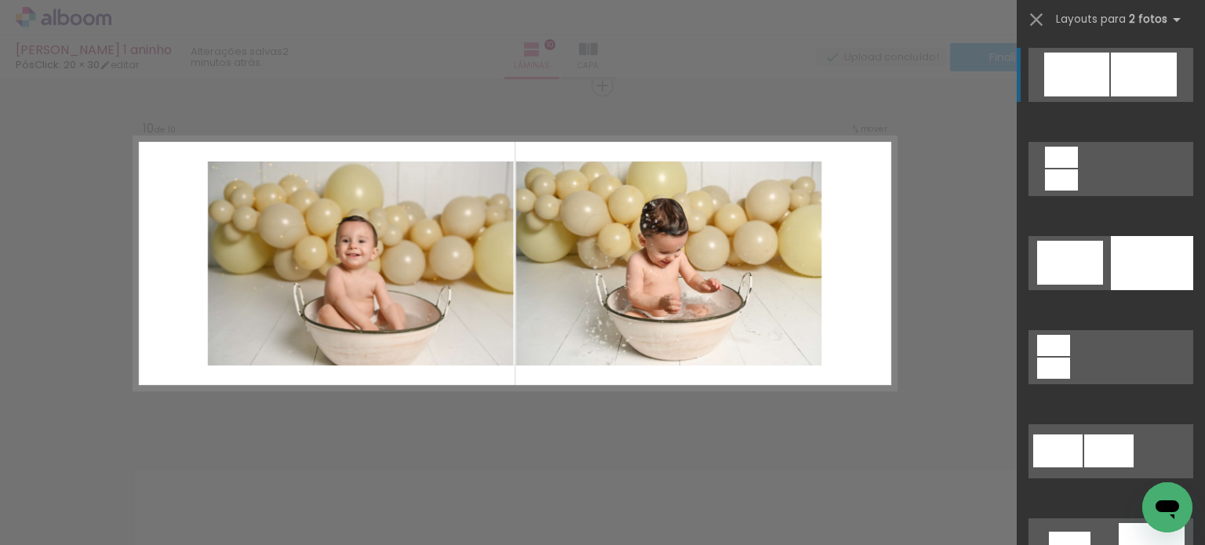
scroll to position [0, 0]
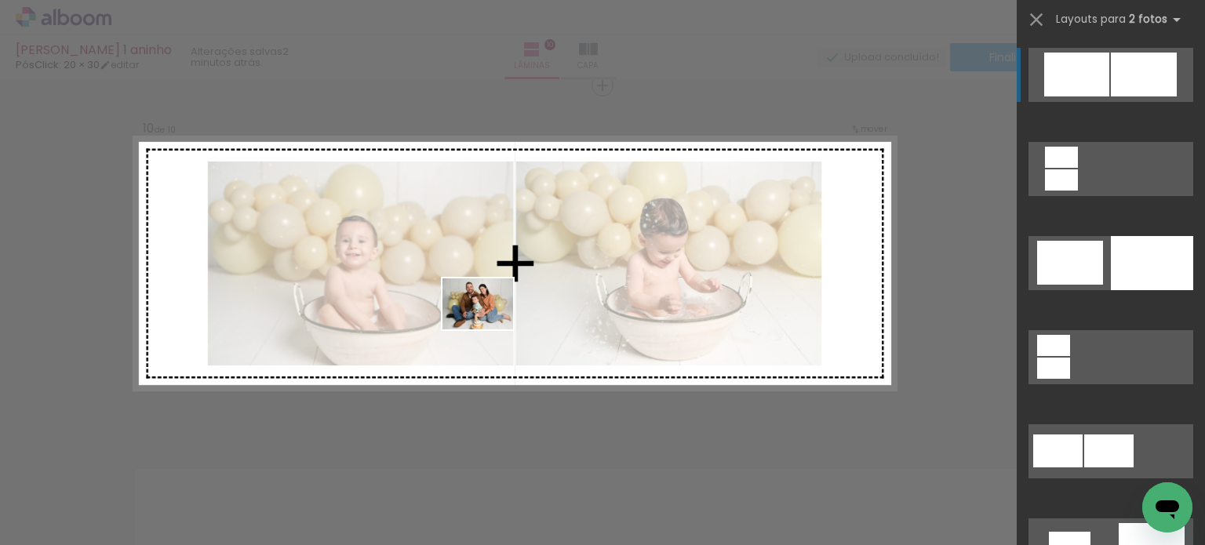
drag, startPoint x: 444, startPoint y: 491, endPoint x: 492, endPoint y: 318, distance: 179.1
click at [492, 318] on quentale-workspace at bounding box center [602, 272] width 1205 height 545
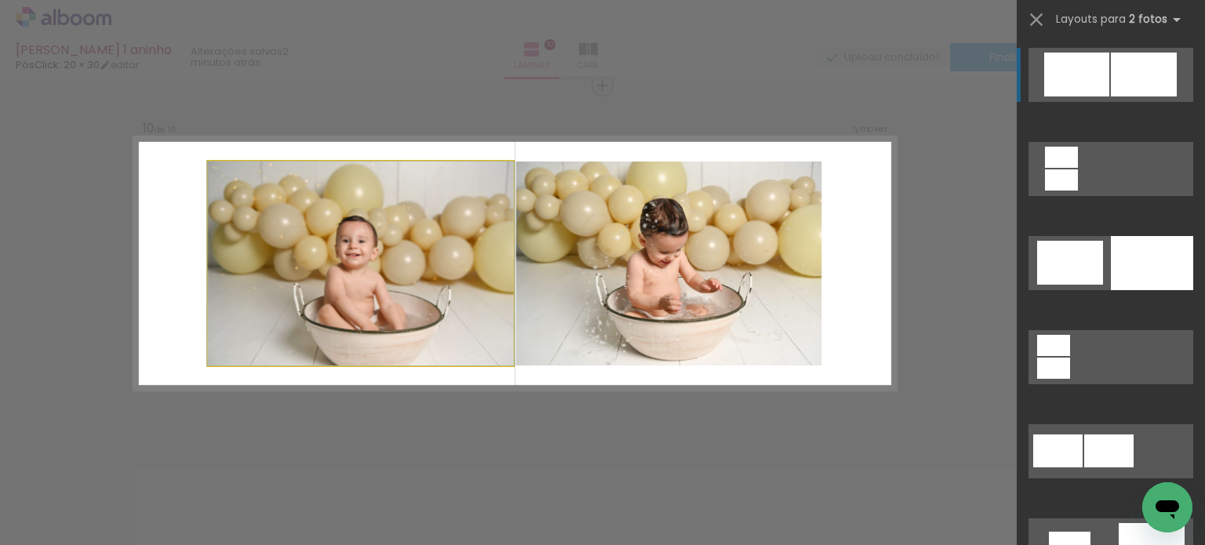
click at [372, 253] on quentale-photo at bounding box center [360, 264] width 306 height 205
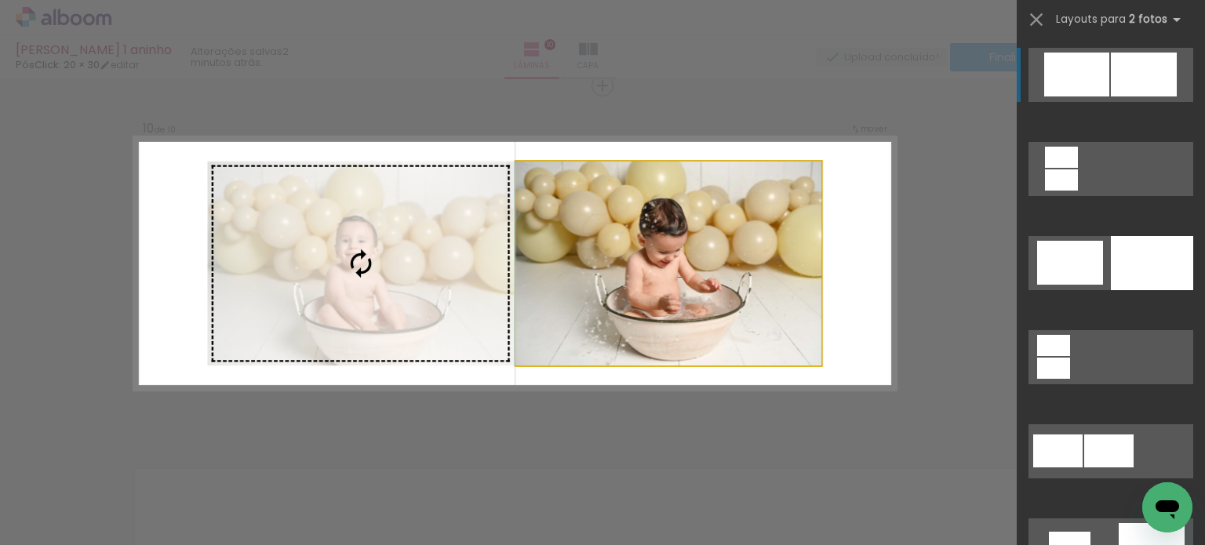
drag, startPoint x: 650, startPoint y: 306, endPoint x: 566, endPoint y: 284, distance: 86.0
click at [0, 0] on slot at bounding box center [0, 0] width 0 height 0
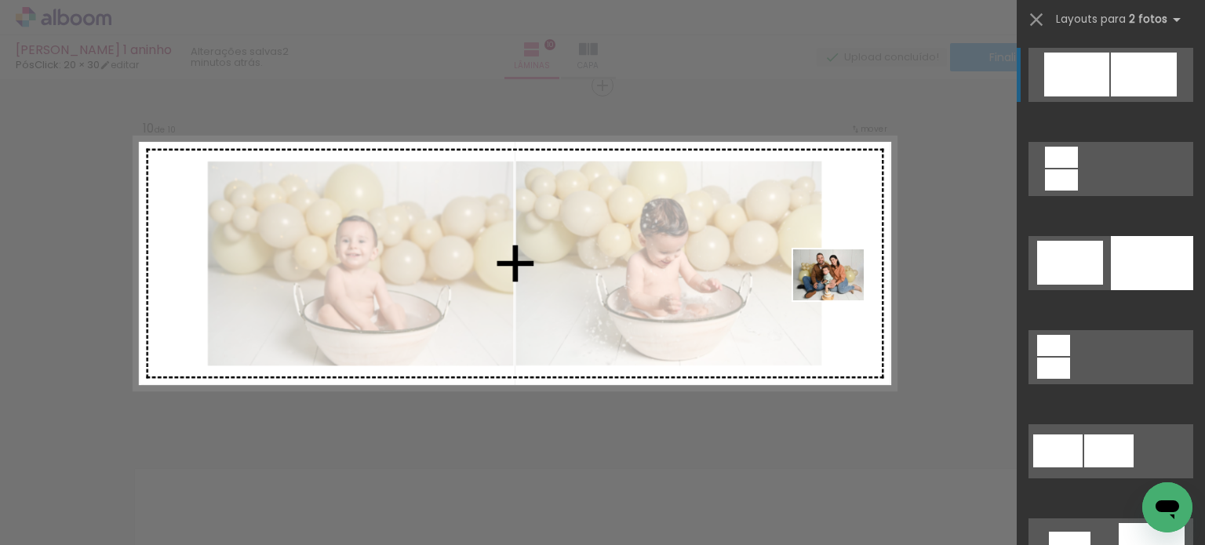
drag, startPoint x: 400, startPoint y: 511, endPoint x: 840, endPoint y: 297, distance: 489.8
click at [840, 297] on quentale-workspace at bounding box center [602, 272] width 1205 height 545
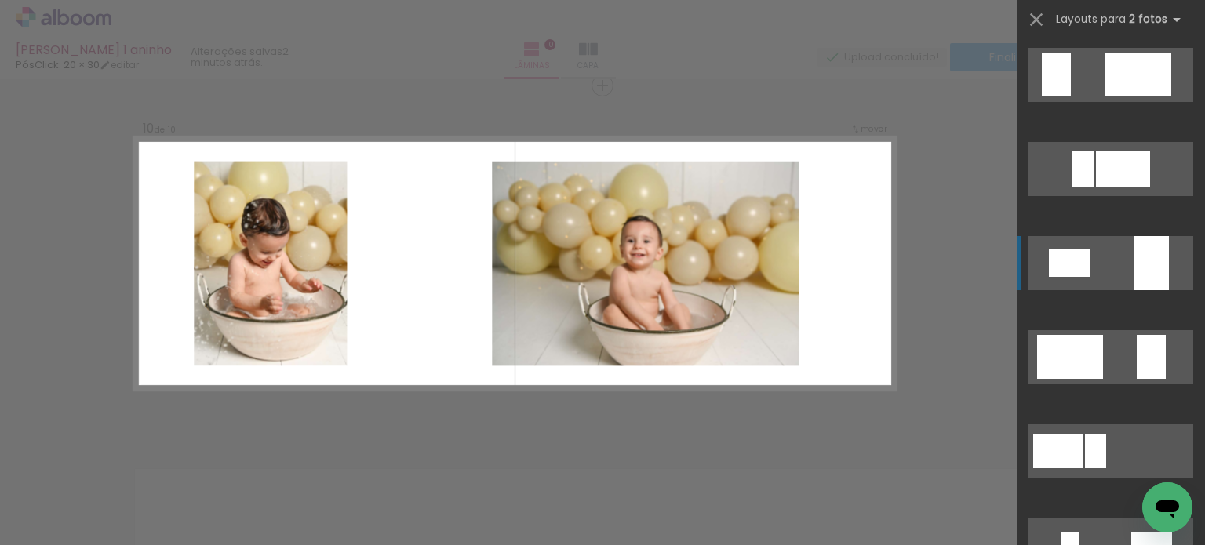
scroll to position [2275, 0]
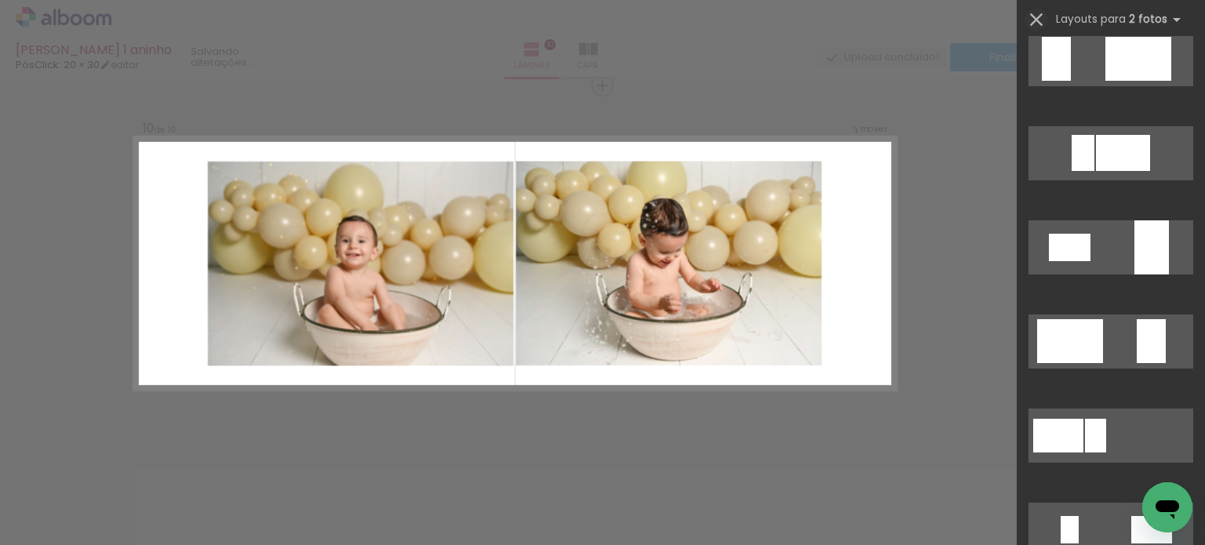
click at [1041, 15] on iron-icon at bounding box center [1036, 20] width 22 height 22
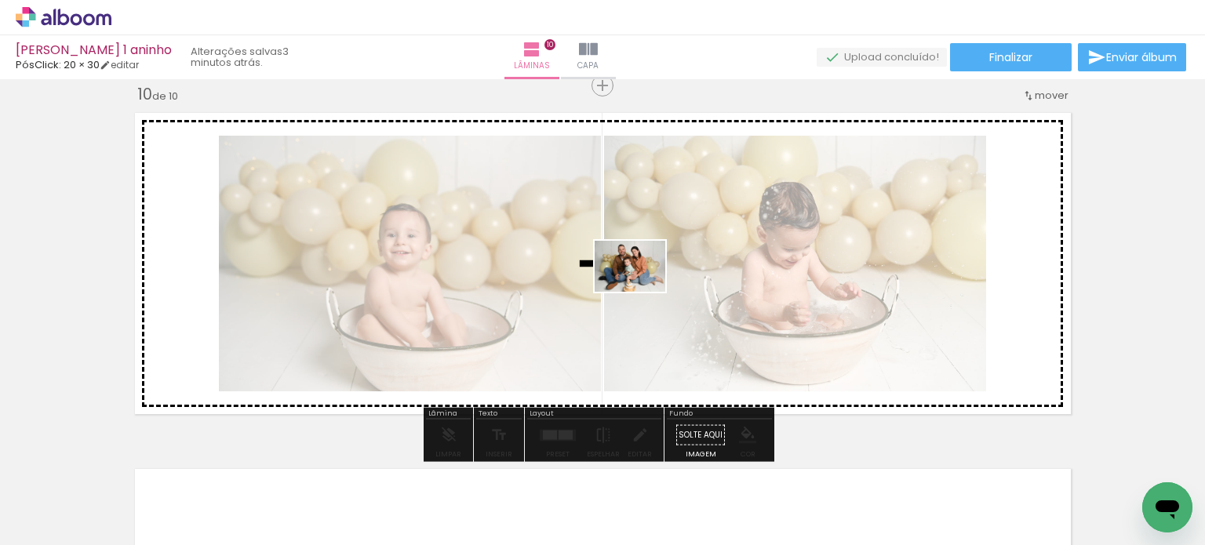
drag, startPoint x: 430, startPoint y: 501, endPoint x: 642, endPoint y: 288, distance: 300.6
click at [642, 288] on quentale-workspace at bounding box center [602, 272] width 1205 height 545
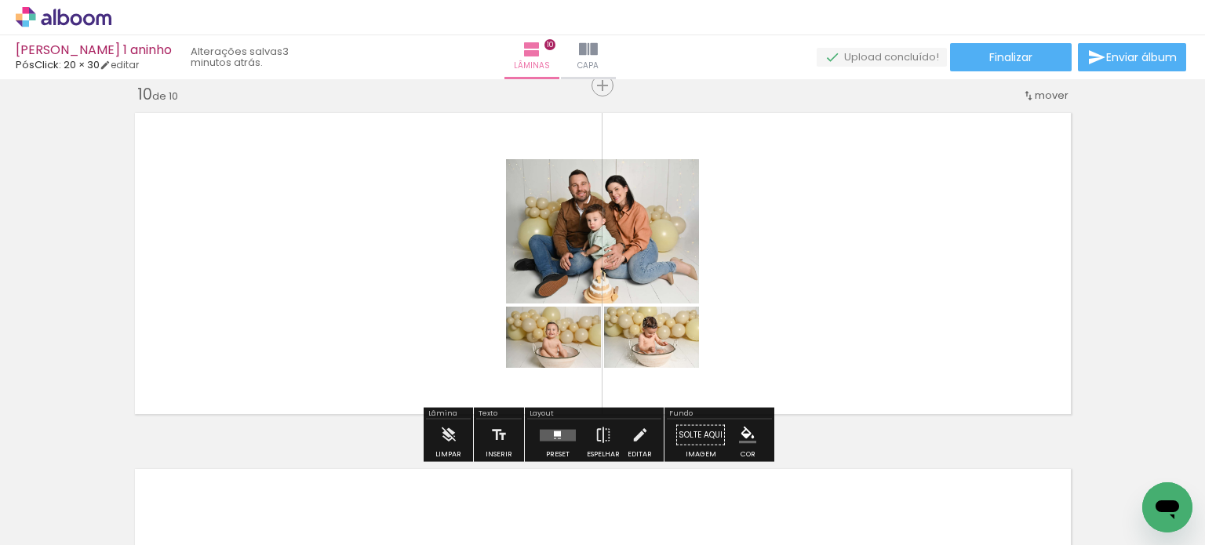
click at [550, 427] on div at bounding box center [558, 435] width 42 height 31
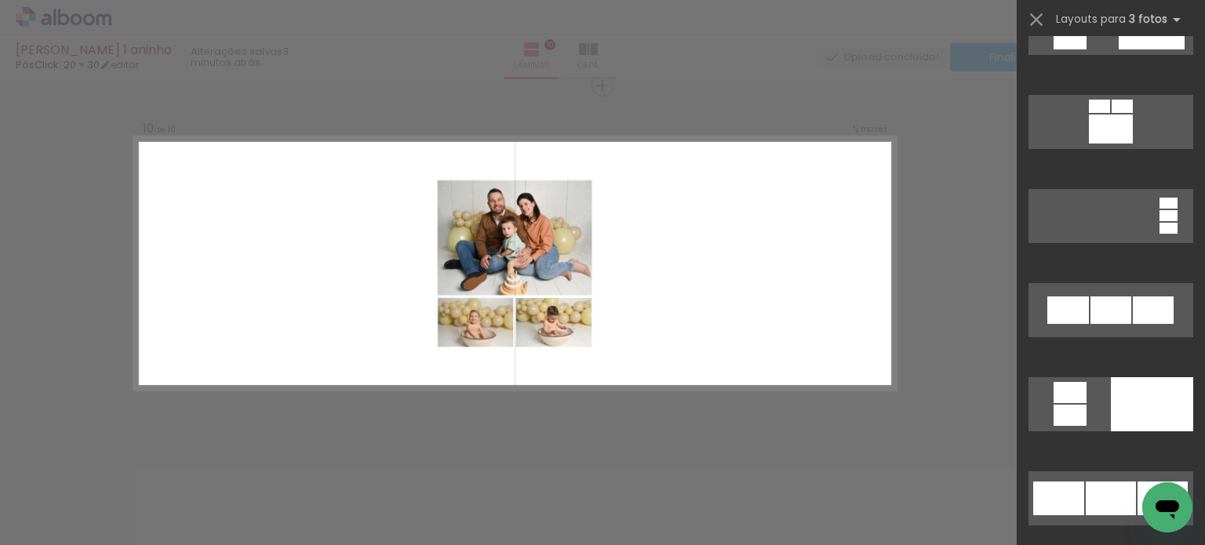
scroll to position [1378, 0]
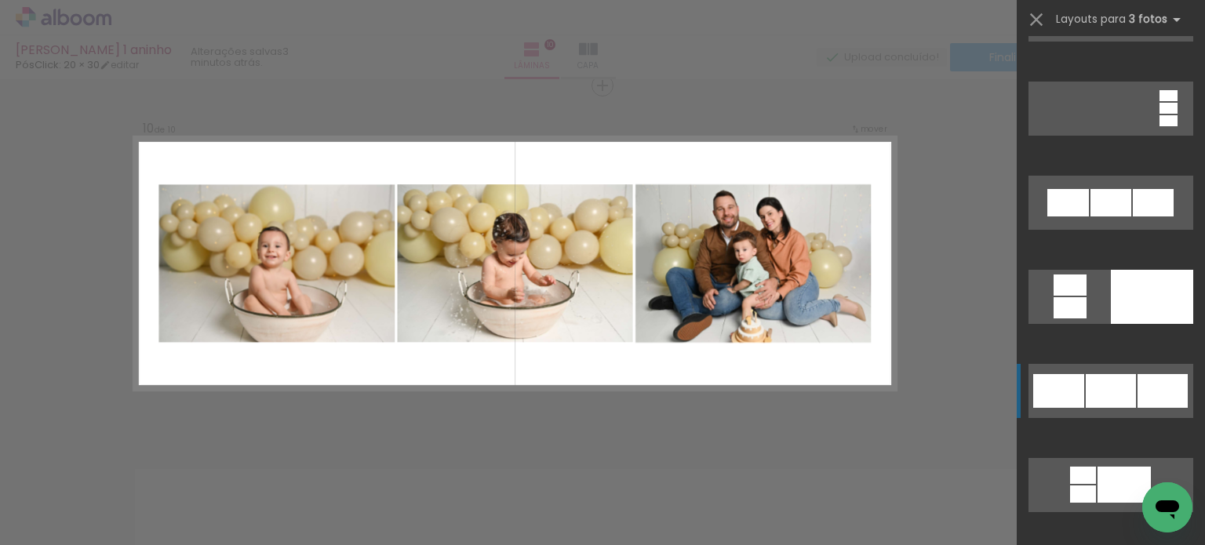
click at [1128, 217] on div at bounding box center [1110, 202] width 41 height 27
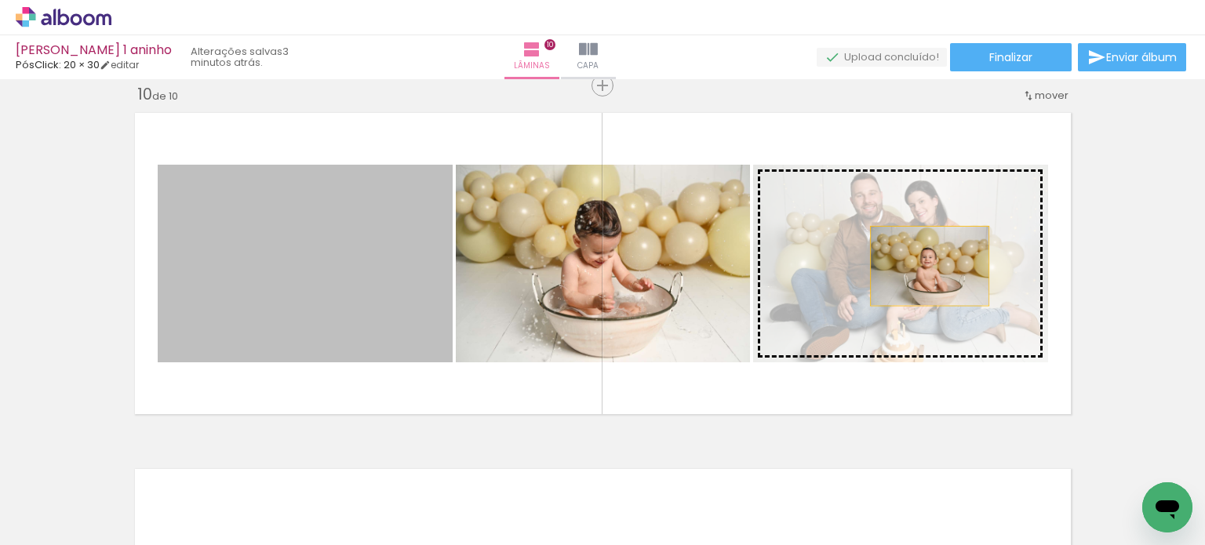
drag, startPoint x: 331, startPoint y: 315, endPoint x: 923, endPoint y: 266, distance: 594.2
click at [0, 0] on slot at bounding box center [0, 0] width 0 height 0
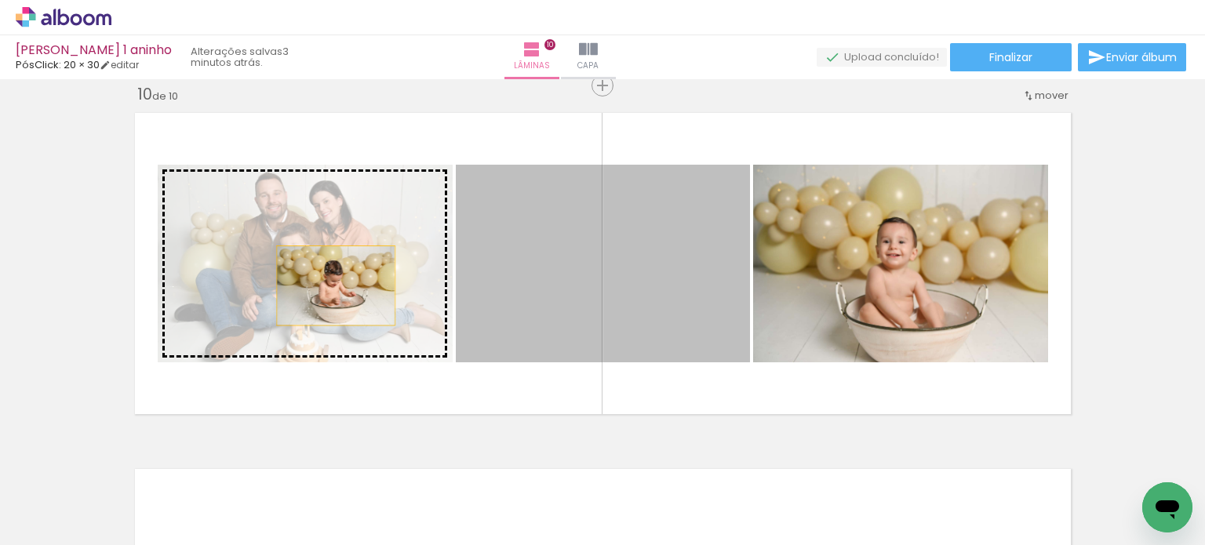
drag, startPoint x: 655, startPoint y: 323, endPoint x: 329, endPoint y: 286, distance: 327.7
click at [0, 0] on slot at bounding box center [0, 0] width 0 height 0
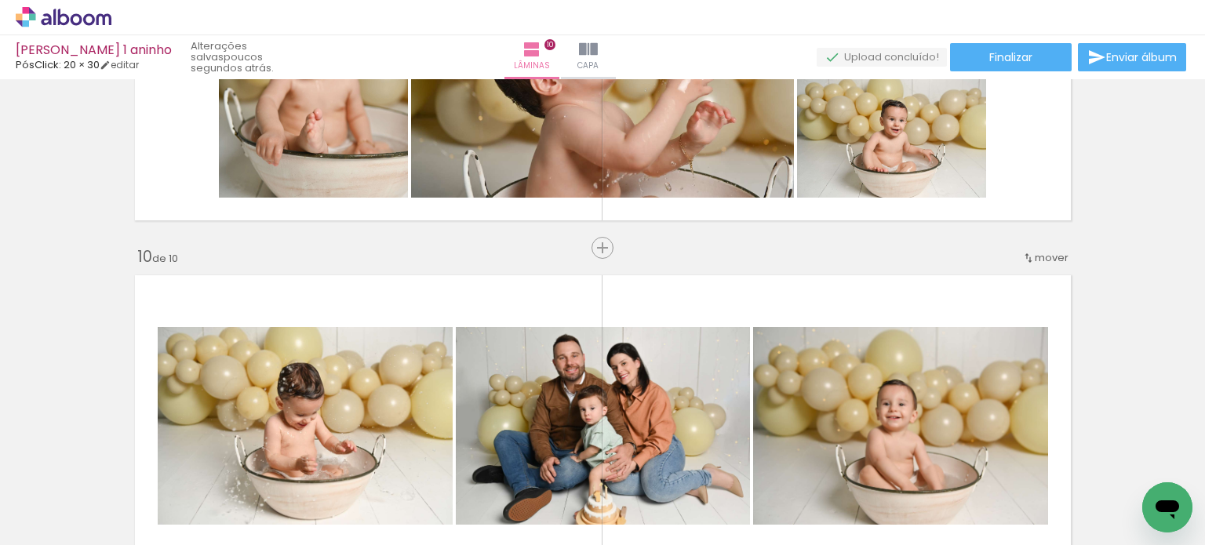
scroll to position [3219, 0]
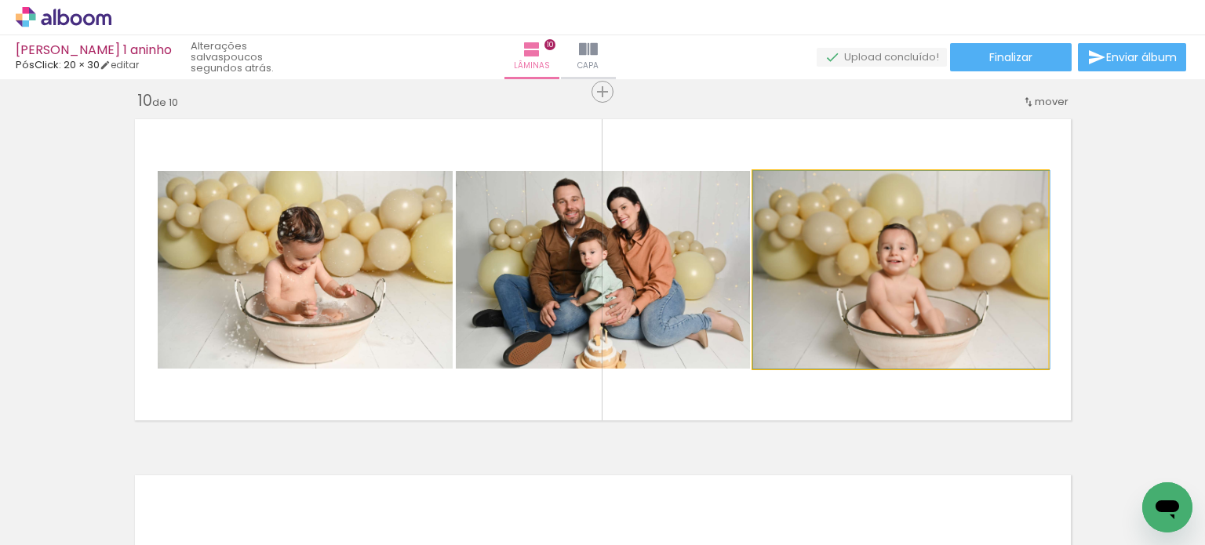
drag, startPoint x: 893, startPoint y: 305, endPoint x: 941, endPoint y: 266, distance: 61.9
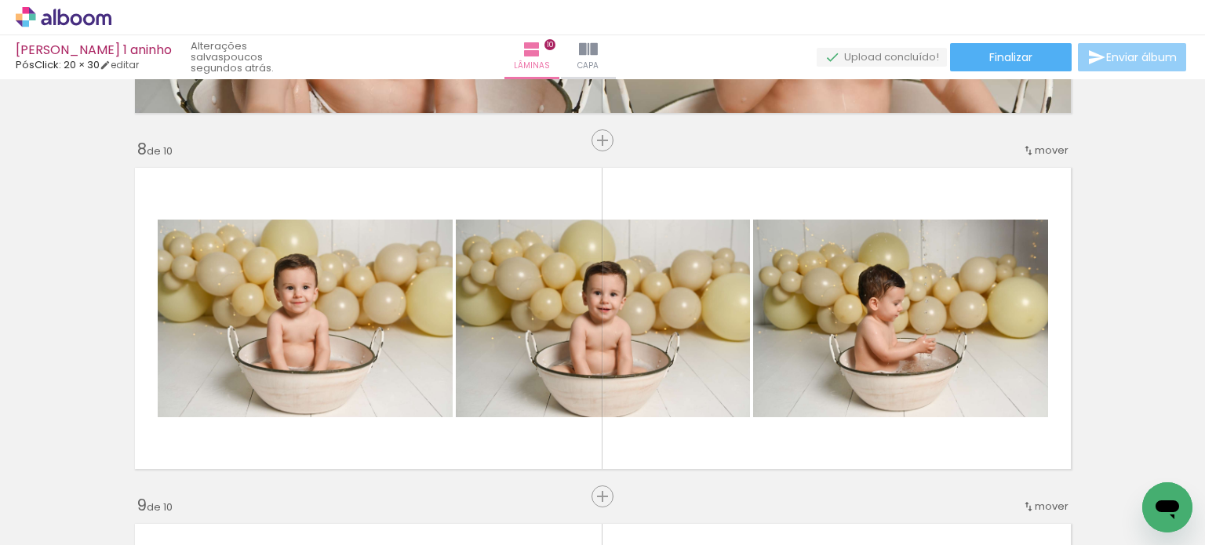
scroll to position [2434, 0]
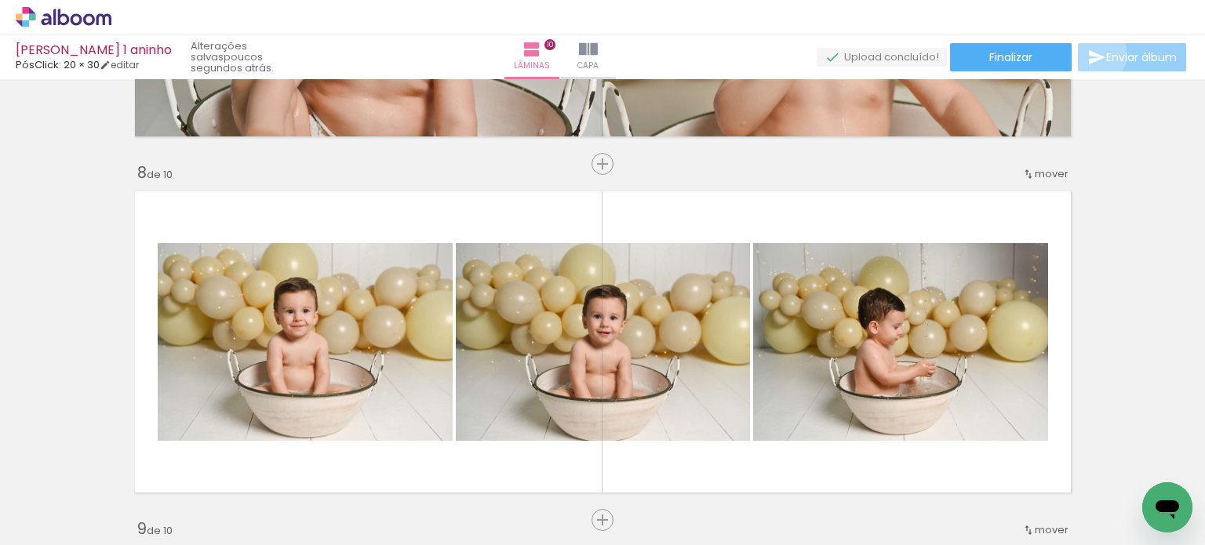
click at [1092, 55] on iron-icon at bounding box center [1096, 57] width 19 height 19
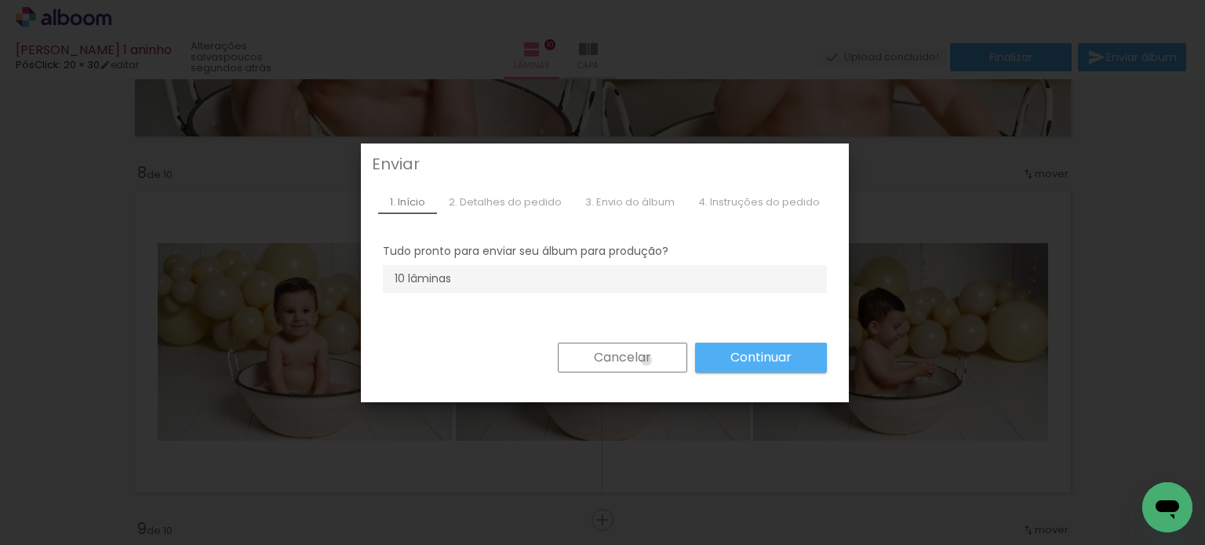
drag, startPoint x: 639, startPoint y: 360, endPoint x: 663, endPoint y: 356, distance: 23.9
click at [0, 0] on slot "Cancelar" at bounding box center [0, 0] width 0 height 0
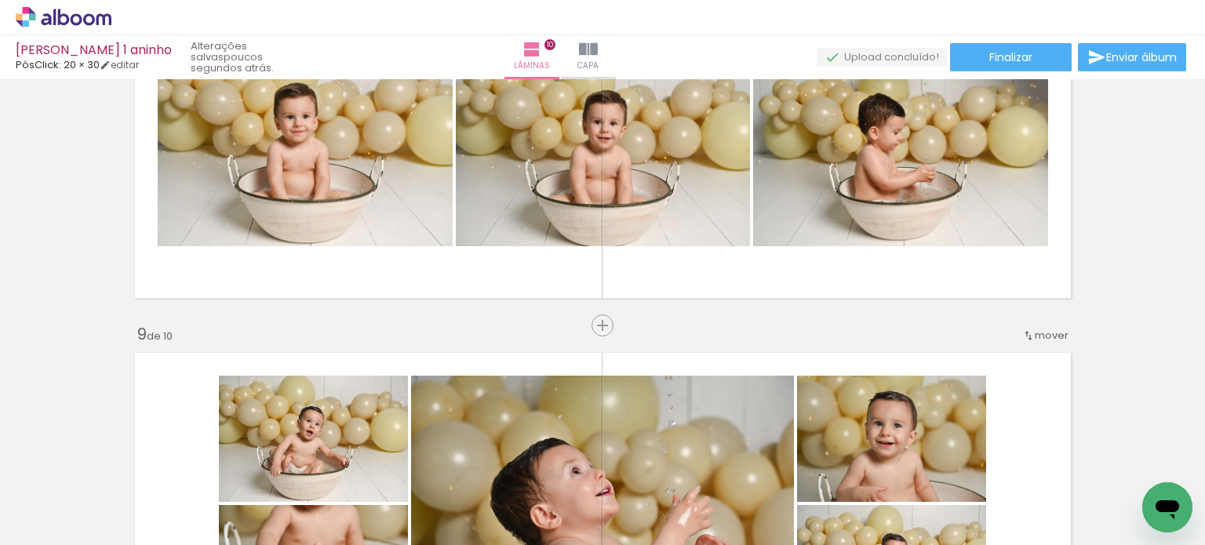
scroll to position [2513, 0]
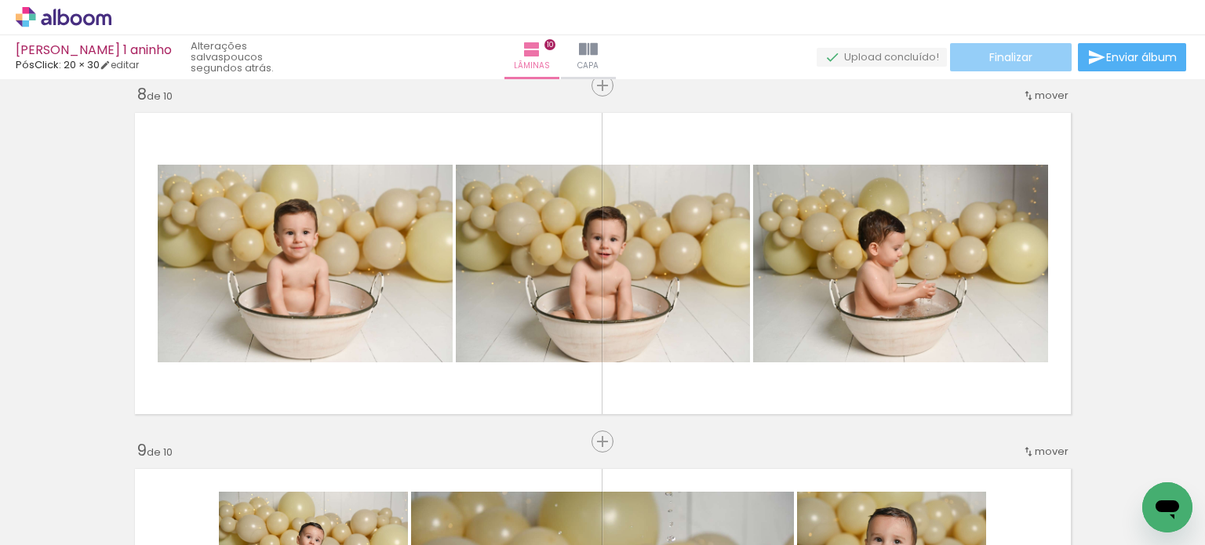
click at [1045, 55] on paper-button "Finalizar" at bounding box center [1011, 57] width 122 height 28
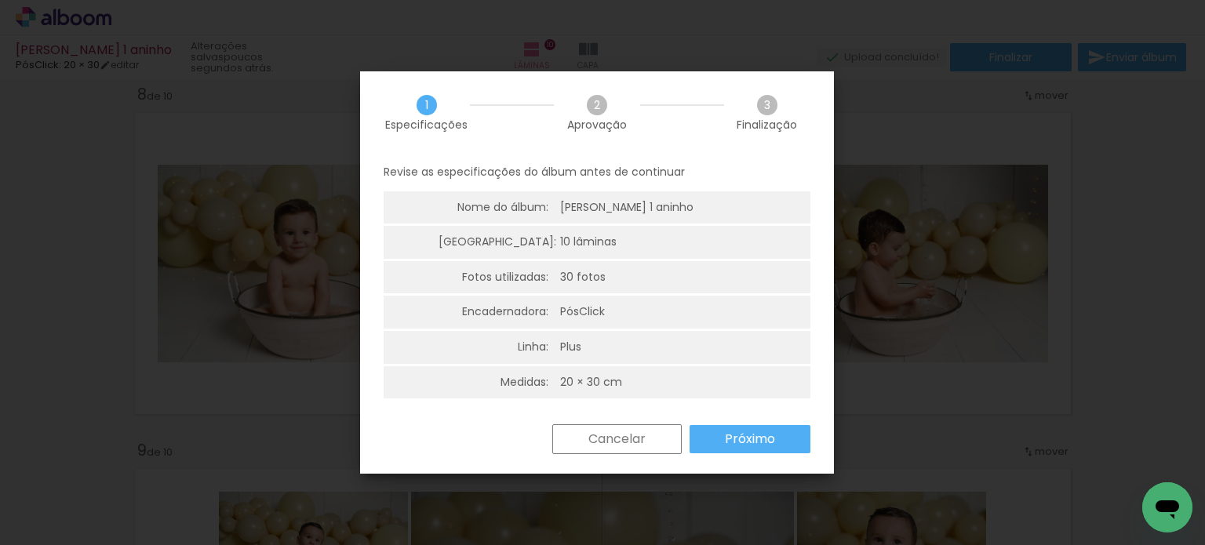
click at [774, 444] on paper-button "Próximo" at bounding box center [750, 439] width 121 height 28
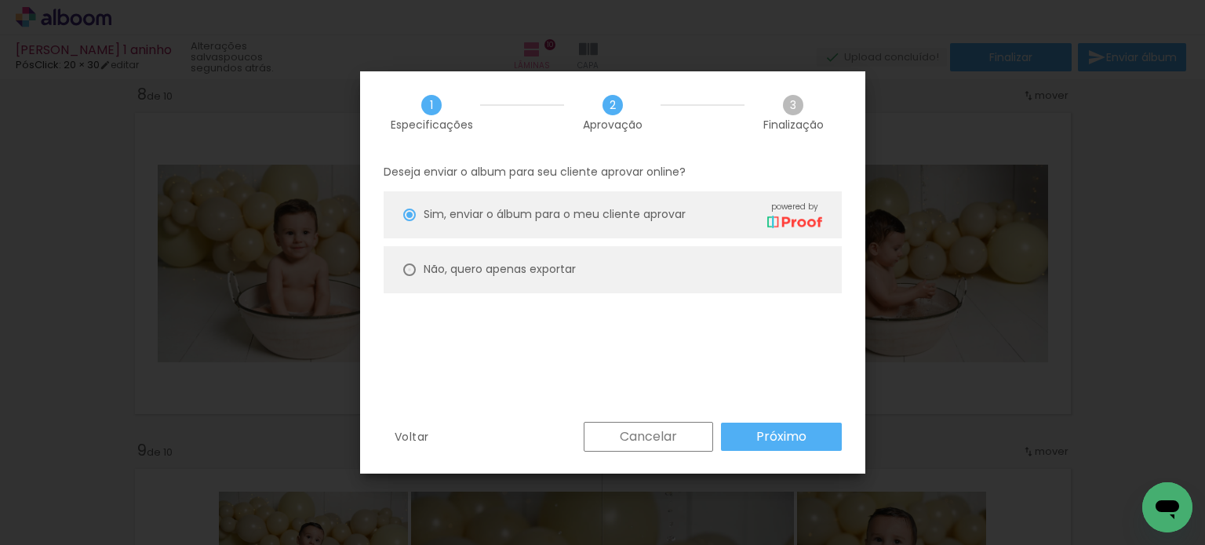
click at [406, 221] on div at bounding box center [409, 215] width 13 height 13
type paper-radio-button "on"
click at [0, 0] on slot "Próximo" at bounding box center [0, 0] width 0 height 0
type input "Alta, 300 DPI"
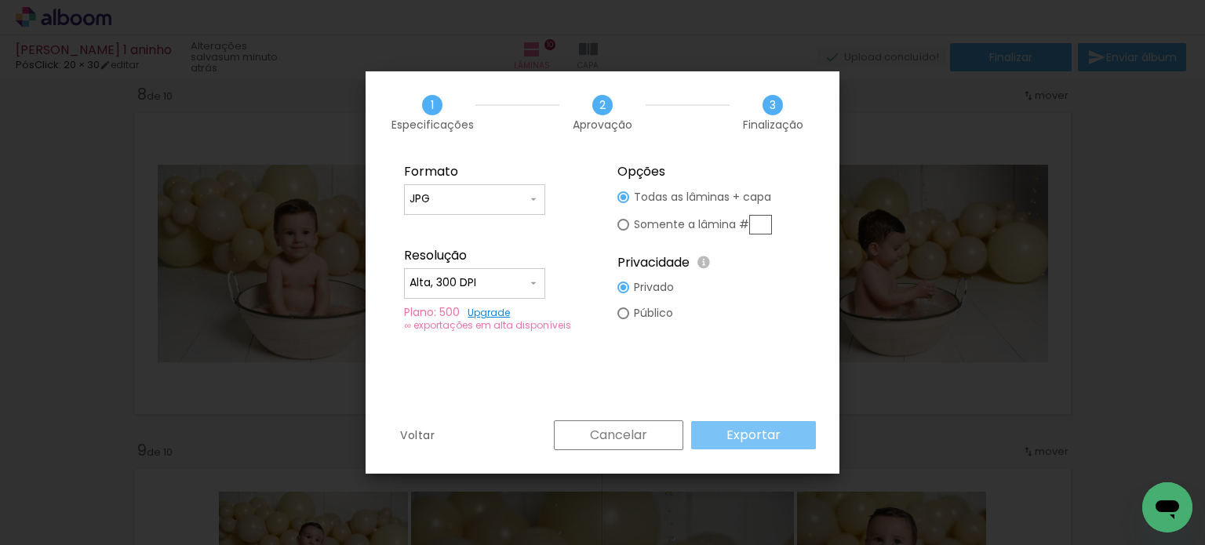
click at [0, 0] on slot "Exportar" at bounding box center [0, 0] width 0 height 0
